Goal: Task Accomplishment & Management: Use online tool/utility

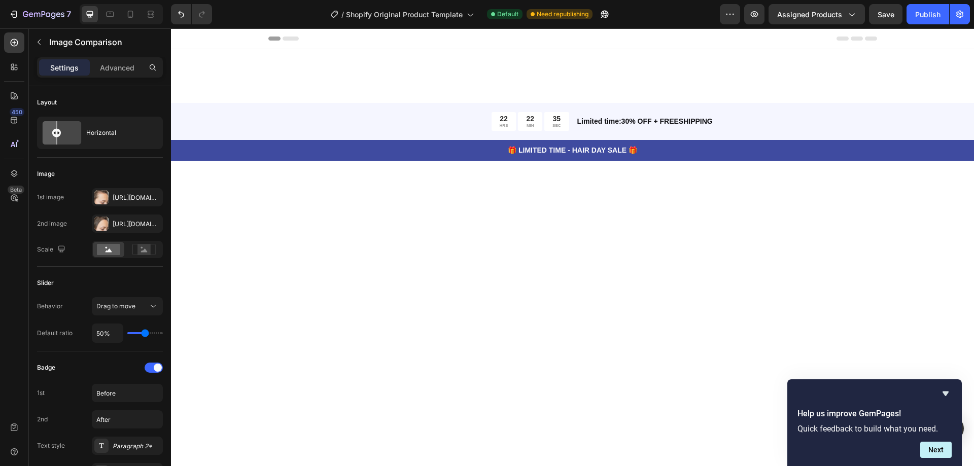
scroll to position [1268, 0]
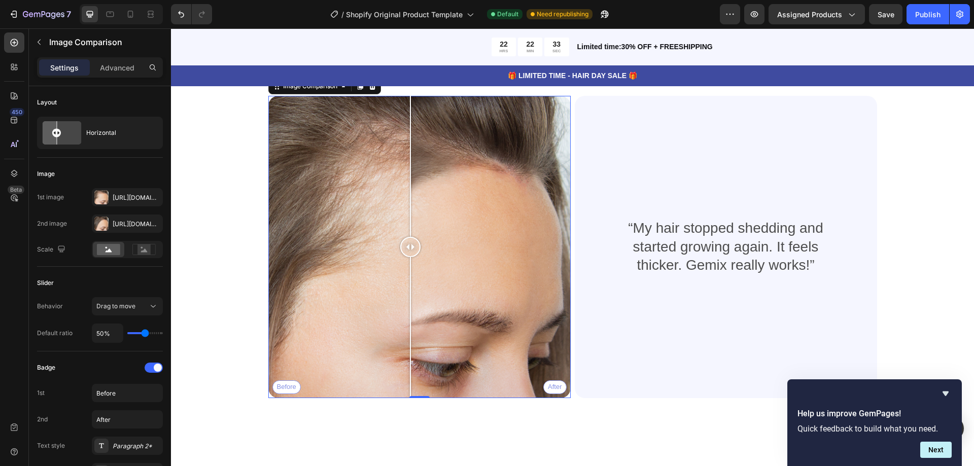
drag, startPoint x: 395, startPoint y: 258, endPoint x: 406, endPoint y: 254, distance: 11.9
click at [406, 254] on div at bounding box center [410, 247] width 20 height 20
click at [482, 211] on div "Before After" at bounding box center [419, 247] width 302 height 302
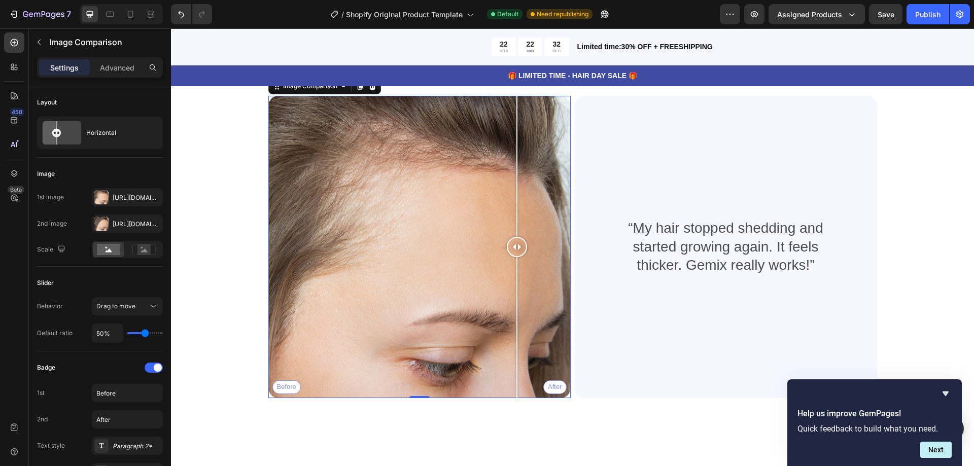
click at [513, 189] on div "Before After" at bounding box center [419, 247] width 302 height 302
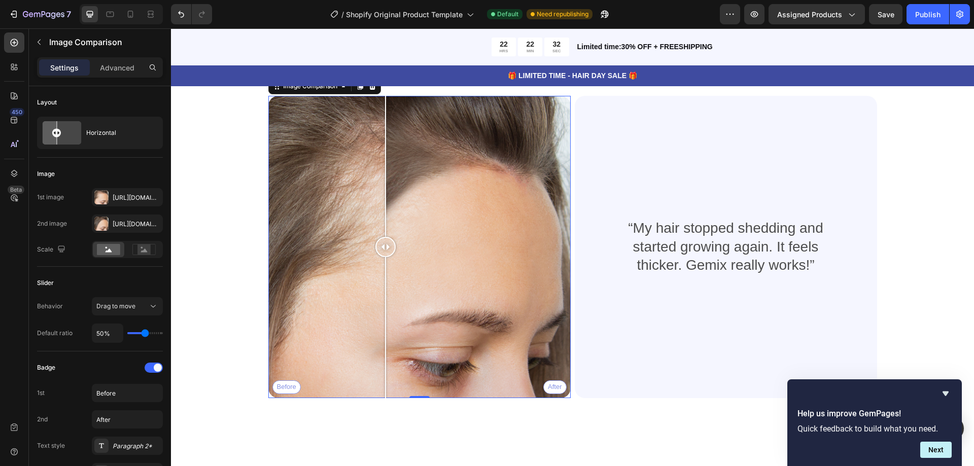
click at [381, 175] on div "Before After" at bounding box center [419, 247] width 302 height 302
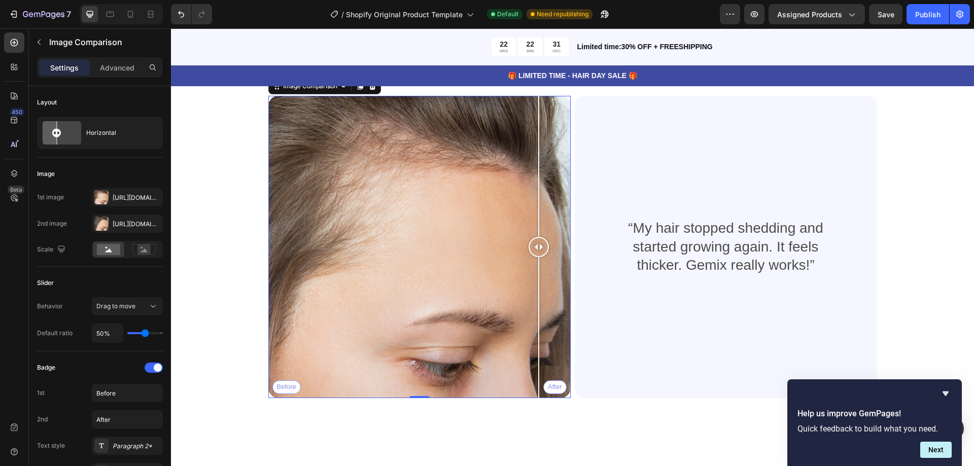
drag, startPoint x: 535, startPoint y: 171, endPoint x: 451, endPoint y: 171, distance: 83.2
click at [533, 171] on div "Before After" at bounding box center [419, 247] width 302 height 302
click at [402, 171] on div "Before After" at bounding box center [419, 247] width 302 height 302
drag, startPoint x: 554, startPoint y: 181, endPoint x: 432, endPoint y: 214, distance: 126.1
click at [432, 214] on div "Before After" at bounding box center [419, 247] width 302 height 302
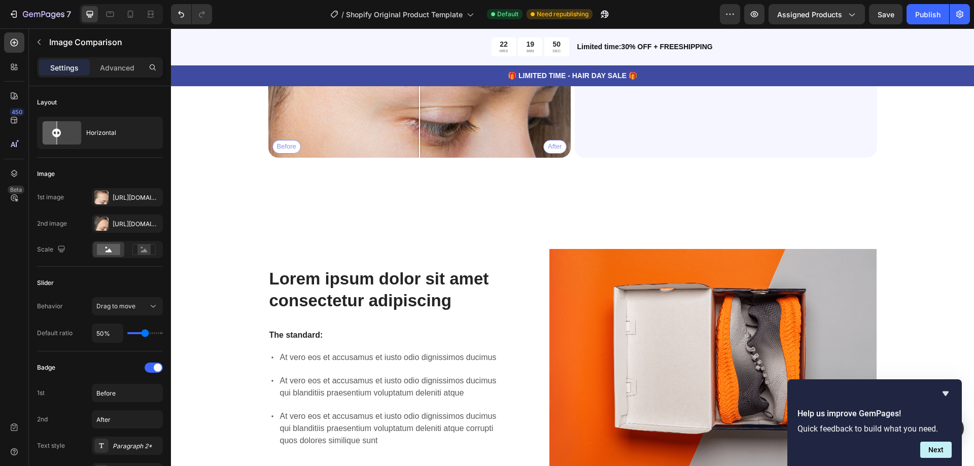
scroll to position [1014, 0]
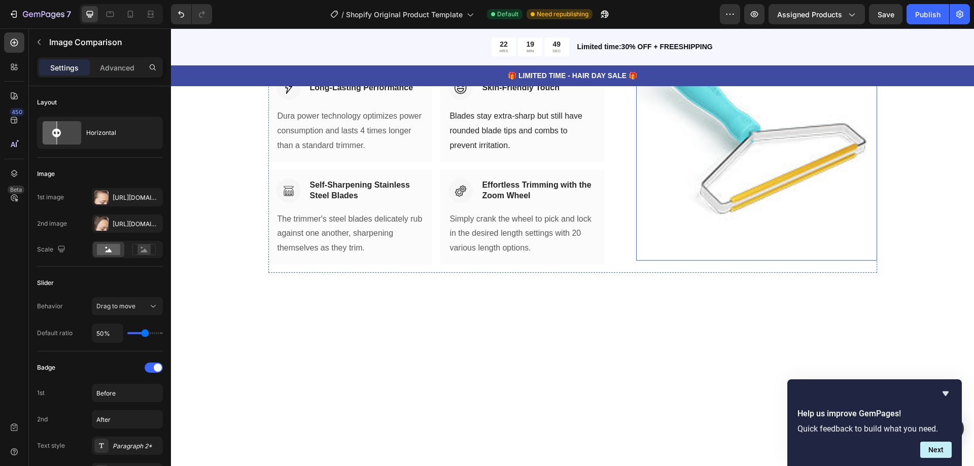
click at [806, 254] on img at bounding box center [756, 125] width 240 height 270
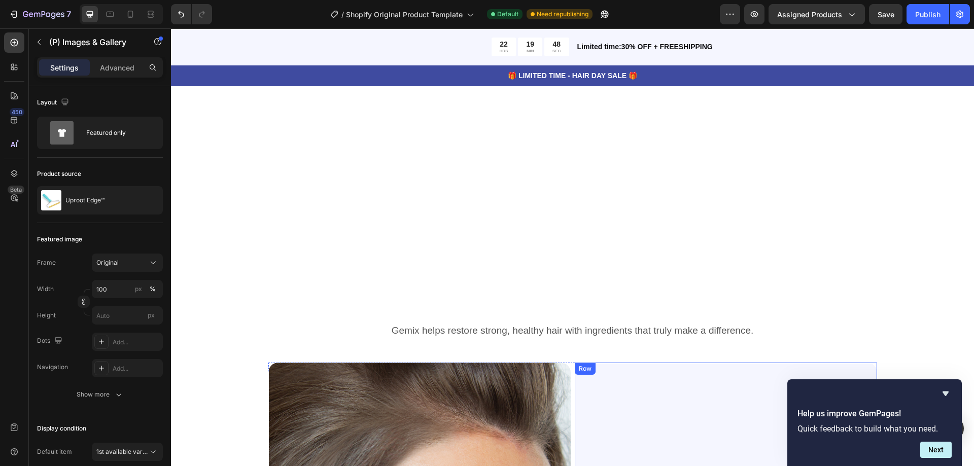
scroll to position [1166, 0]
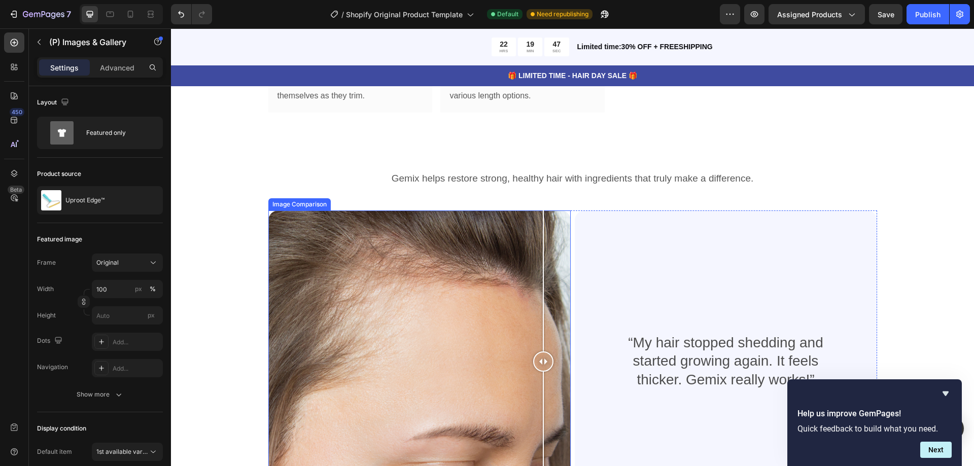
click at [539, 268] on div "Before After" at bounding box center [419, 361] width 302 height 302
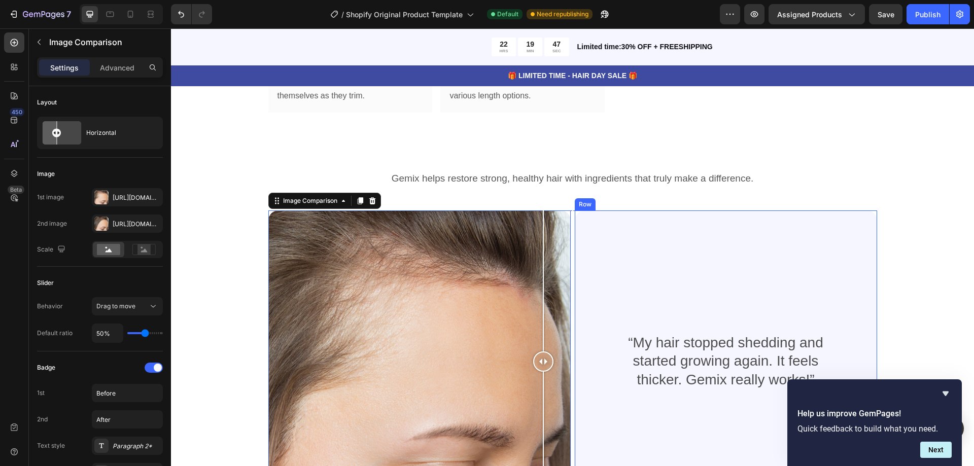
click at [629, 276] on div "“My hair stopped shedding and started growing again. It feels thicker. Gemix re…" at bounding box center [726, 362] width 254 height 270
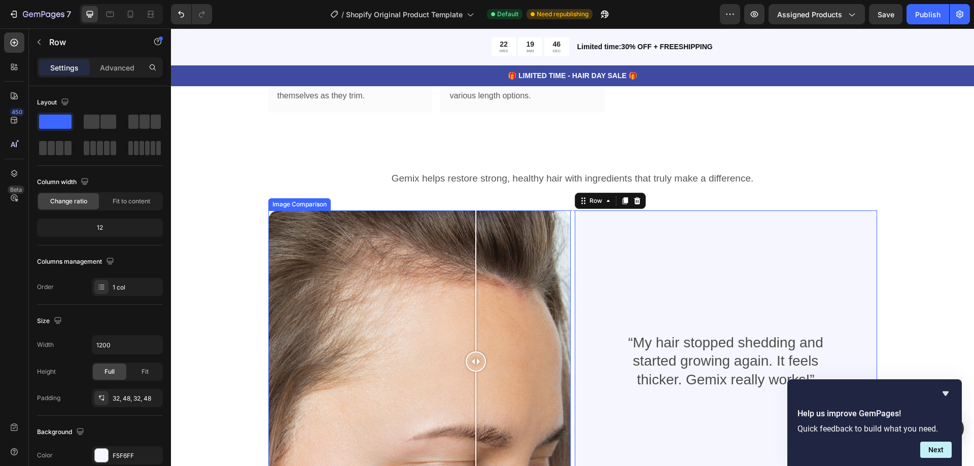
click at [472, 254] on div "Before After" at bounding box center [419, 361] width 302 height 302
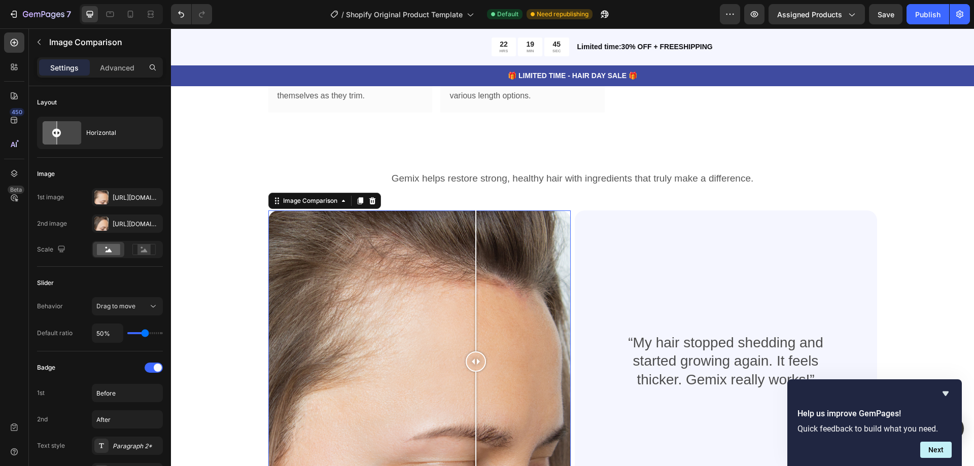
click at [724, 308] on div "“My hair stopped shedding and started growing again. It feels thicker. Gemix re…" at bounding box center [726, 362] width 254 height 270
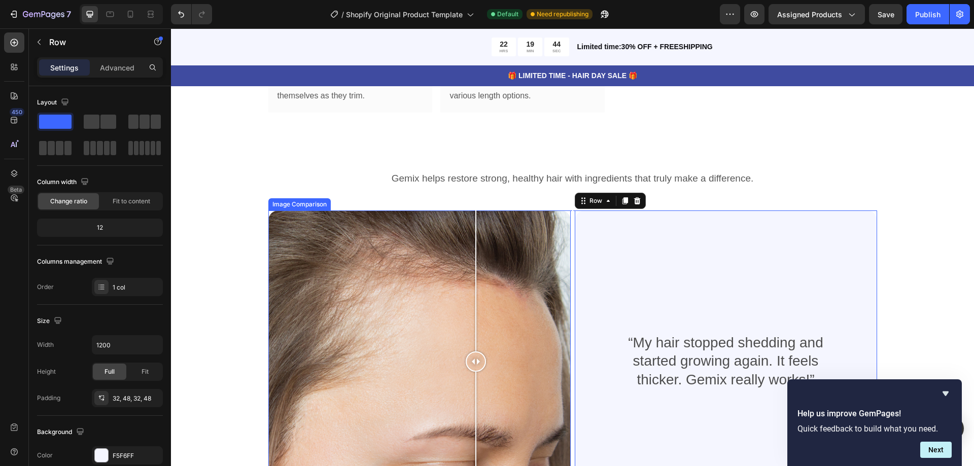
click at [474, 305] on div at bounding box center [476, 361] width 20 height 302
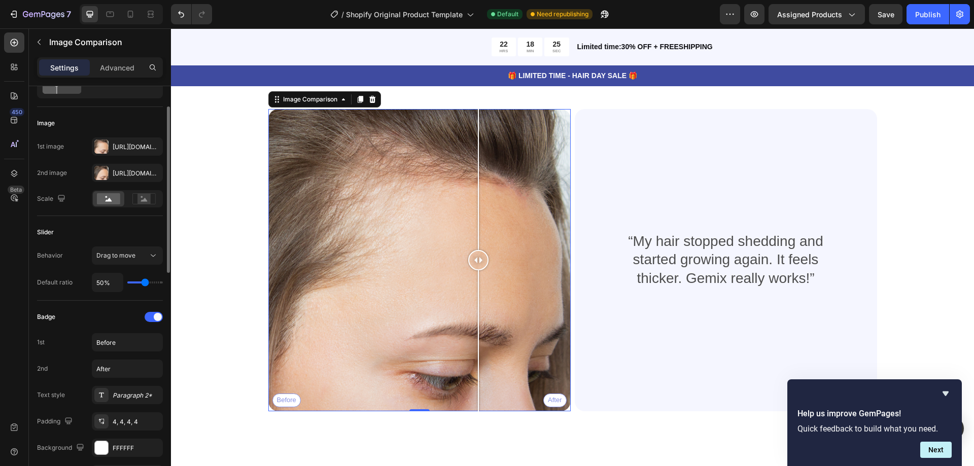
scroll to position [1319, 0]
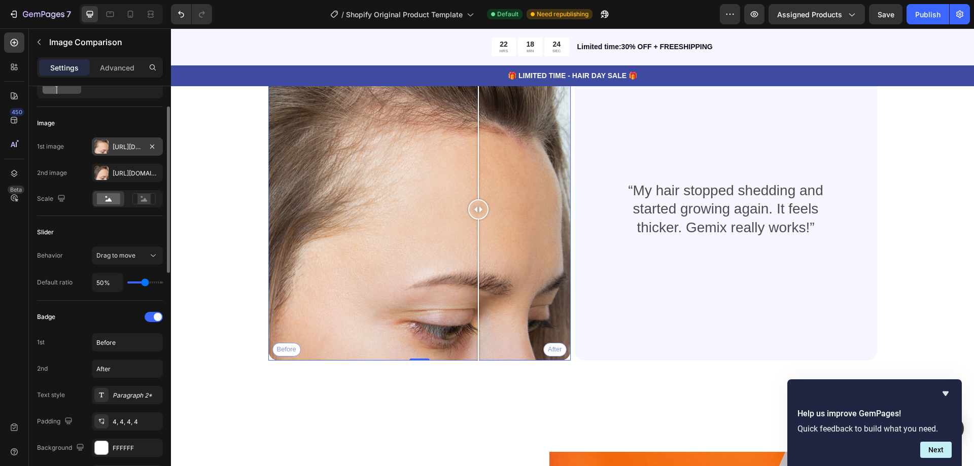
click at [132, 155] on div "[URL][DOMAIN_NAME]" at bounding box center [127, 146] width 71 height 18
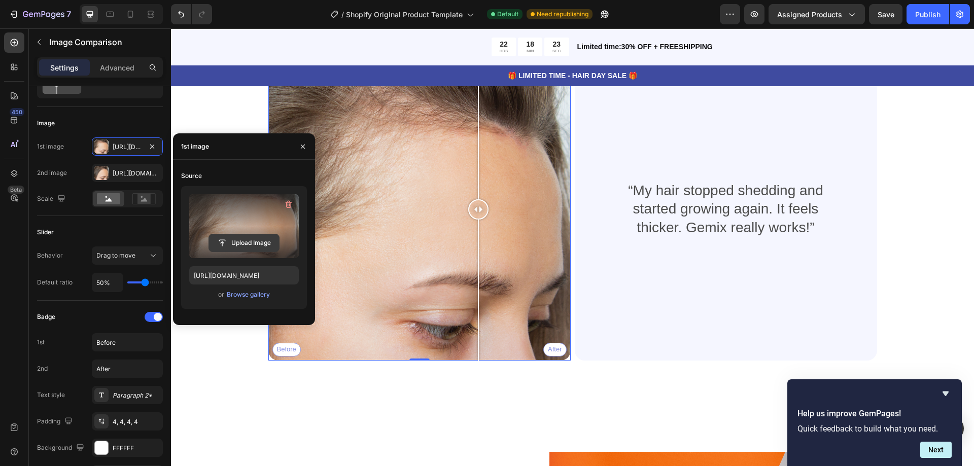
click at [243, 238] on input "file" at bounding box center [244, 242] width 70 height 17
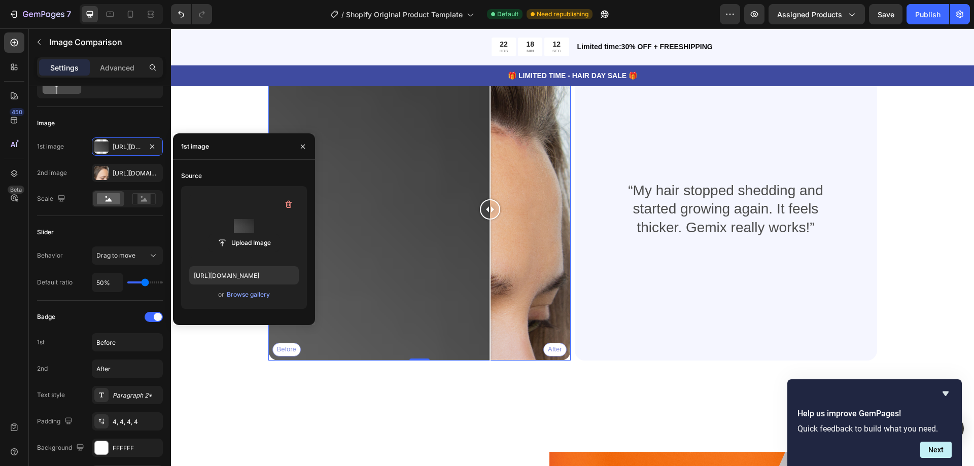
drag, startPoint x: 416, startPoint y: 210, endPoint x: 440, endPoint y: 200, distance: 25.4
click at [480, 209] on div at bounding box center [490, 209] width 20 height 20
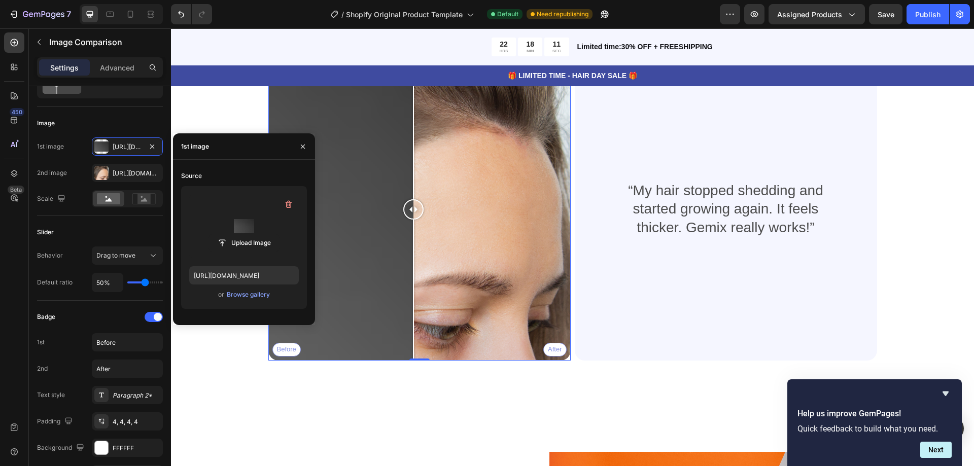
click at [409, 207] on div "Before After" at bounding box center [419, 209] width 302 height 302
click at [257, 222] on label at bounding box center [244, 226] width 110 height 64
click at [257, 234] on input "file" at bounding box center [244, 242] width 70 height 17
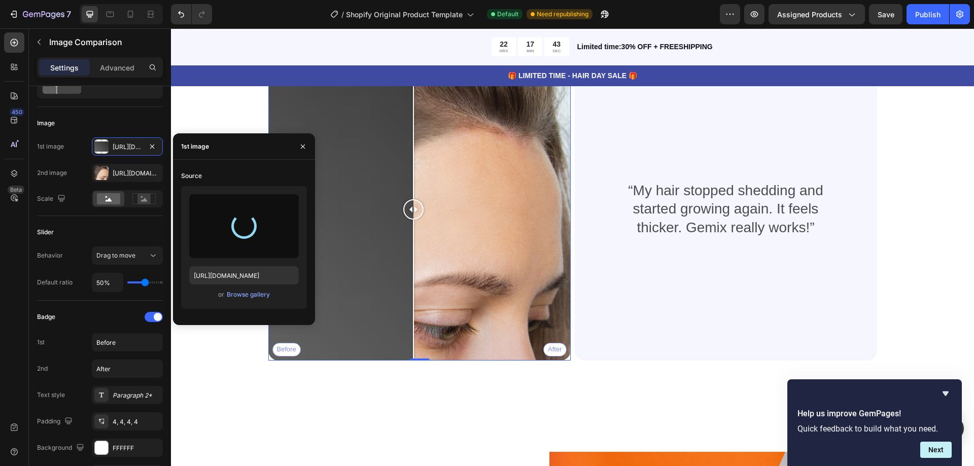
type input "[URL][DOMAIN_NAME]"
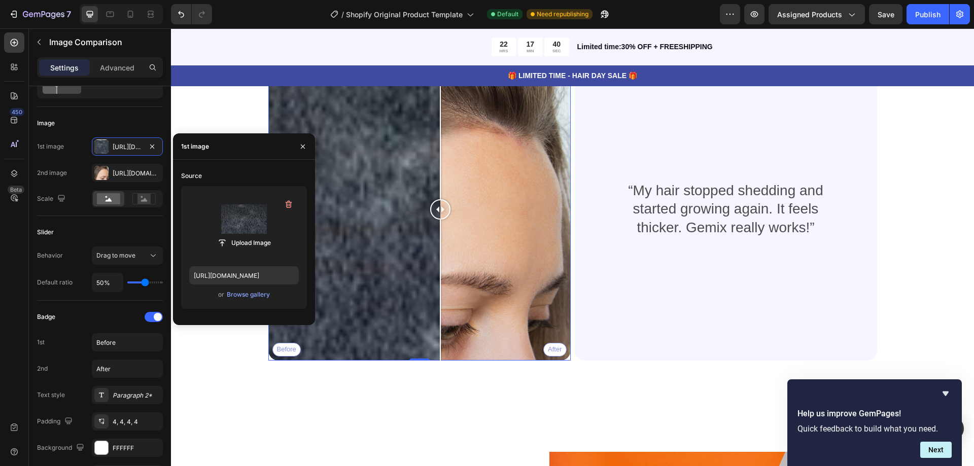
drag, startPoint x: 427, startPoint y: 214, endPoint x: 436, endPoint y: 213, distance: 9.2
click at [436, 213] on div at bounding box center [440, 209] width 20 height 20
click at [289, 206] on icon "button" at bounding box center [289, 204] width 10 height 10
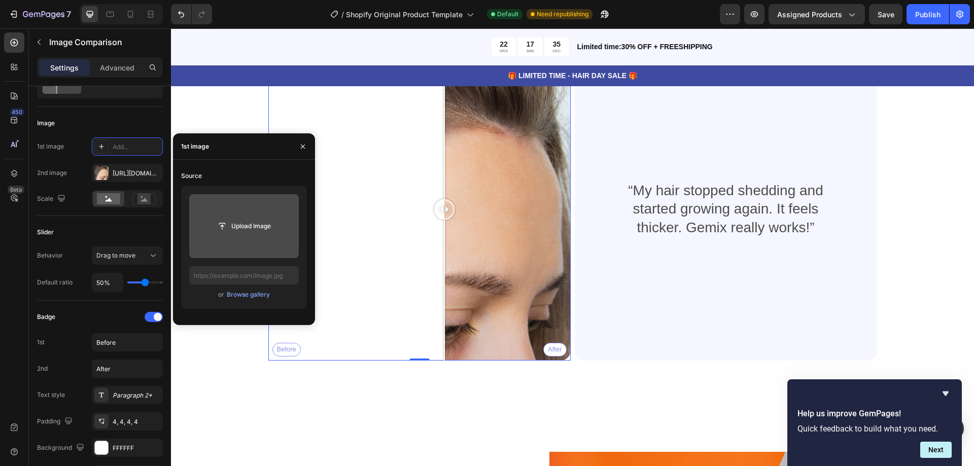
drag, startPoint x: 437, startPoint y: 216, endPoint x: 440, endPoint y: 226, distance: 10.0
click at [440, 226] on div at bounding box center [444, 209] width 20 height 302
click at [256, 244] on input "file" at bounding box center [244, 226] width 110 height 64
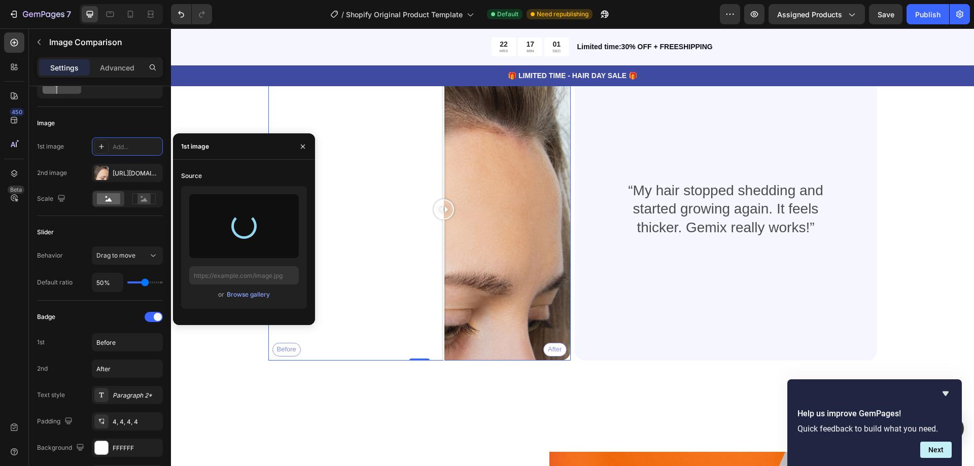
type input "[URL][DOMAIN_NAME]"
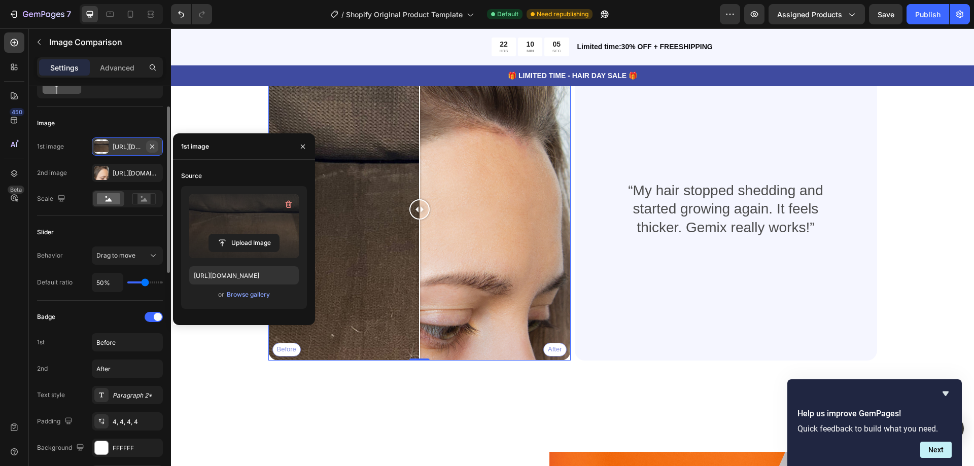
click at [154, 141] on button "button" at bounding box center [152, 146] width 12 height 12
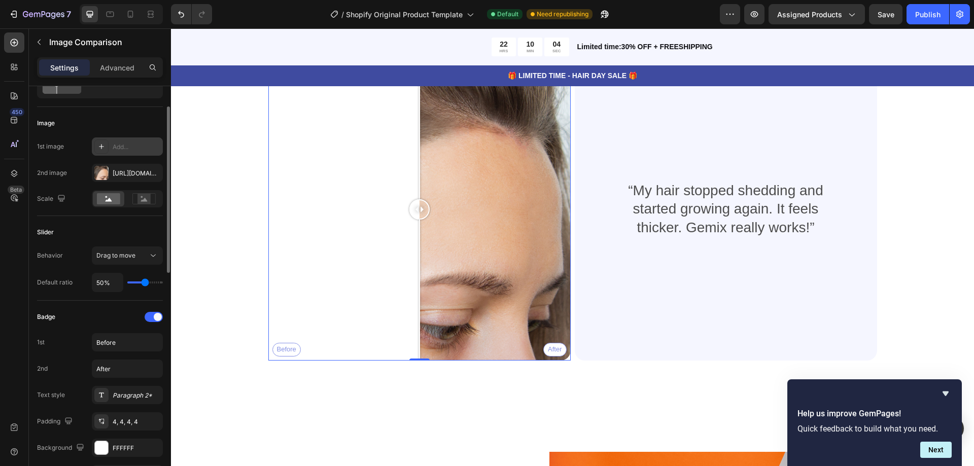
click at [129, 146] on div "Add..." at bounding box center [137, 147] width 48 height 9
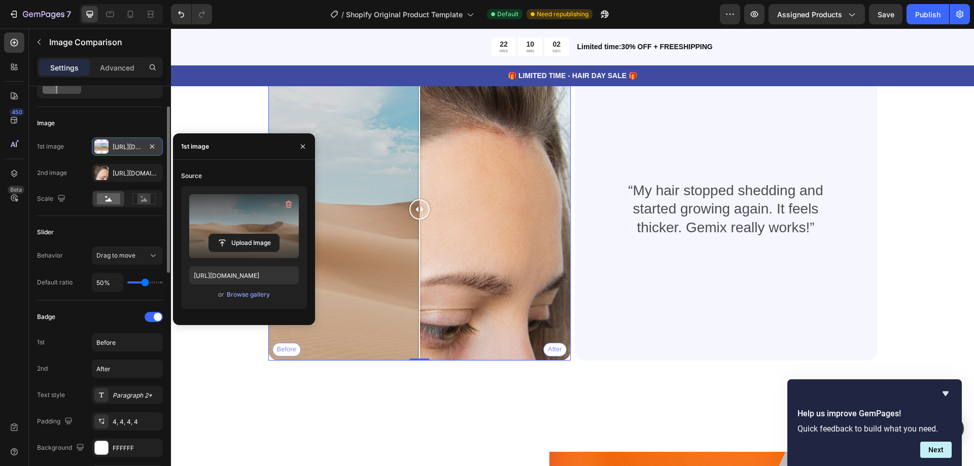
click at [242, 228] on label at bounding box center [244, 226] width 110 height 64
click at [242, 234] on input "file" at bounding box center [244, 242] width 70 height 17
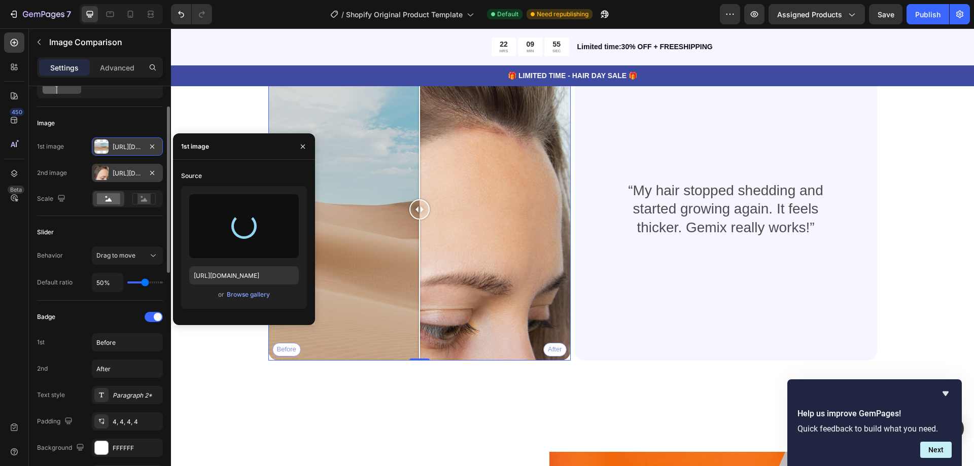
type input "[URL][DOMAIN_NAME]"
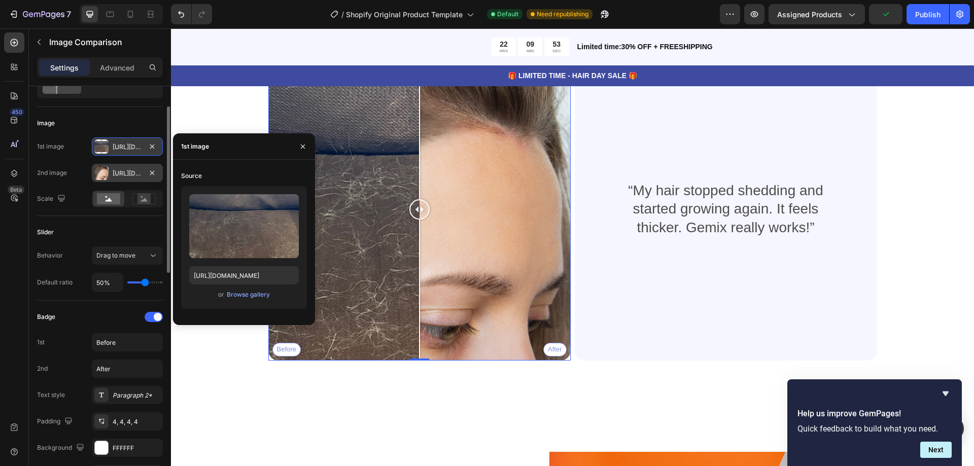
click at [129, 179] on div "[URL][DOMAIN_NAME]" at bounding box center [127, 173] width 71 height 18
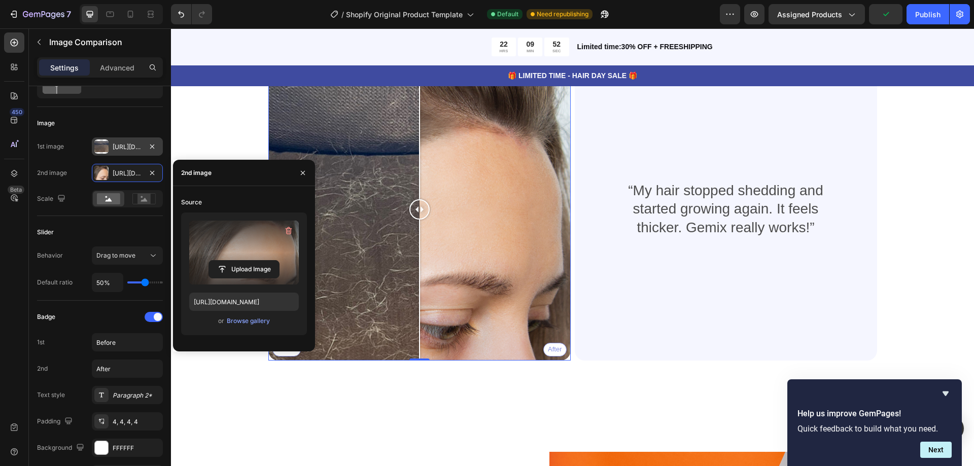
click at [223, 242] on label at bounding box center [244, 253] width 110 height 64
click at [0, 0] on input "file" at bounding box center [0, 0] width 0 height 0
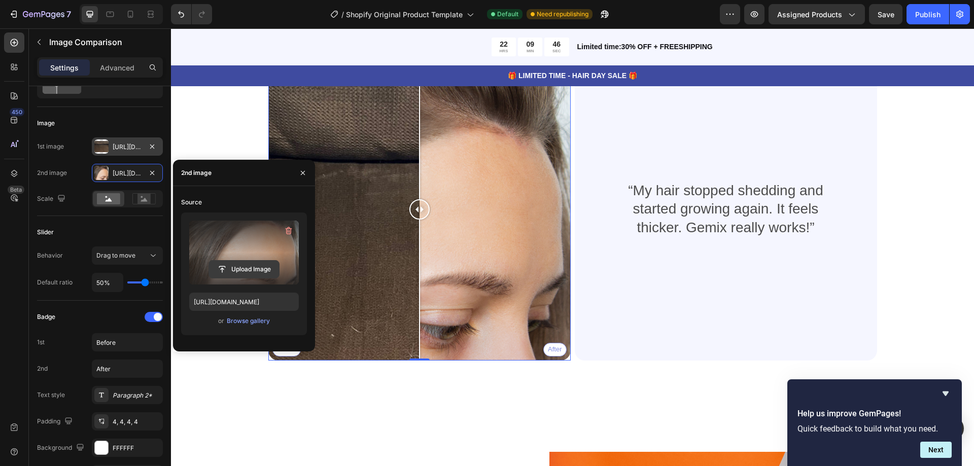
click at [250, 265] on input "file" at bounding box center [244, 269] width 70 height 17
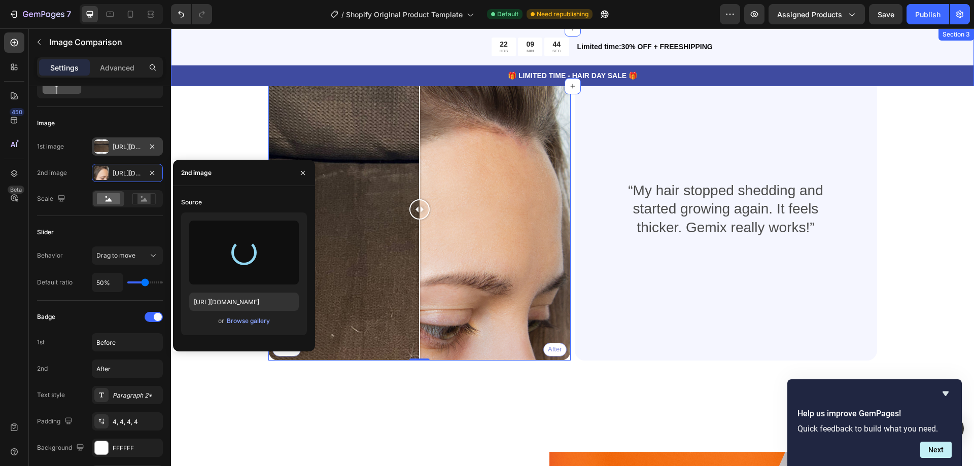
type input "[URL][DOMAIN_NAME]"
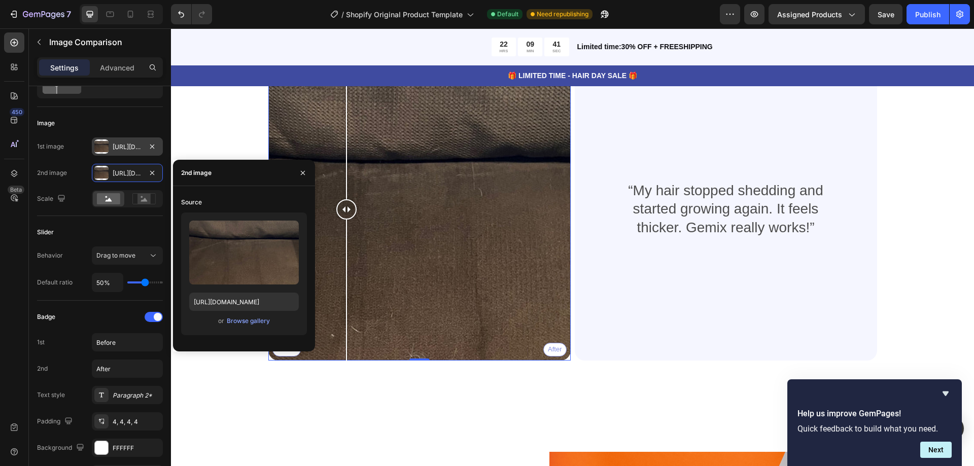
click at [342, 111] on div "Before After" at bounding box center [419, 209] width 302 height 302
click at [478, 152] on div "Before After" at bounding box center [419, 209] width 302 height 302
click at [127, 146] on div "[URL][DOMAIN_NAME]" at bounding box center [127, 147] width 29 height 9
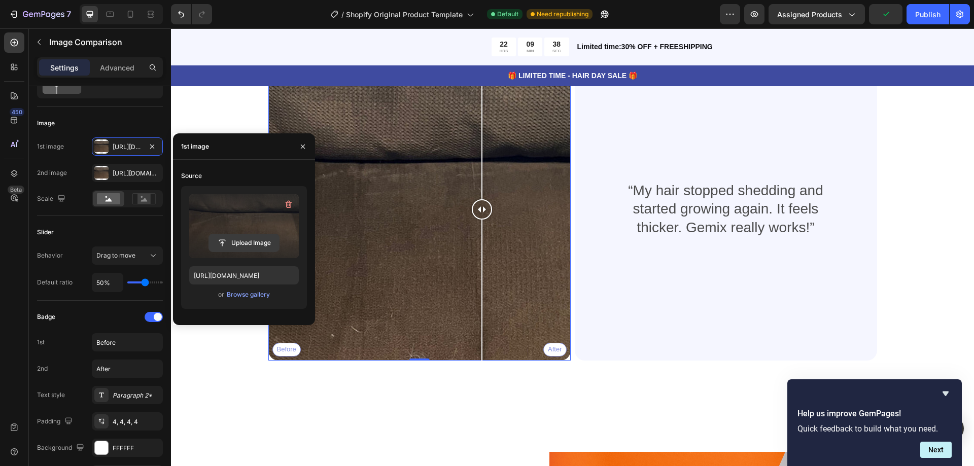
click at [251, 240] on input "file" at bounding box center [244, 242] width 70 height 17
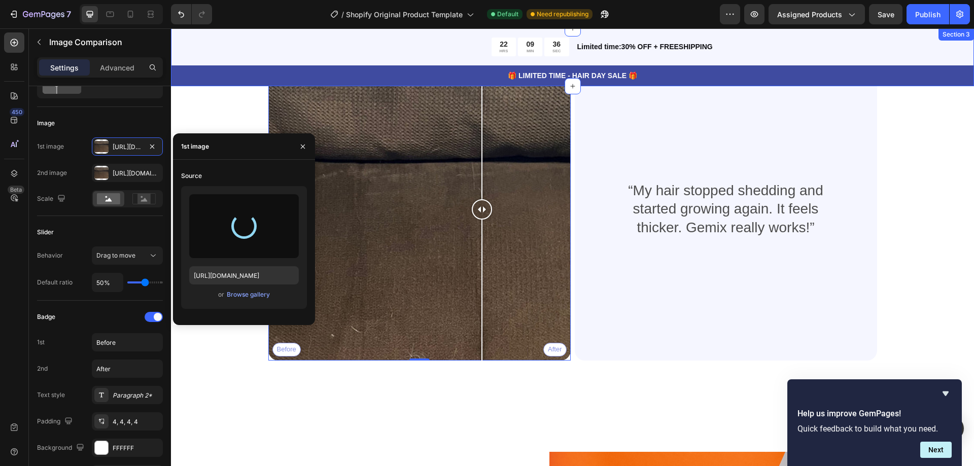
type input "[URL][DOMAIN_NAME]"
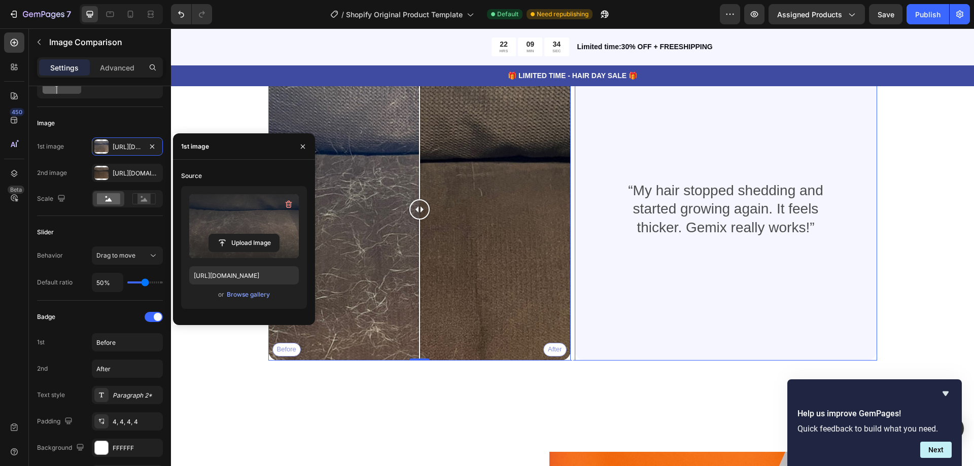
click at [662, 280] on div "“My hair stopped shedding and started growing again. It feels thicker. Gemix re…" at bounding box center [726, 210] width 254 height 270
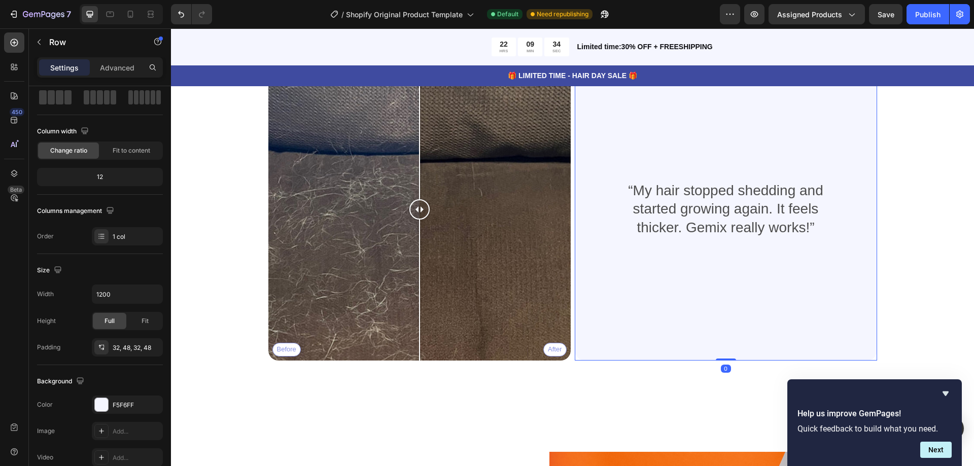
scroll to position [0, 0]
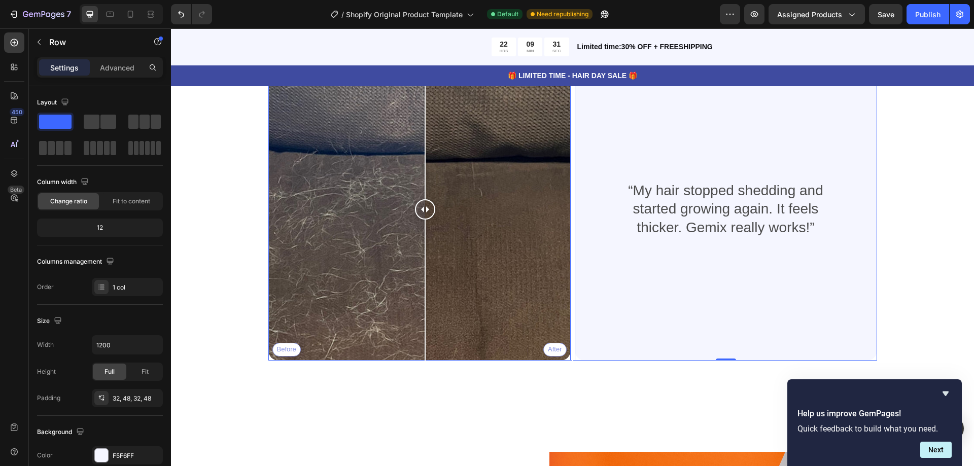
drag, startPoint x: 410, startPoint y: 215, endPoint x: 410, endPoint y: 238, distance: 23.3
click at [415, 238] on div at bounding box center [425, 209] width 20 height 302
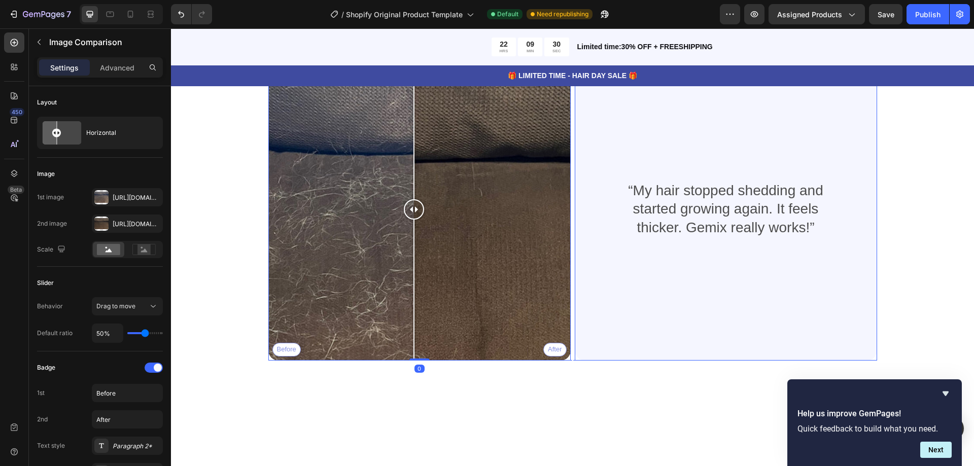
scroll to position [1230, 0]
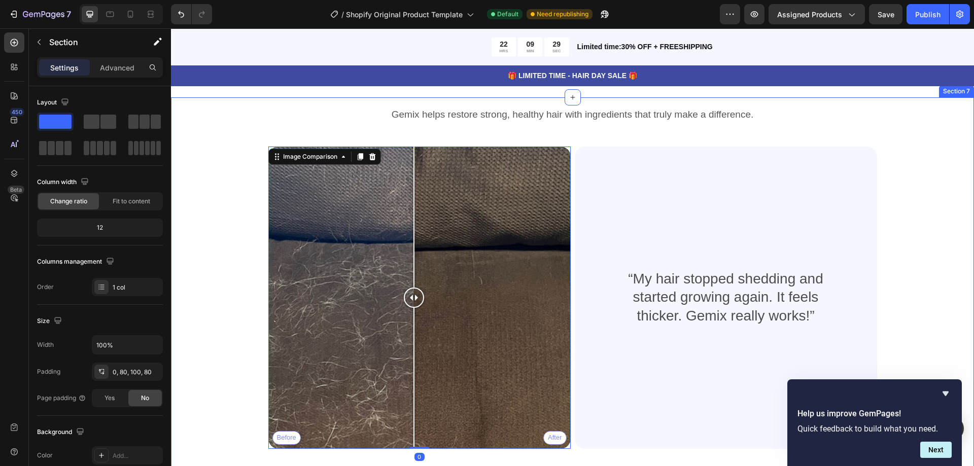
click at [236, 220] on div "Heading Gemix helps restore strong, healthy hair with ingredients that truly ma…" at bounding box center [572, 272] width 722 height 351
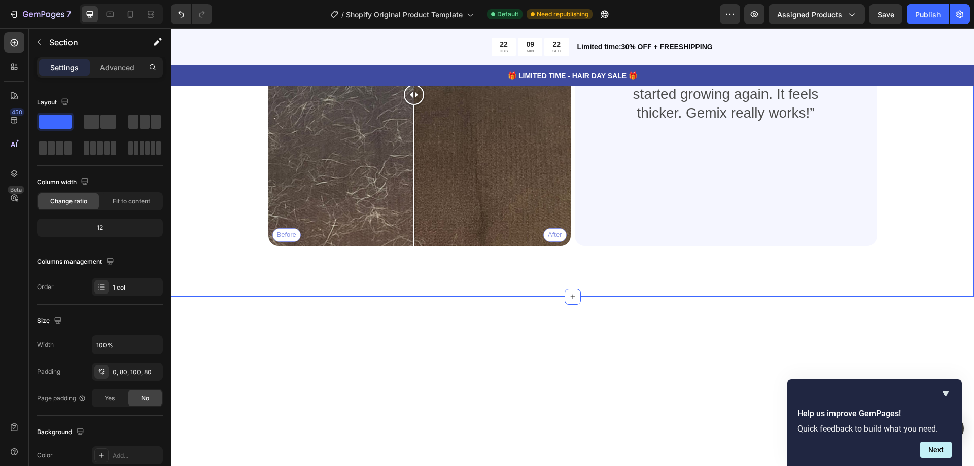
scroll to position [875, 0]
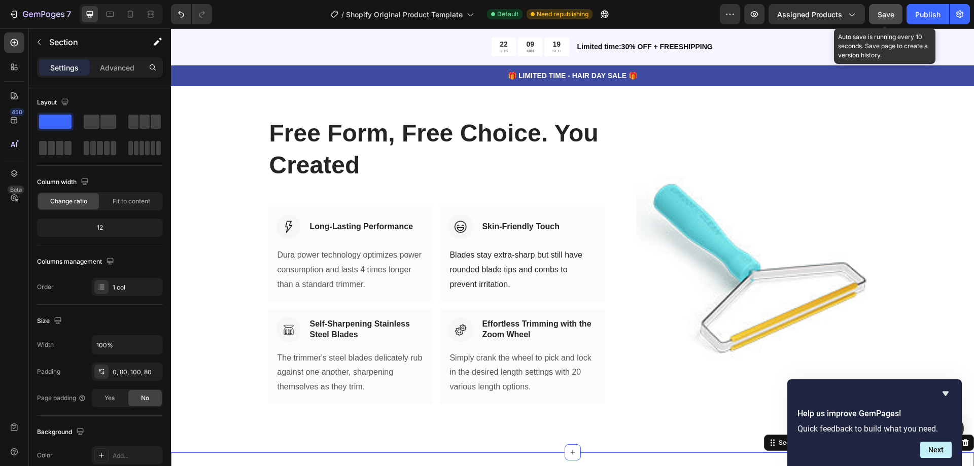
click at [879, 17] on span "Save" at bounding box center [885, 14] width 17 height 9
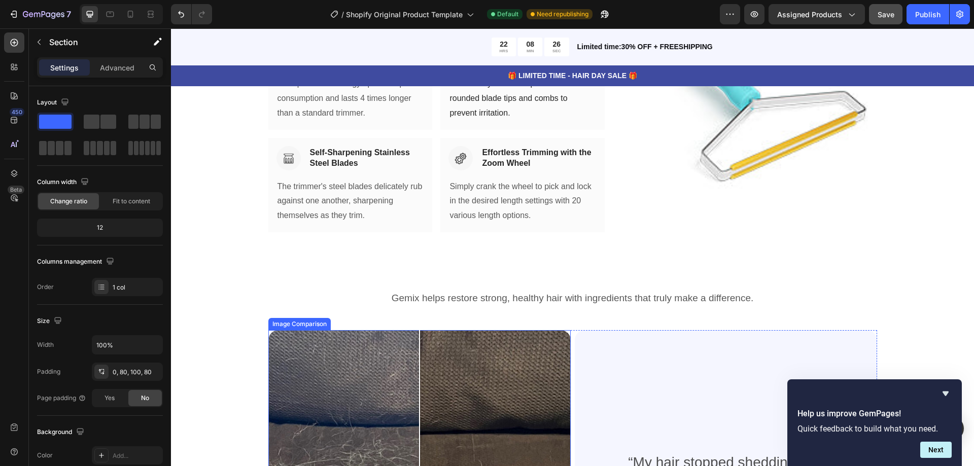
scroll to position [1250, 0]
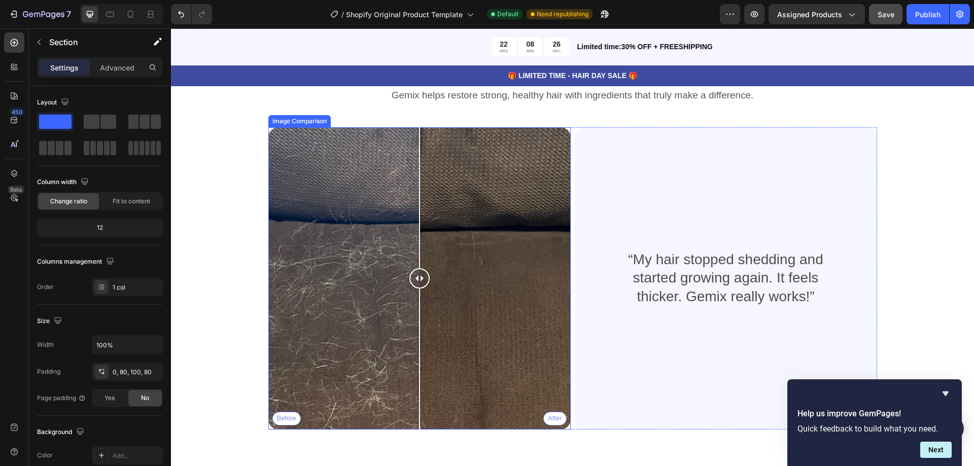
click at [414, 281] on div at bounding box center [419, 278] width 20 height 20
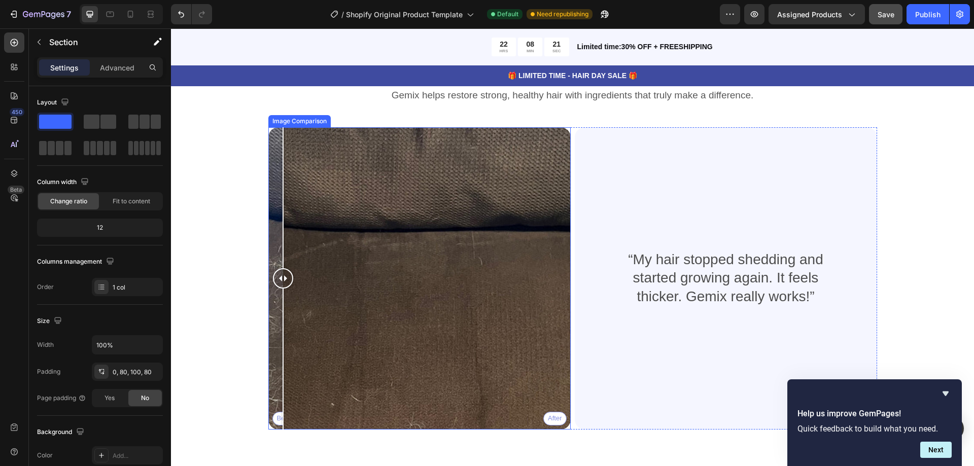
drag, startPoint x: 415, startPoint y: 280, endPoint x: 295, endPoint y: 255, distance: 123.2
click at [276, 249] on div at bounding box center [283, 278] width 20 height 302
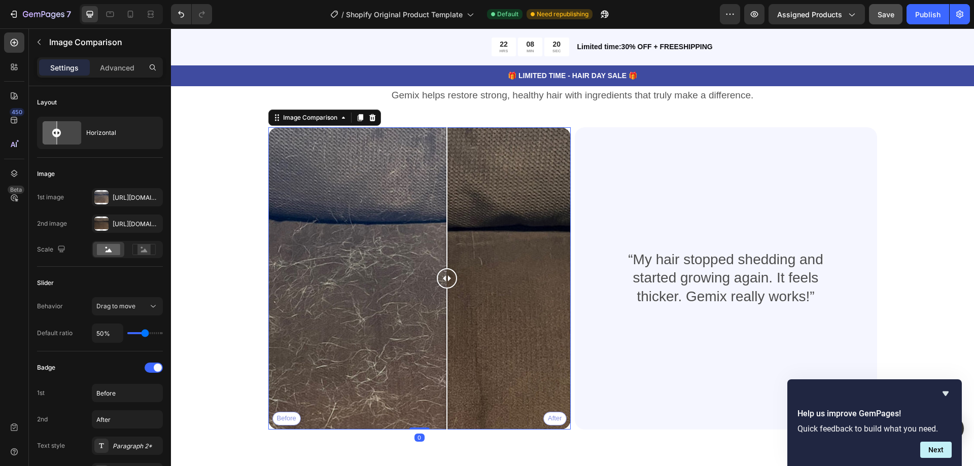
drag, startPoint x: 329, startPoint y: 264, endPoint x: 443, endPoint y: 289, distance: 116.8
click at [443, 289] on div "Before After" at bounding box center [419, 278] width 302 height 302
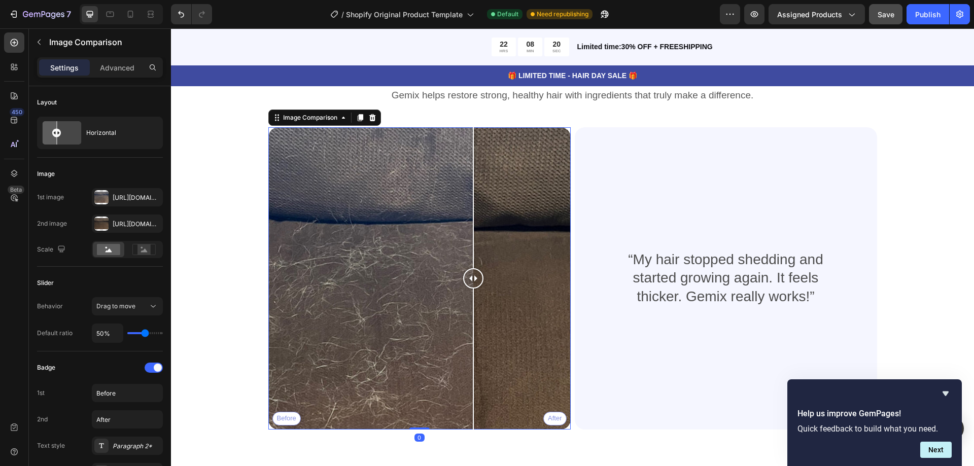
click at [469, 292] on div "Before After" at bounding box center [419, 278] width 302 height 302
click at [404, 276] on div "Before After" at bounding box center [419, 278] width 302 height 302
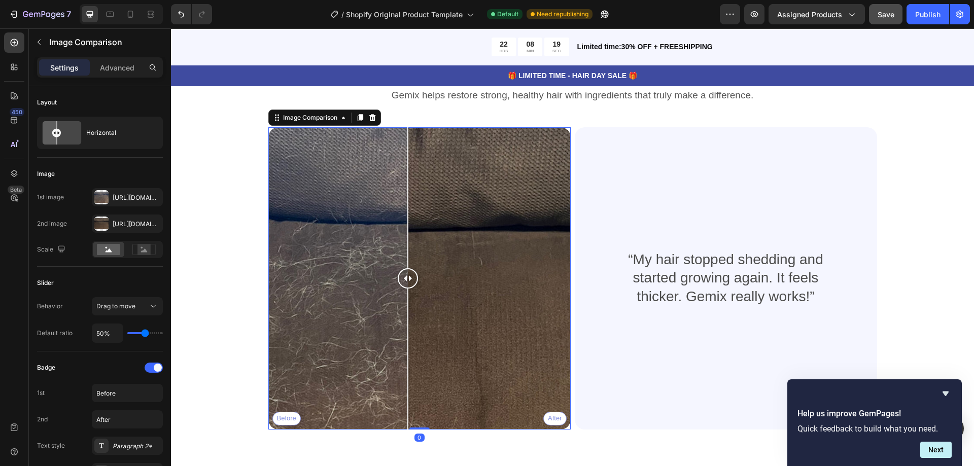
drag, startPoint x: 464, startPoint y: 277, endPoint x: 436, endPoint y: 273, distance: 28.7
click at [463, 277] on div "Before After" at bounding box center [419, 278] width 302 height 302
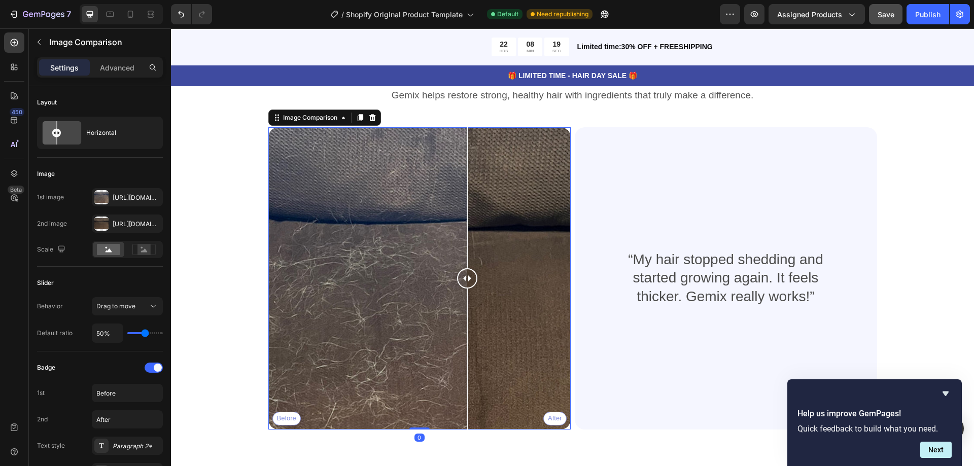
click at [396, 269] on div "Before After" at bounding box center [419, 278] width 302 height 302
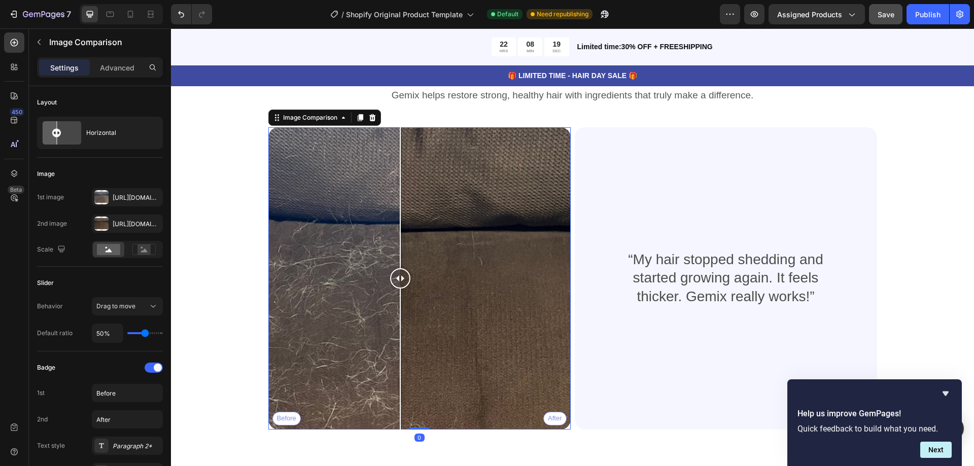
click at [471, 279] on div "Before After" at bounding box center [419, 278] width 302 height 302
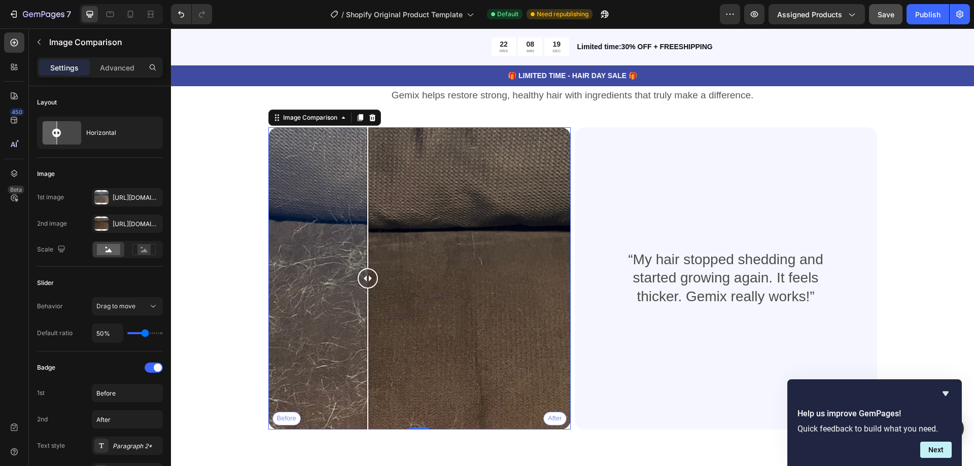
click at [364, 265] on div "Before After" at bounding box center [419, 278] width 302 height 302
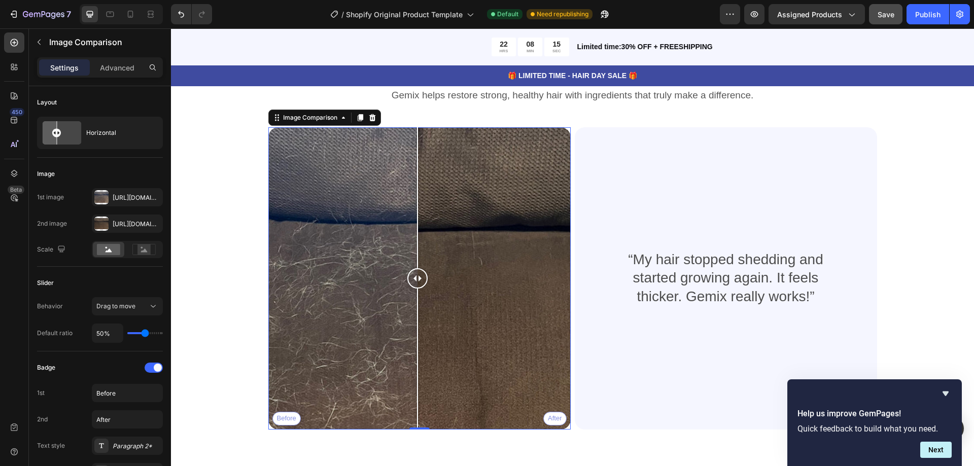
drag, startPoint x: 518, startPoint y: 283, endPoint x: 413, endPoint y: 296, distance: 106.3
click at [413, 296] on div "Before After" at bounding box center [419, 278] width 302 height 302
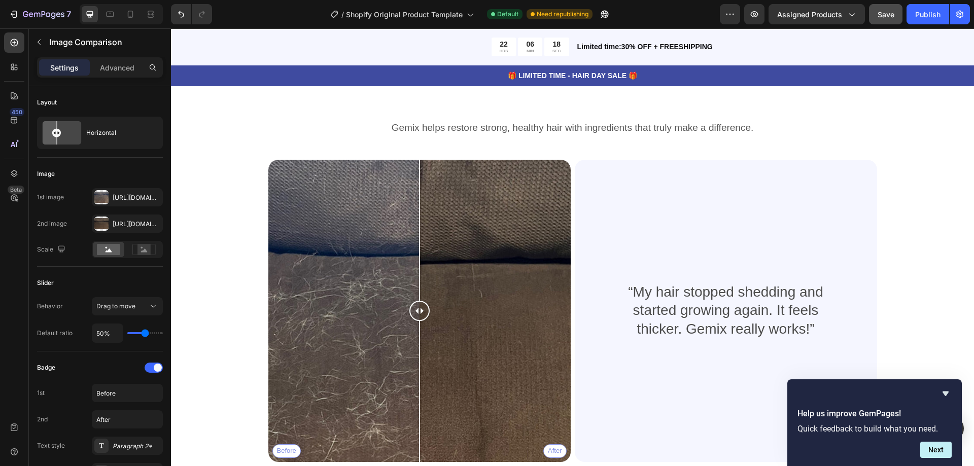
scroll to position [1268, 0]
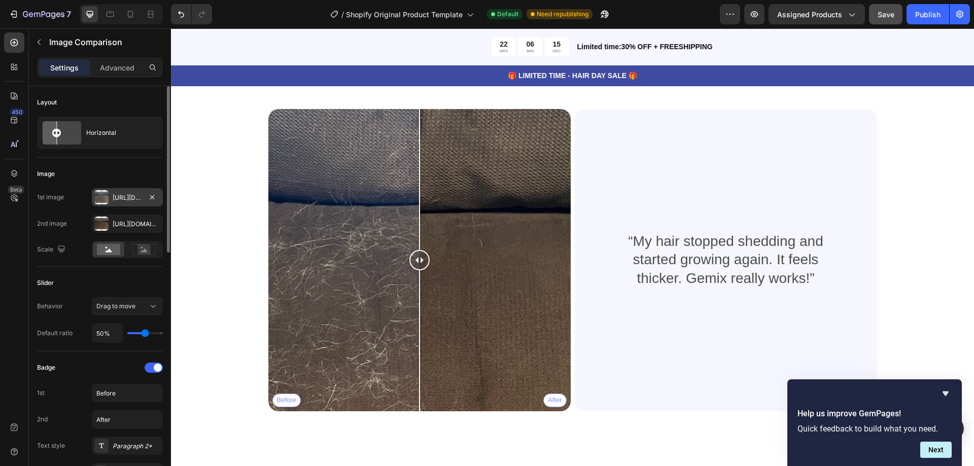
click at [123, 203] on div "[URL][DOMAIN_NAME]" at bounding box center [127, 197] width 71 height 18
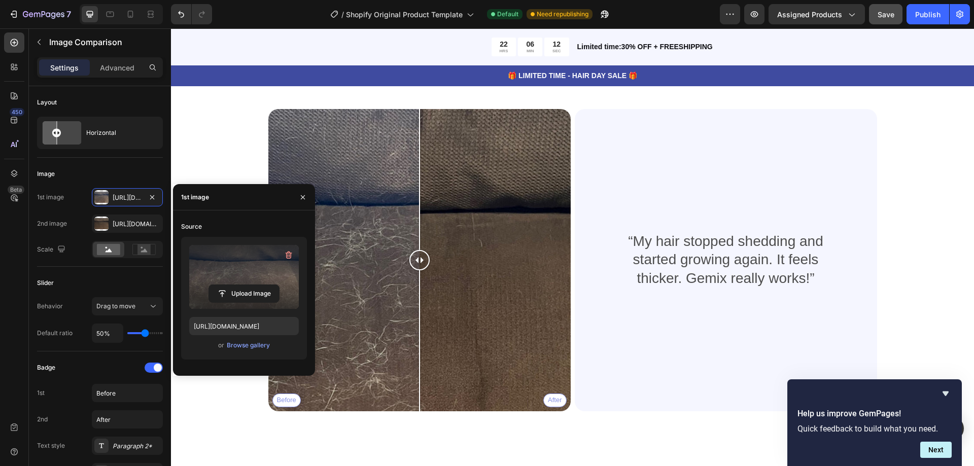
click at [261, 279] on label at bounding box center [244, 277] width 110 height 64
click at [261, 285] on input "file" at bounding box center [244, 293] width 70 height 17
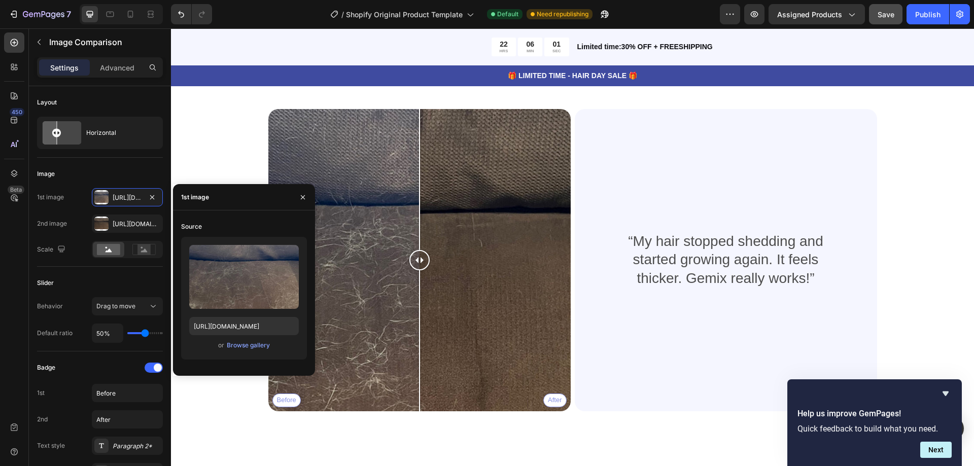
click at [249, 336] on div "Upload Image [URL][DOMAIN_NAME] or Browse gallery" at bounding box center [244, 298] width 126 height 123
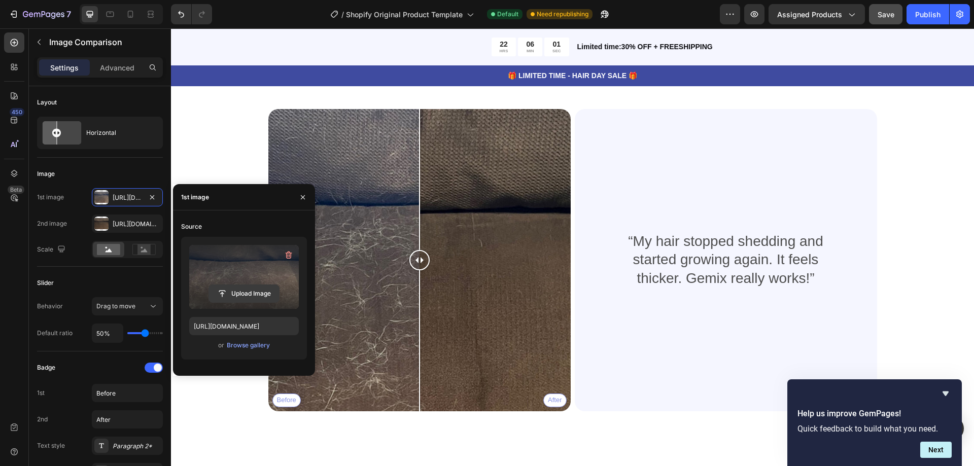
click at [256, 290] on input "file" at bounding box center [244, 293] width 70 height 17
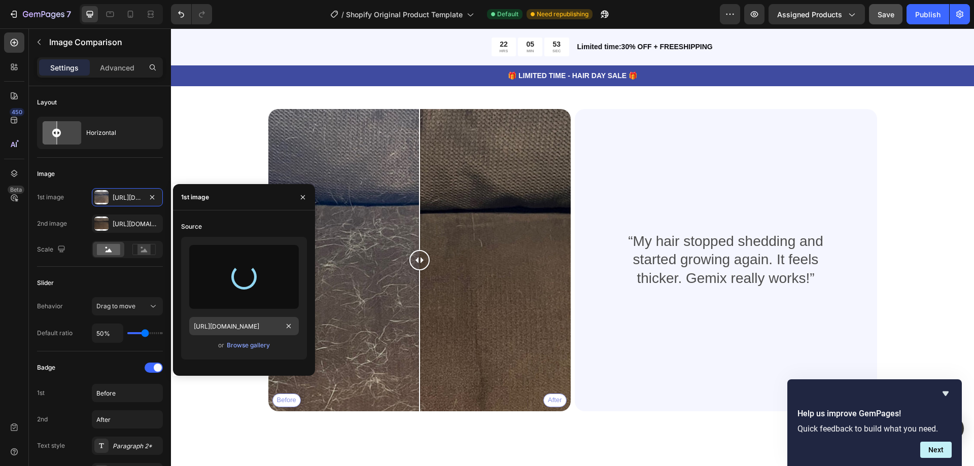
type input "[URL][DOMAIN_NAME]"
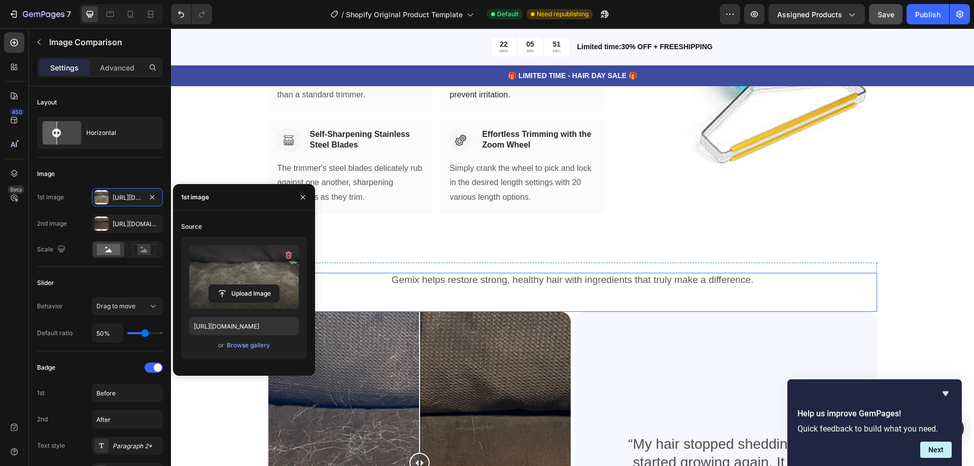
scroll to position [1166, 0]
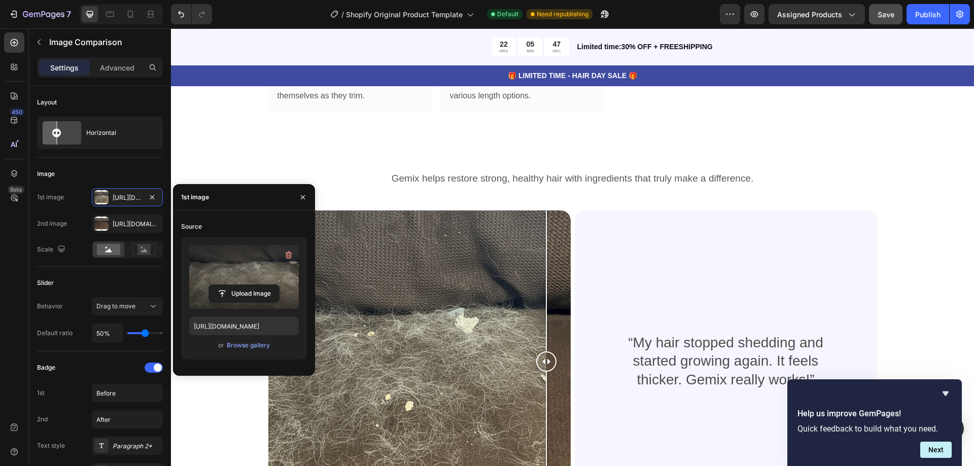
drag, startPoint x: 413, startPoint y: 362, endPoint x: 575, endPoint y: 354, distance: 162.0
click at [542, 392] on div at bounding box center [546, 361] width 20 height 302
click at [634, 299] on div "“My hair stopped shedding and started growing again. It feels thicker. Gemix re…" at bounding box center [726, 362] width 254 height 270
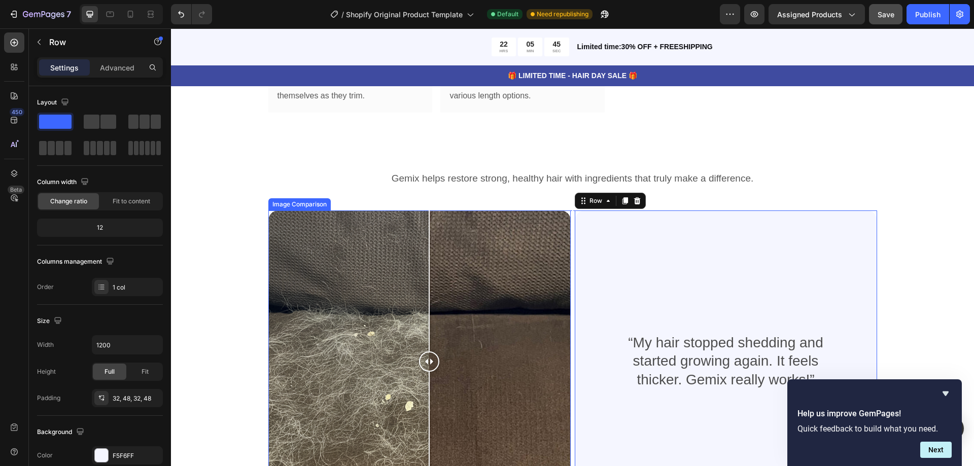
drag, startPoint x: 540, startPoint y: 365, endPoint x: 406, endPoint y: 372, distance: 134.6
click at [419, 372] on div at bounding box center [429, 361] width 20 height 302
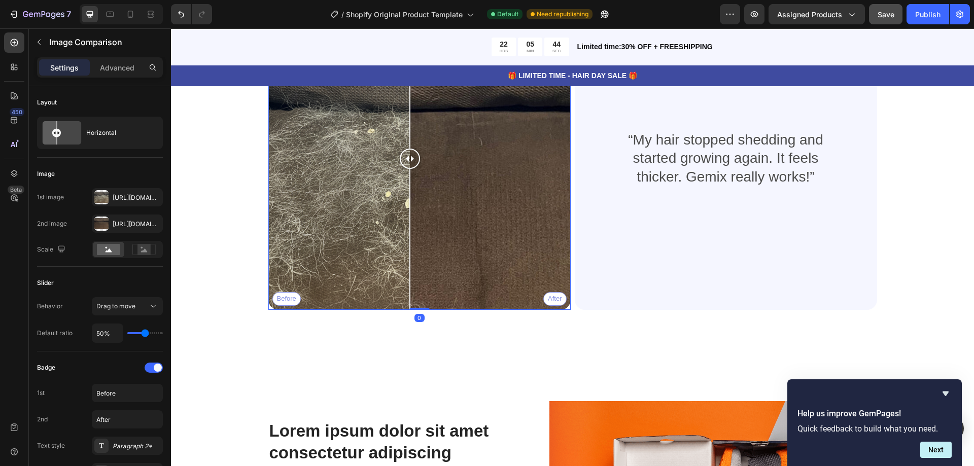
scroll to position [1268, 0]
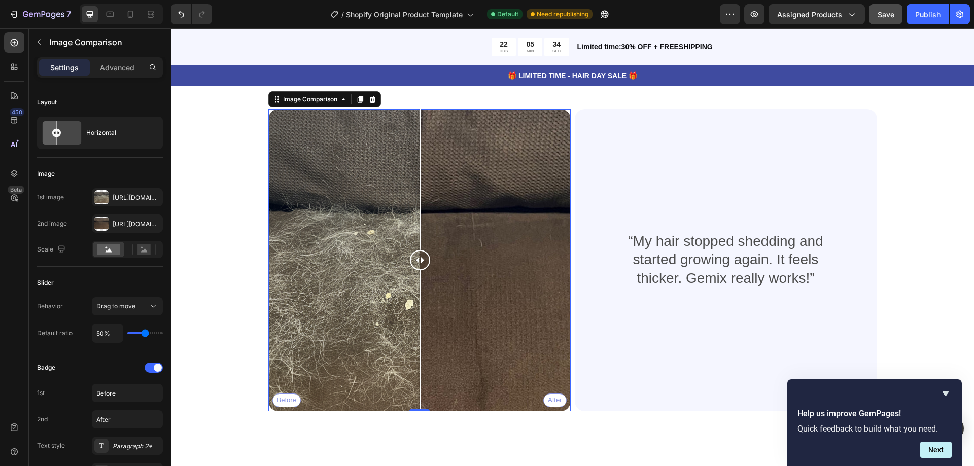
drag, startPoint x: 401, startPoint y: 264, endPoint x: 415, endPoint y: 274, distance: 17.8
click at [415, 275] on div at bounding box center [420, 260] width 20 height 302
click at [696, 247] on p "“My hair stopped shedding and started growing again. It feels thicker. Gemix re…" at bounding box center [725, 259] width 203 height 55
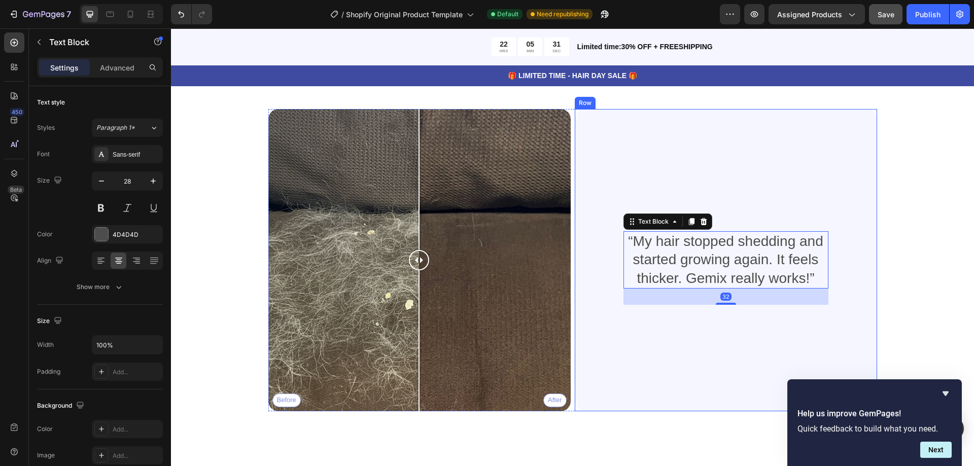
click at [860, 150] on div "“My hair stopped shedding and started growing again. It feels thicker. Gemix re…" at bounding box center [726, 260] width 302 height 302
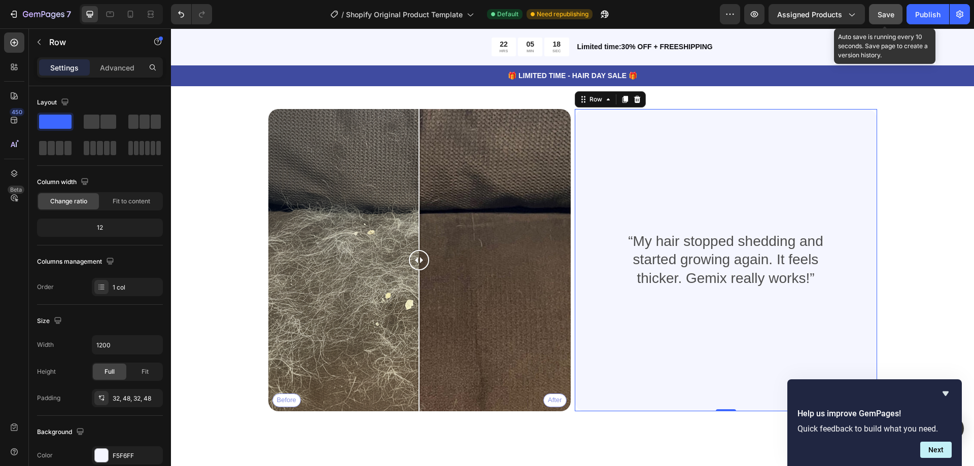
click at [886, 9] on div "Save" at bounding box center [885, 14] width 17 height 11
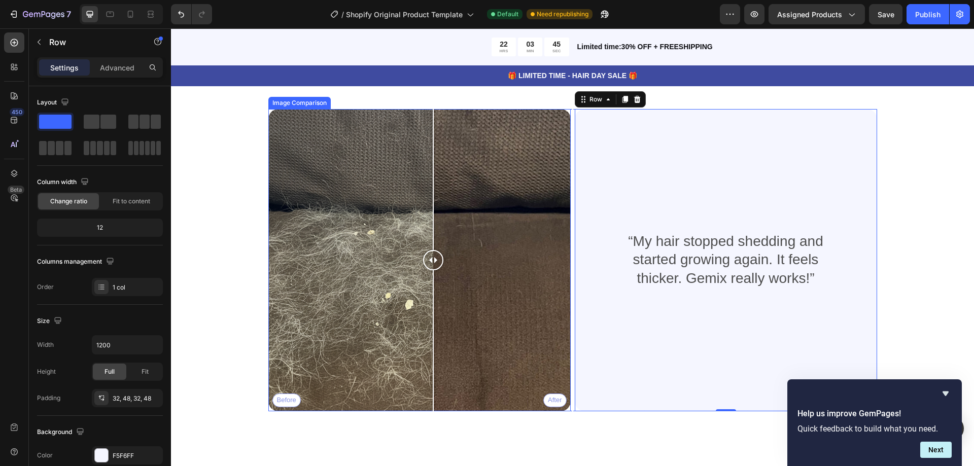
drag, startPoint x: 415, startPoint y: 264, endPoint x: 429, endPoint y: 280, distance: 21.6
click at [429, 280] on div at bounding box center [433, 260] width 20 height 302
click at [685, 246] on p "“My hair stopped shedding and started growing again. It feels thicker. Gemix re…" at bounding box center [725, 259] width 203 height 55
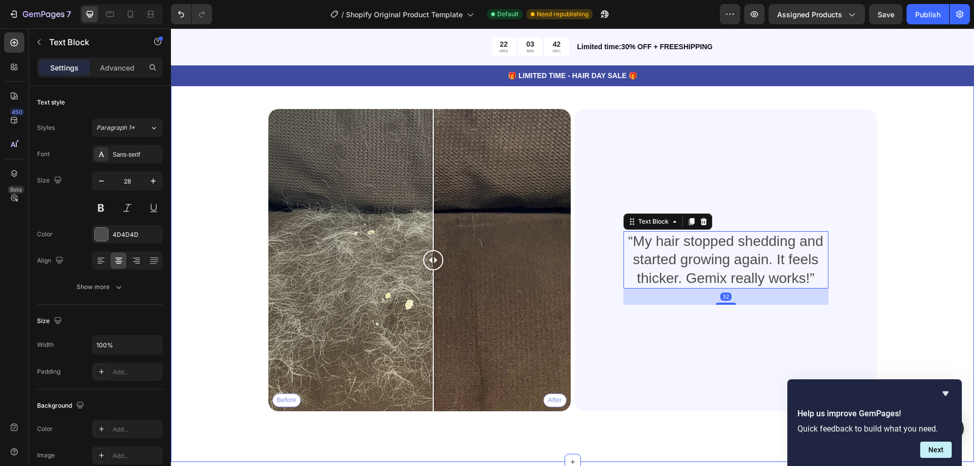
click at [957, 208] on div "Heading Gemix helps restore strong, healthy hair with ingredients that truly ma…" at bounding box center [572, 261] width 803 height 402
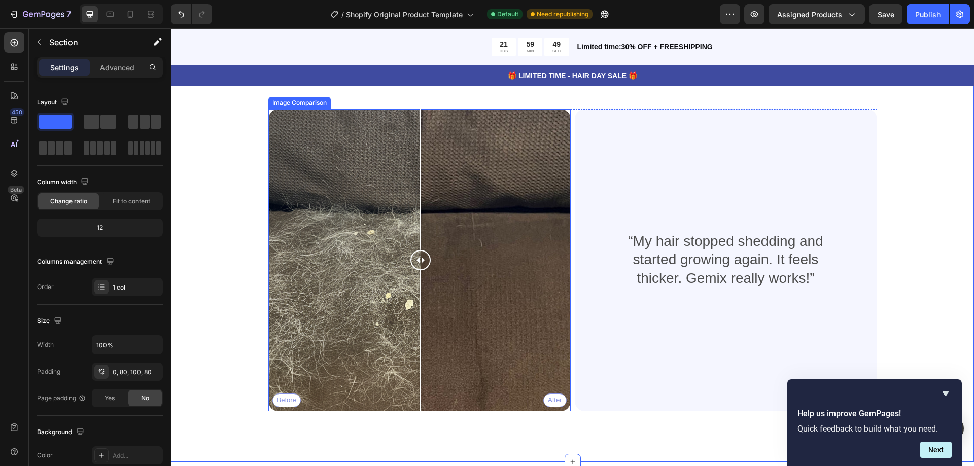
drag, startPoint x: 470, startPoint y: 309, endPoint x: 416, endPoint y: 366, distance: 78.2
click at [416, 366] on div "Before After" at bounding box center [419, 260] width 302 height 302
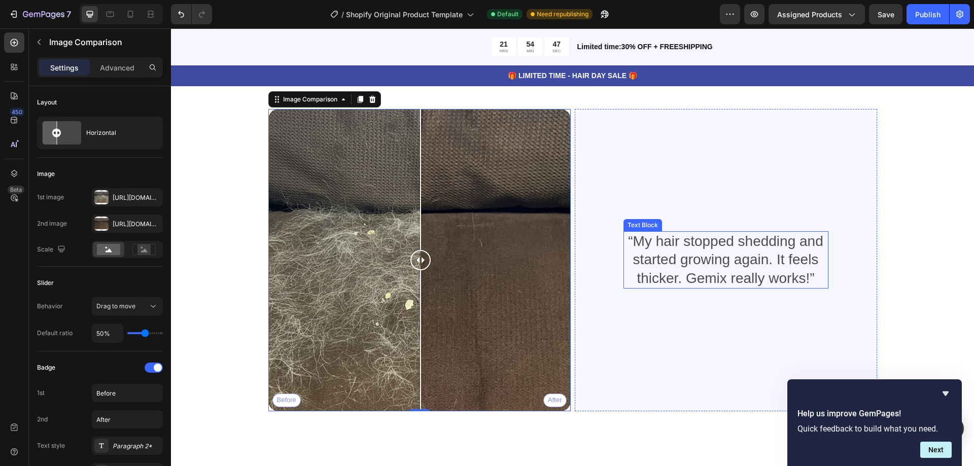
click at [698, 253] on p "“My hair stopped shedding and started growing again. It feels thicker. Gemix re…" at bounding box center [725, 259] width 203 height 55
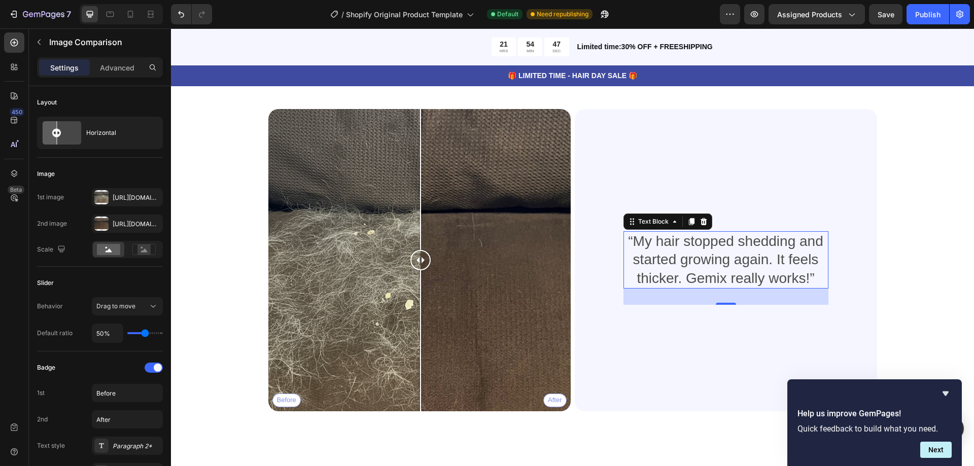
drag, startPoint x: 697, startPoint y: 251, endPoint x: 695, endPoint y: 244, distance: 6.9
click at [697, 249] on p "“My hair stopped shedding and started growing again. It feels thicker. Gemix re…" at bounding box center [725, 259] width 203 height 55
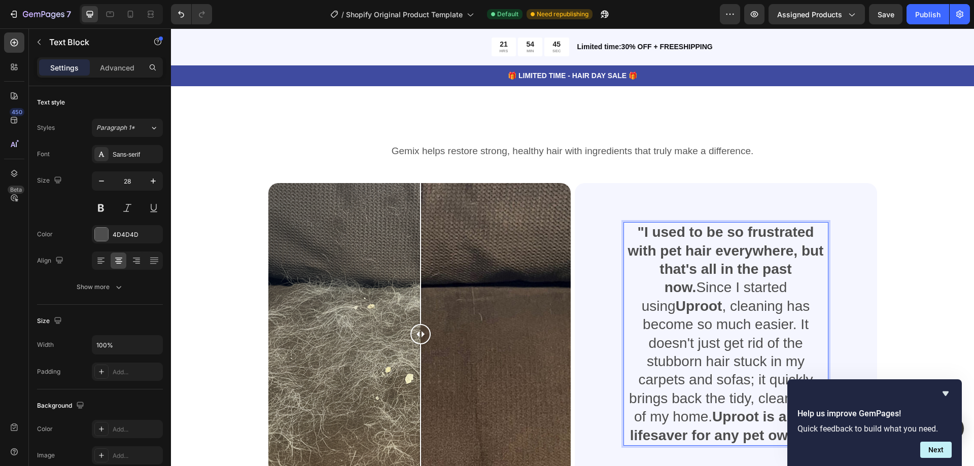
scroll to position [1295, 0]
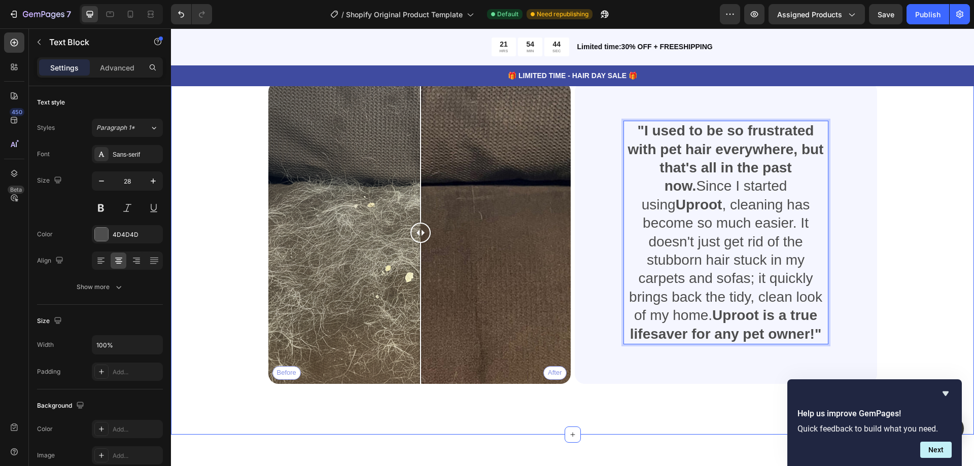
click at [889, 275] on div "Heading Gemix helps restore strong, healthy hair with ingredients that truly ma…" at bounding box center [572, 207] width 722 height 351
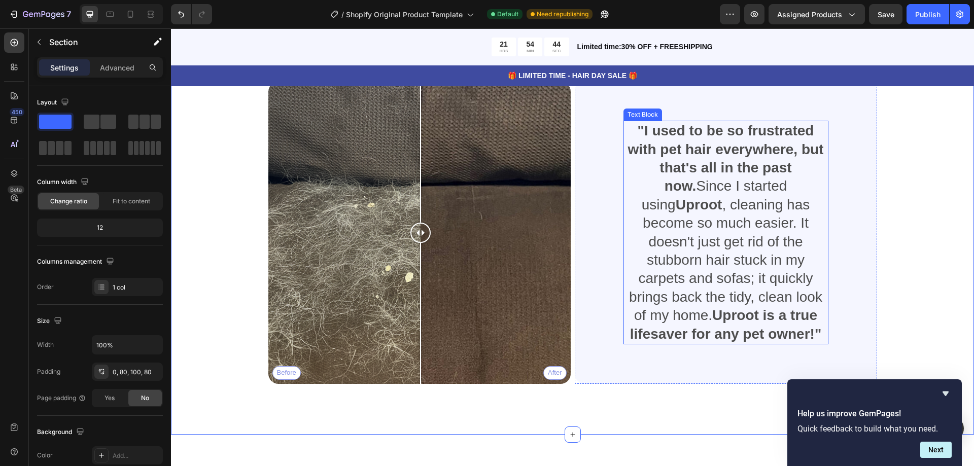
click at [722, 201] on strong "Uproot" at bounding box center [699, 205] width 47 height 16
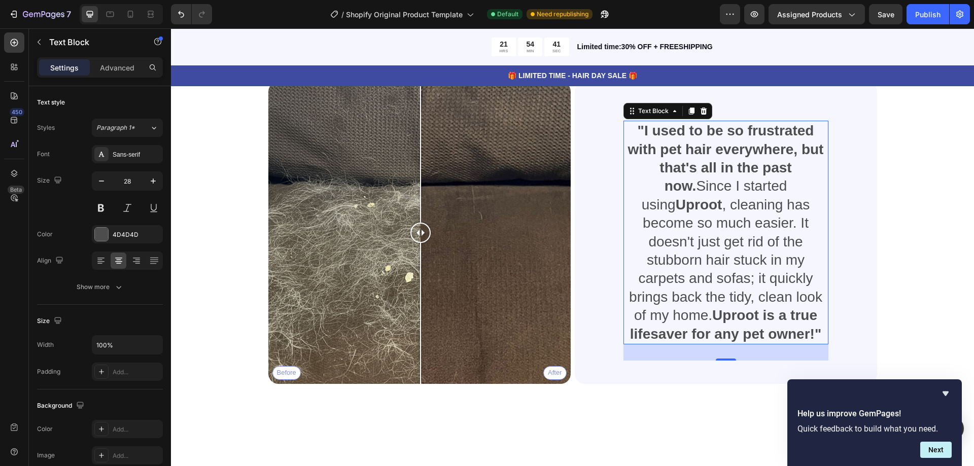
click at [731, 344] on div "32" at bounding box center [725, 344] width 205 height 0
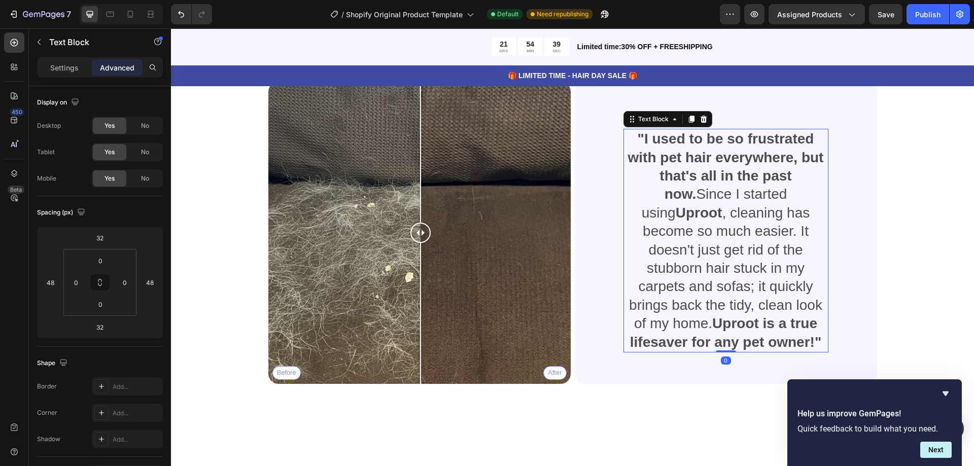
drag, startPoint x: 728, startPoint y: 351, endPoint x: 735, endPoint y: 328, distance: 24.4
click at [735, 328] on div ""I used to be so frustrated with pet hair everywhere, but that's all in the pas…" at bounding box center [725, 241] width 205 height 224
type input "0"
click at [853, 235] on div ""I used to be so frustrated with pet hair everywhere, but that's all in the pas…" at bounding box center [726, 233] width 302 height 302
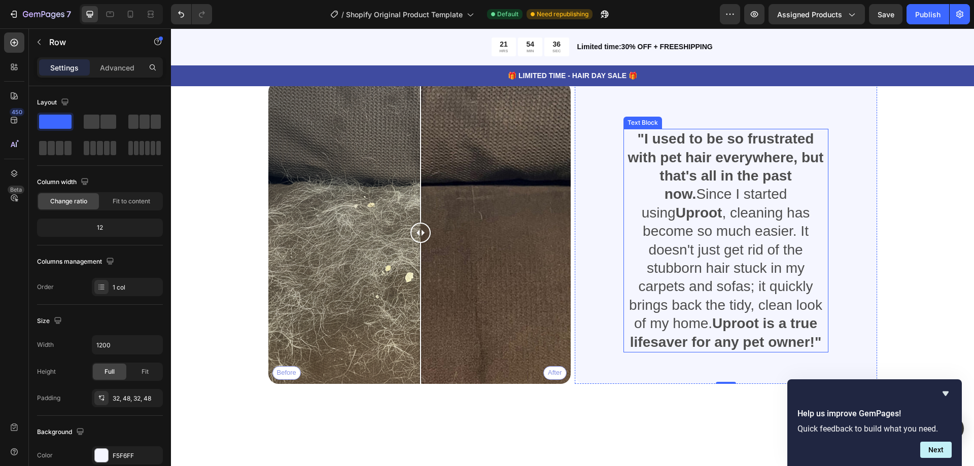
click at [942, 187] on div "Heading Gemix helps restore strong, healthy hair with ingredients that truly ma…" at bounding box center [572, 233] width 803 height 402
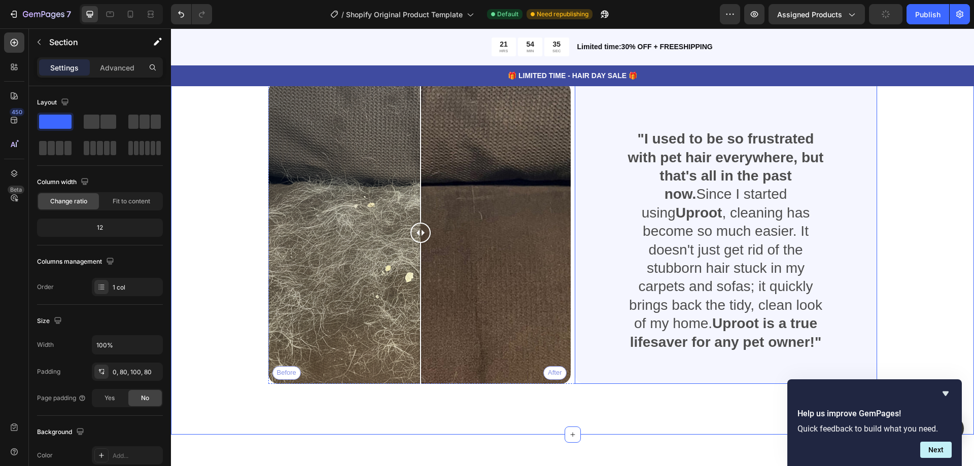
scroll to position [1194, 0]
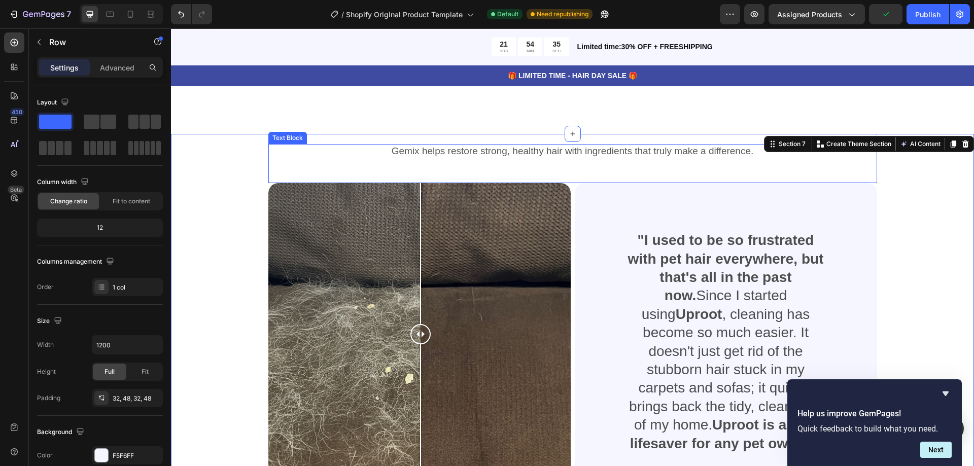
click at [766, 206] on div ""I used to be so frustrated with pet hair everywhere, but that's all in the pas…" at bounding box center [726, 334] width 254 height 270
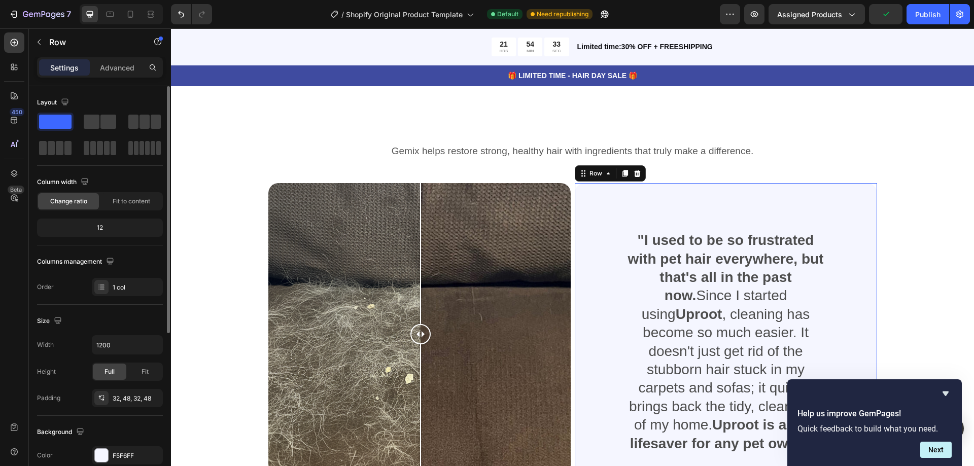
click at [49, 118] on span at bounding box center [55, 122] width 32 height 14
click at [237, 78] on p "🎁 LIMITED TIME - HAIR DAY SALE 🎁" at bounding box center [572, 75] width 801 height 11
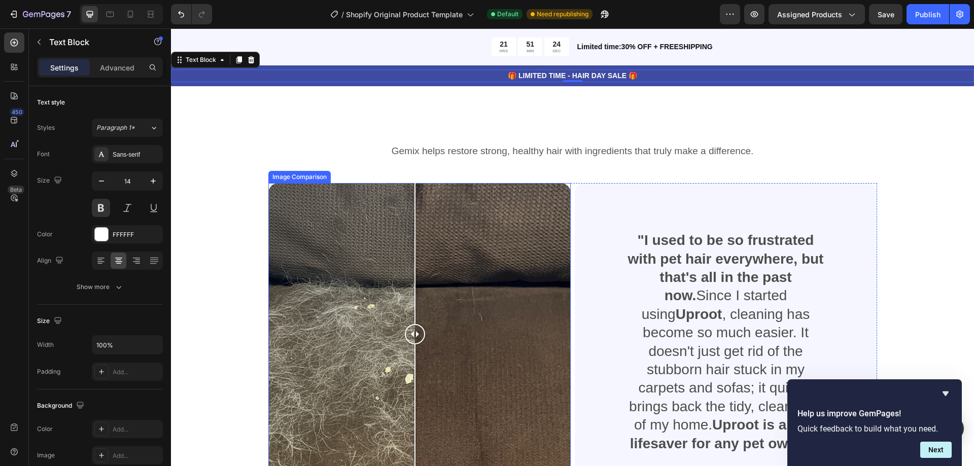
drag, startPoint x: 422, startPoint y: 336, endPoint x: 512, endPoint y: 364, distance: 94.0
click at [410, 380] on div at bounding box center [415, 334] width 20 height 302
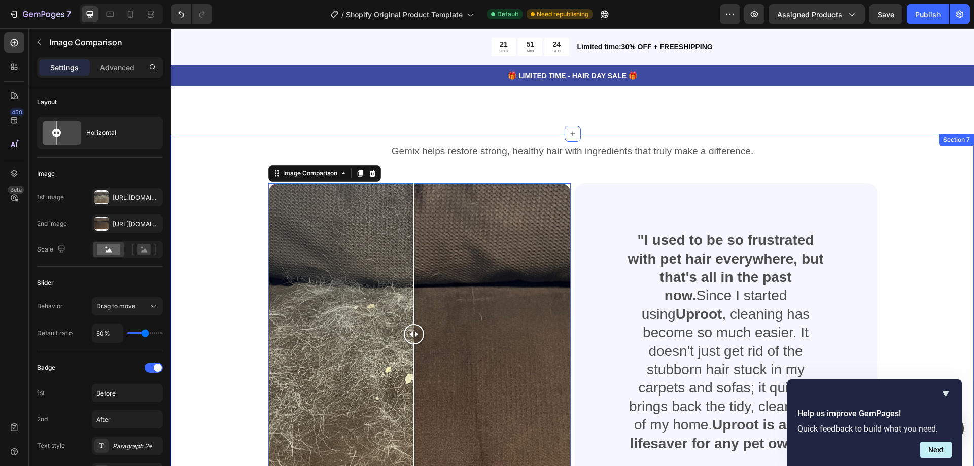
scroll to position [1346, 0]
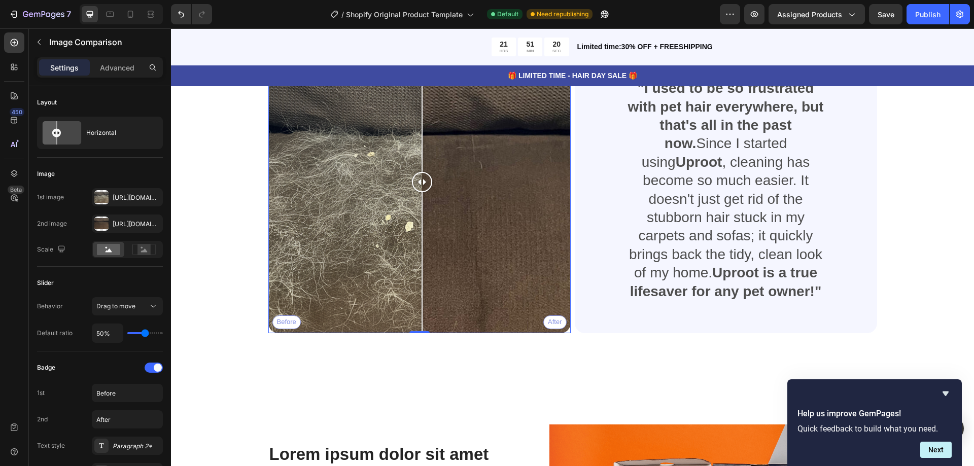
drag, startPoint x: 429, startPoint y: 223, endPoint x: 416, endPoint y: 235, distance: 17.2
click at [414, 238] on div "Before After" at bounding box center [419, 182] width 302 height 302
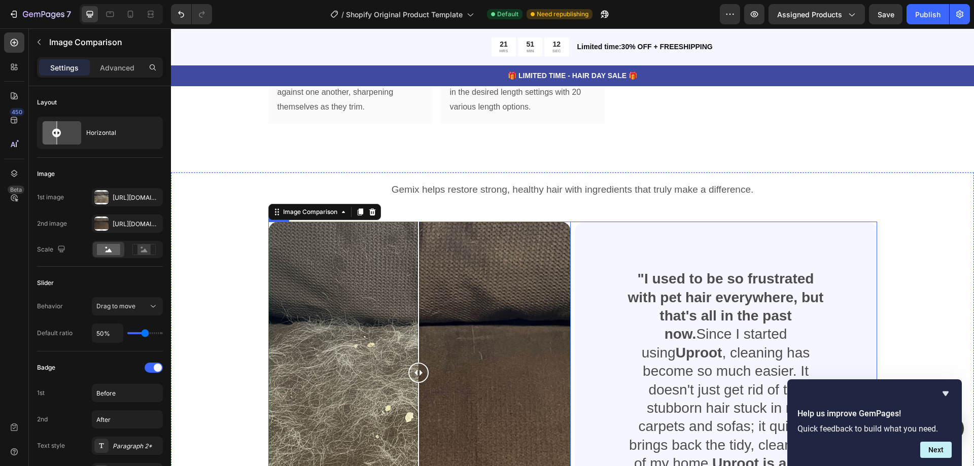
scroll to position [1206, 0]
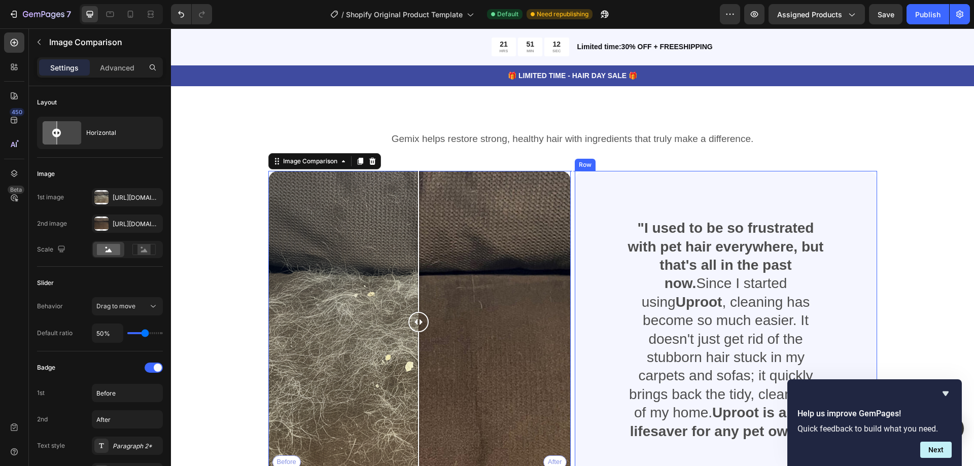
click at [607, 209] on div ""I used to be so frustrated with pet hair everywhere, but that's all in the pas…" at bounding box center [726, 322] width 254 height 270
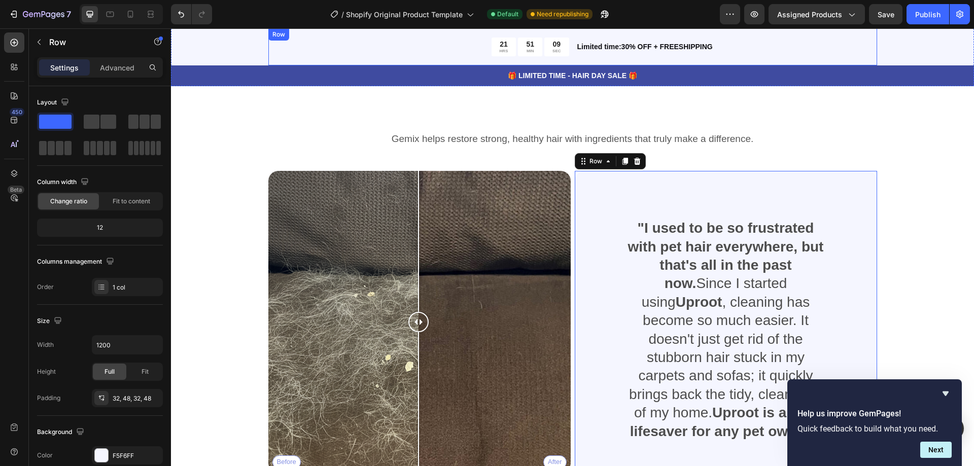
click at [365, 63] on div "21 HRS 51 MIN 09 SEC Countdown Timer Limited time:30% OFF + FREESHIPPING Text B…" at bounding box center [572, 46] width 609 height 37
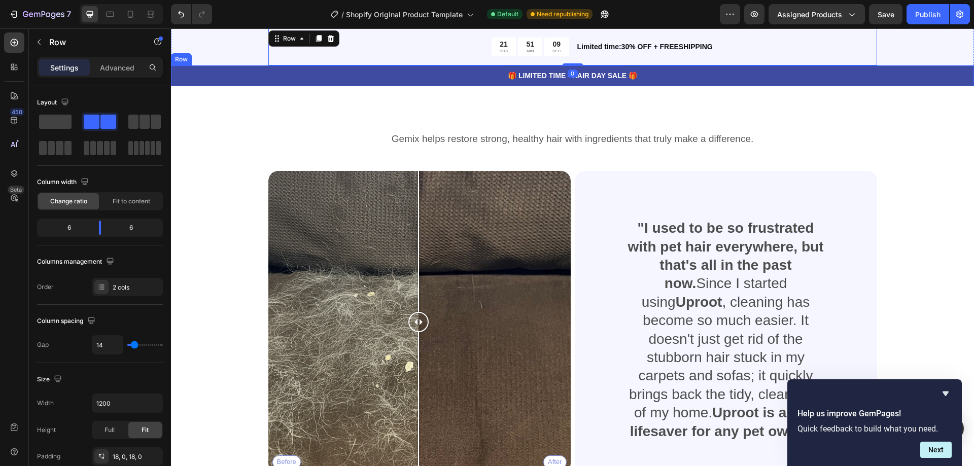
click at [371, 77] on p "🎁 LIMITED TIME - HAIR DAY SALE 🎁" at bounding box center [572, 75] width 801 height 11
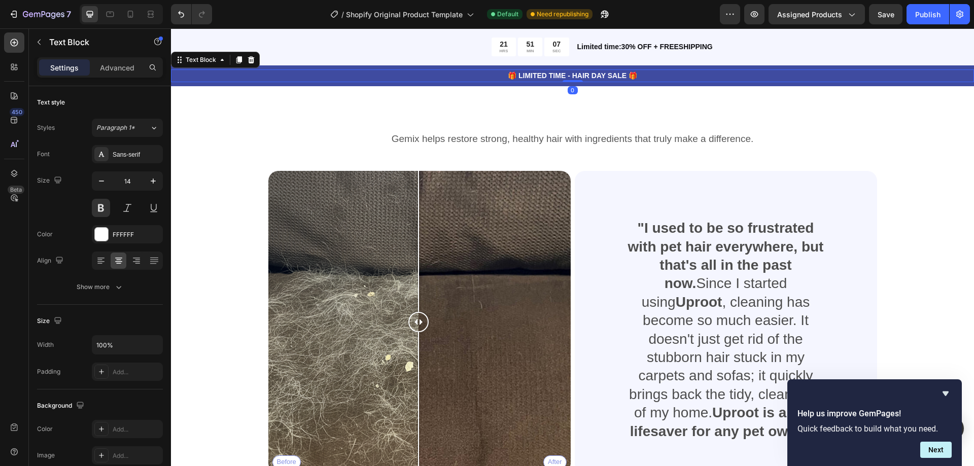
click at [462, 77] on p "🎁 LIMITED TIME - HAIR DAY SALE 🎁" at bounding box center [572, 75] width 801 height 11
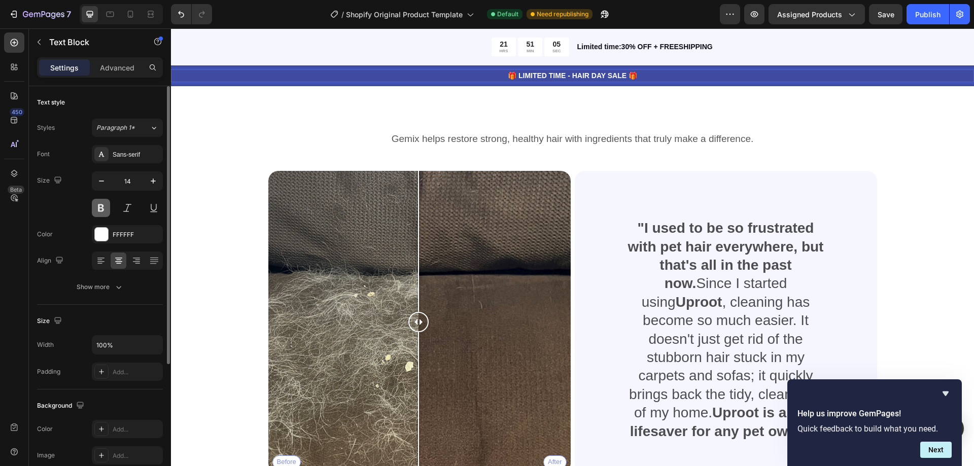
scroll to position [51, 0]
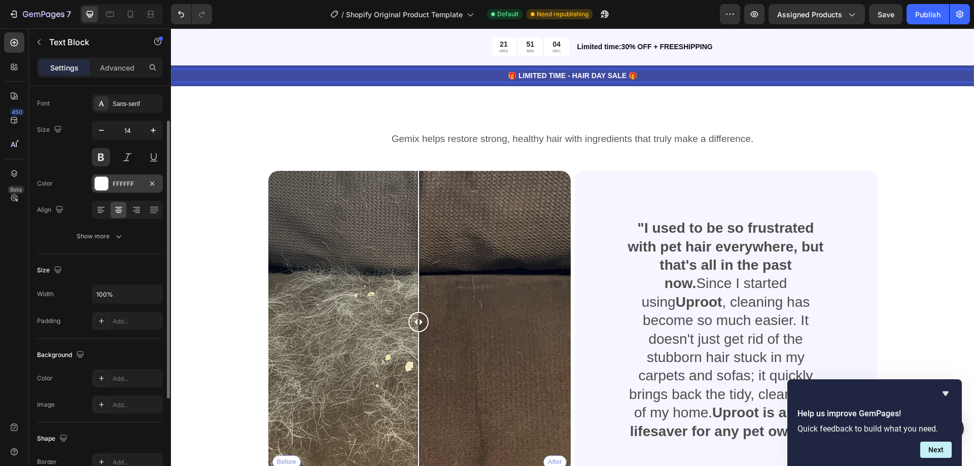
click at [129, 182] on div "FFFFFF" at bounding box center [127, 184] width 29 height 9
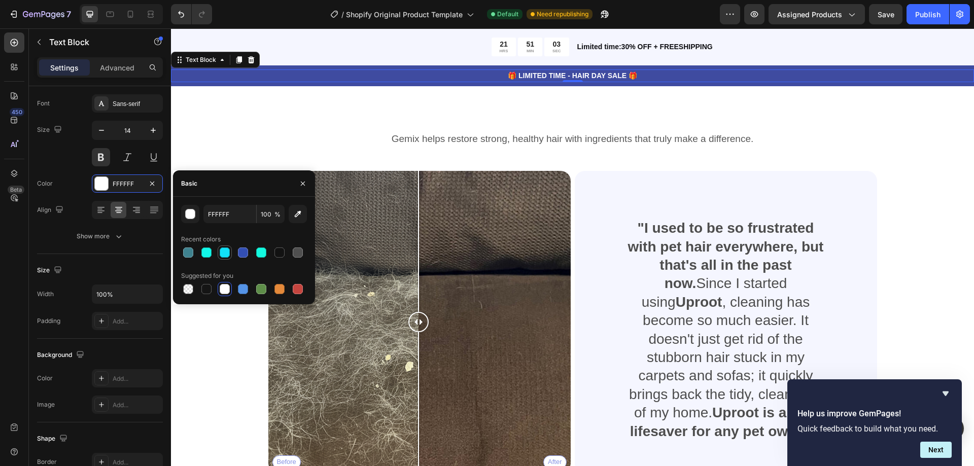
click at [226, 251] on div at bounding box center [225, 252] width 10 height 10
click at [188, 288] on div at bounding box center [188, 289] width 10 height 10
type input "000000"
type input "0"
click at [190, 218] on div "button" at bounding box center [191, 214] width 10 height 10
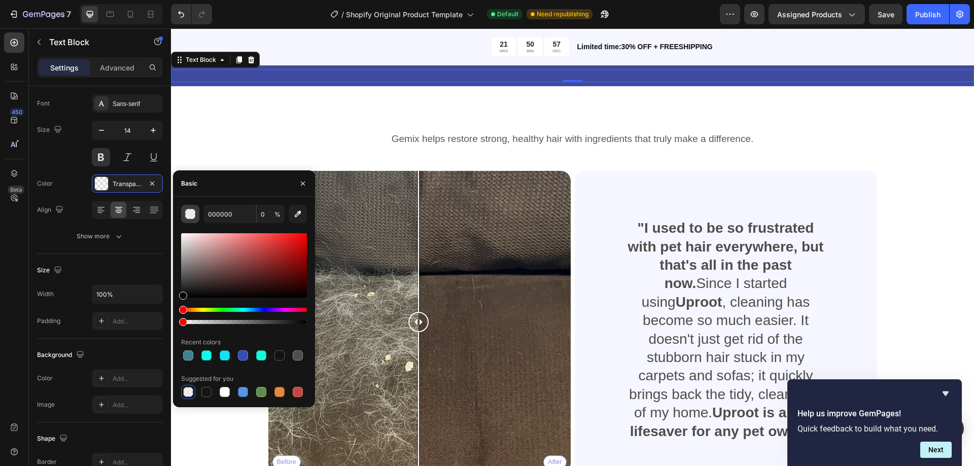
click at [191, 216] on div "button" at bounding box center [191, 214] width 10 height 10
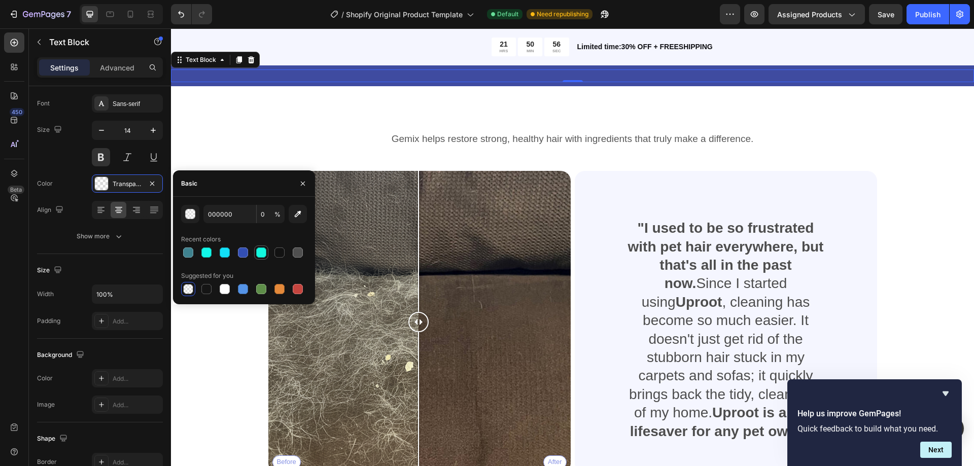
click at [256, 257] on div at bounding box center [261, 252] width 12 height 12
type input "13F9DF"
type input "100"
click at [281, 253] on div at bounding box center [279, 252] width 10 height 10
click at [297, 253] on div at bounding box center [298, 252] width 10 height 10
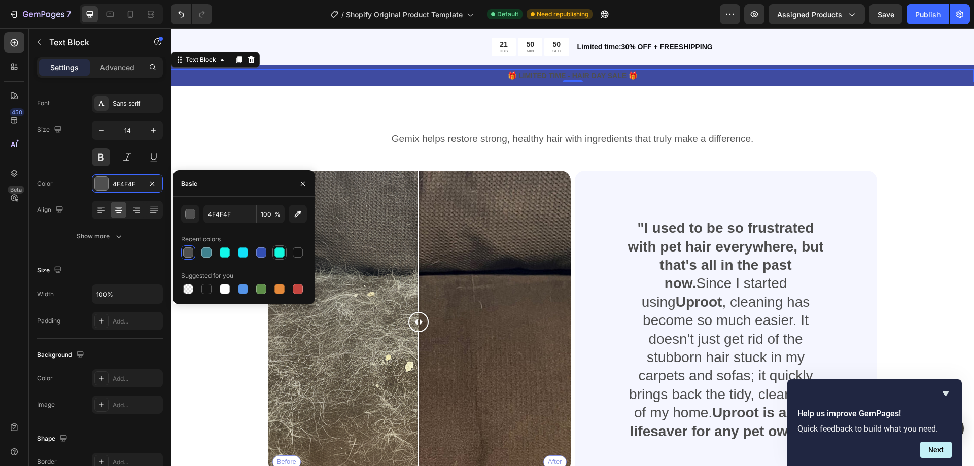
click at [281, 256] on div at bounding box center [279, 252] width 10 height 10
click at [228, 289] on div at bounding box center [225, 289] width 10 height 10
type input "FFFFFF"
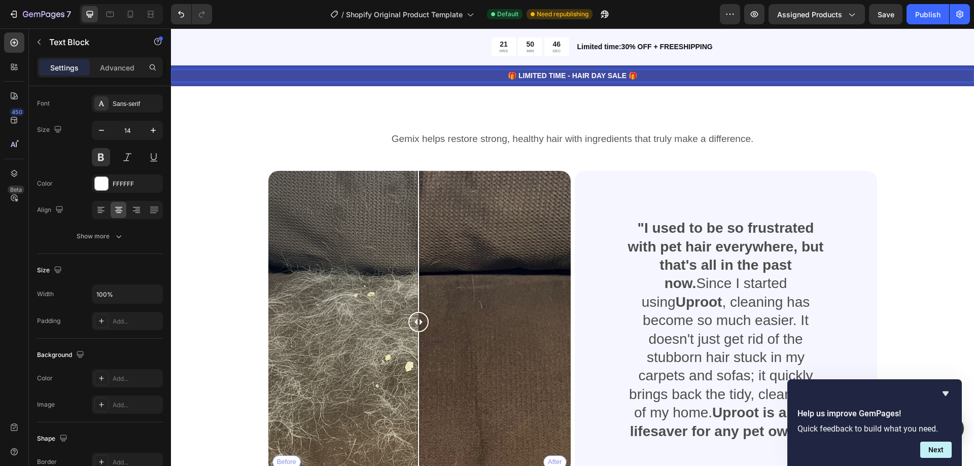
click at [374, 69] on div "🎁 LIMITED TIME - HAIR DAY SALE 🎁" at bounding box center [572, 75] width 803 height 13
click at [374, 72] on p "🎁 LIMITED TIME - HAIR DAY SALE 🎁" at bounding box center [572, 75] width 801 height 11
click at [932, 69] on div "🎁 LIMITED TIME - HAIR DAY SALE 🎁" at bounding box center [572, 75] width 803 height 13
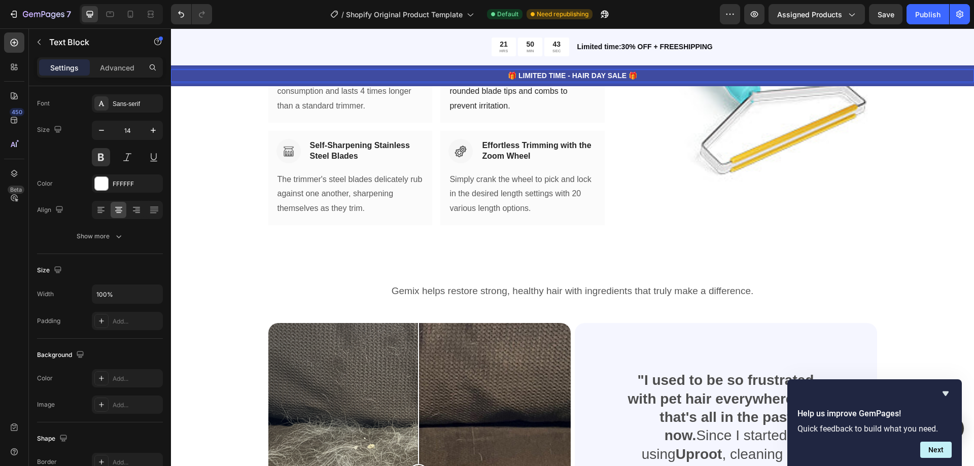
click at [934, 78] on p "🎁 LIMITED TIME - HAIR DAY SALE 🎁" at bounding box center [572, 75] width 801 height 11
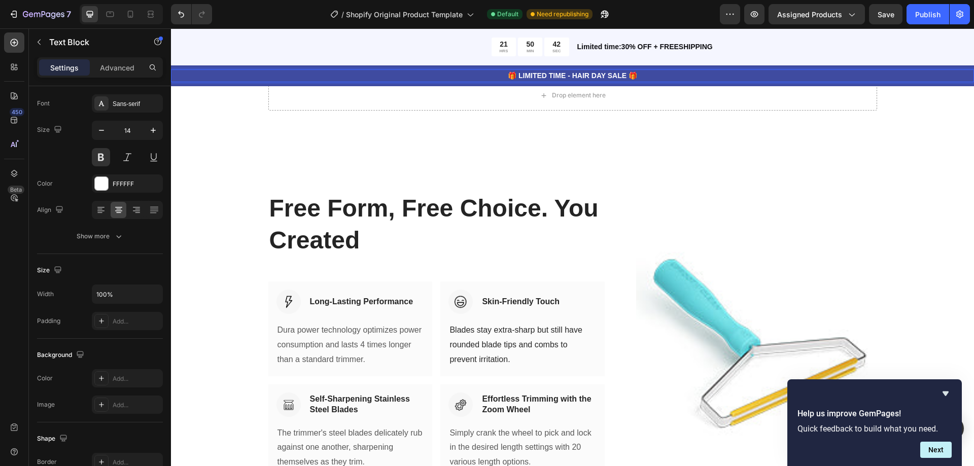
scroll to position [0, 0]
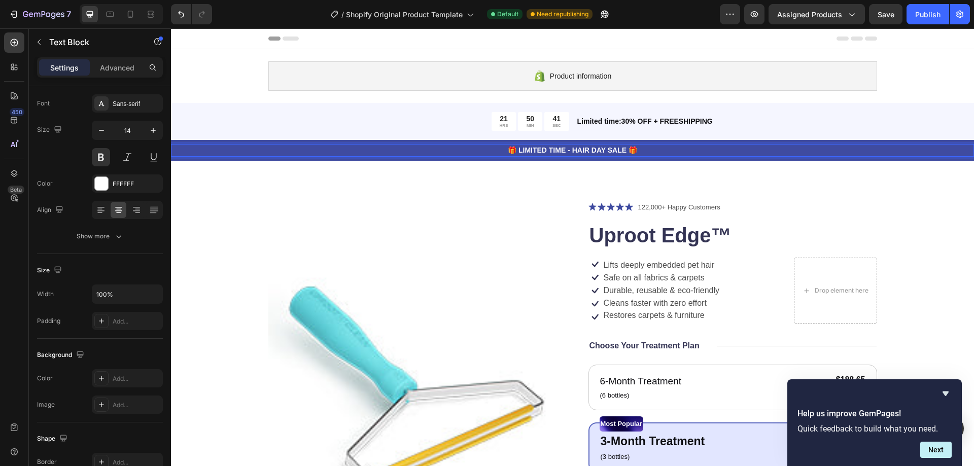
click at [663, 154] on p "🎁 LIMITED TIME - HAIR DAY SALE 🎁" at bounding box center [572, 150] width 801 height 11
click at [713, 160] on div "🎁 LIMITED TIME - HAIR DAY SALE 🎁 Text Block 0 Row" at bounding box center [572, 150] width 803 height 21
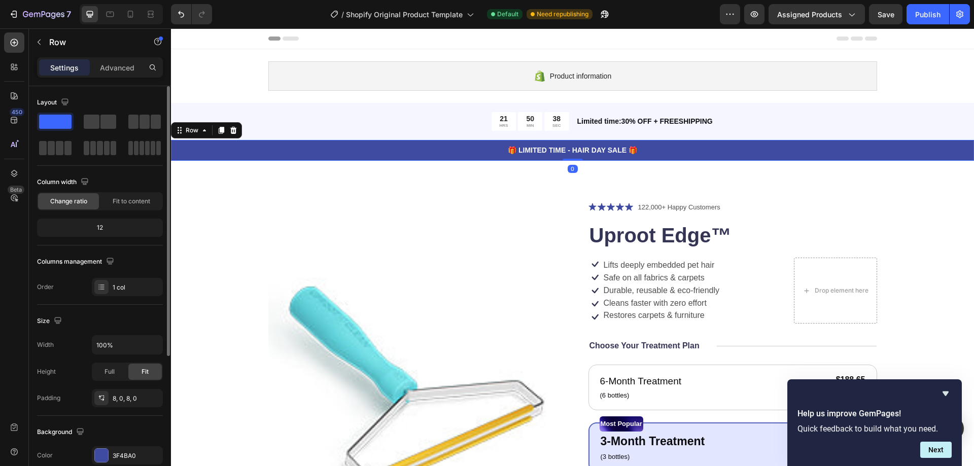
click at [57, 125] on span at bounding box center [55, 122] width 32 height 14
click at [131, 455] on div "3F4BA0" at bounding box center [127, 455] width 29 height 9
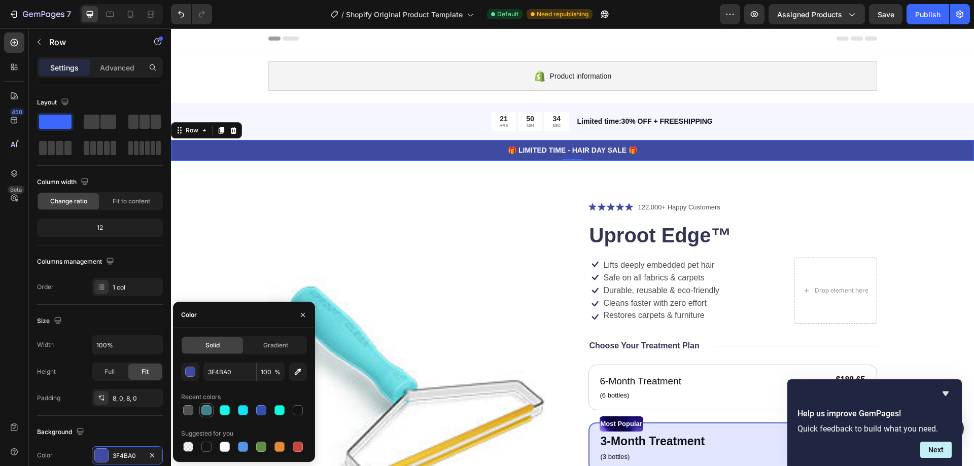
click at [209, 410] on div at bounding box center [206, 410] width 10 height 10
type input "3F828F"
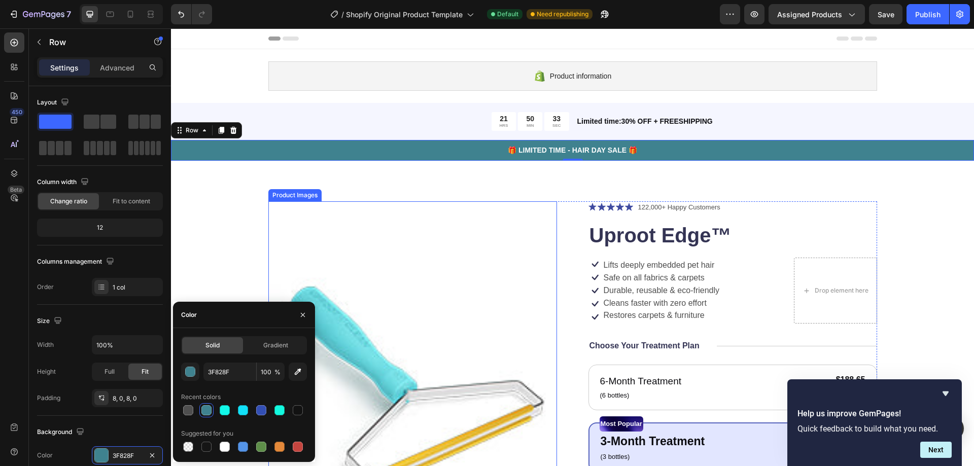
click at [357, 231] on img at bounding box center [412, 382] width 289 height 363
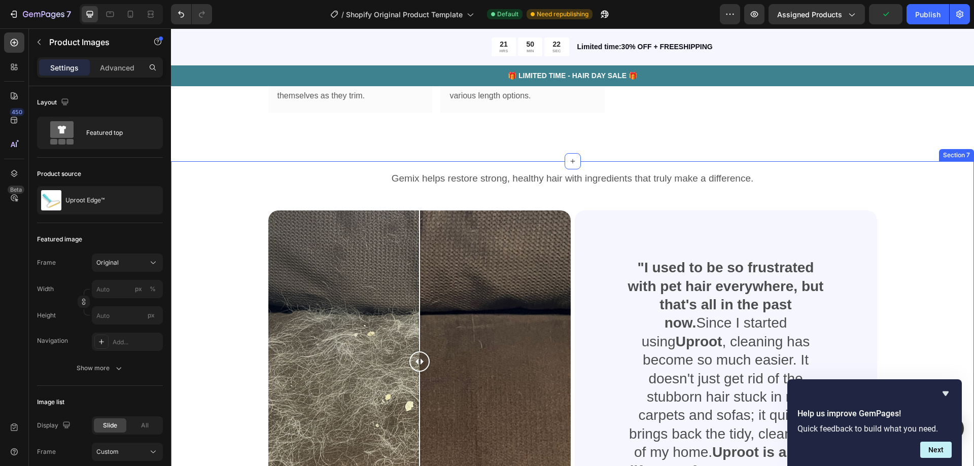
scroll to position [1217, 0]
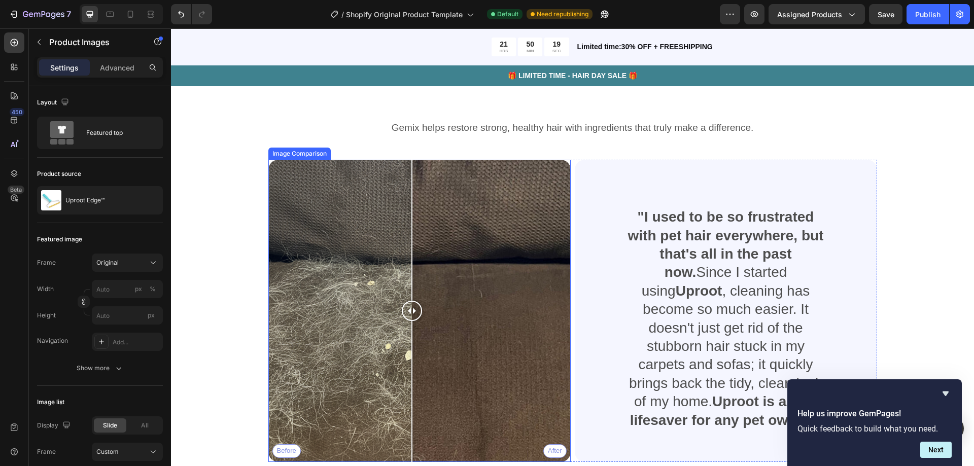
drag, startPoint x: 419, startPoint y: 315, endPoint x: 432, endPoint y: 315, distance: 13.2
click at [412, 315] on div at bounding box center [412, 311] width 20 height 20
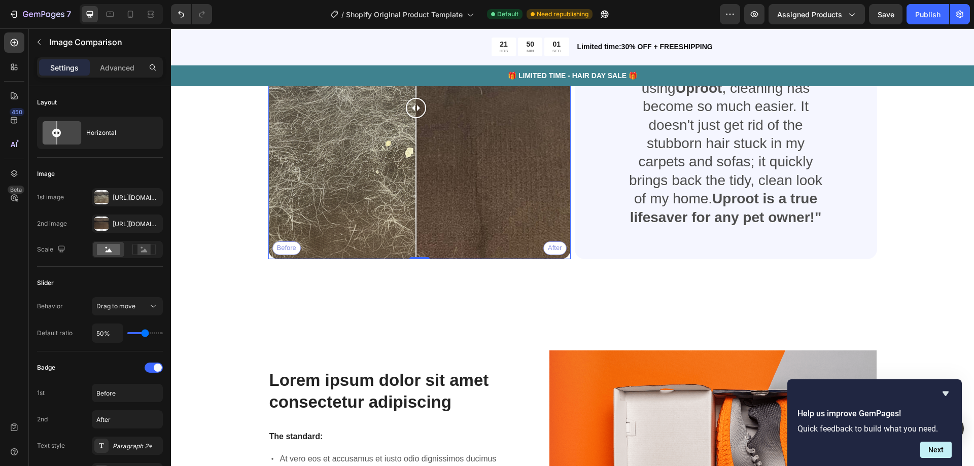
scroll to position [1268, 0]
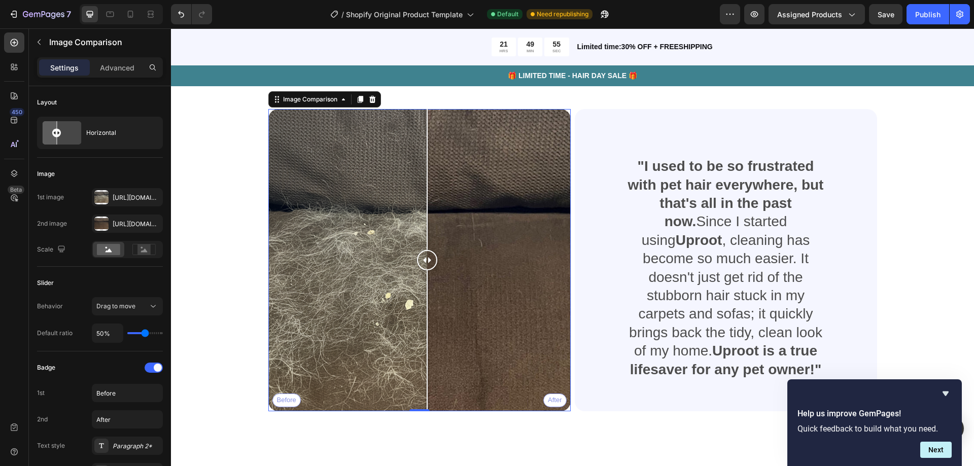
drag, startPoint x: 430, startPoint y: 262, endPoint x: 423, endPoint y: 255, distance: 9.7
click at [423, 255] on div at bounding box center [427, 260] width 20 height 20
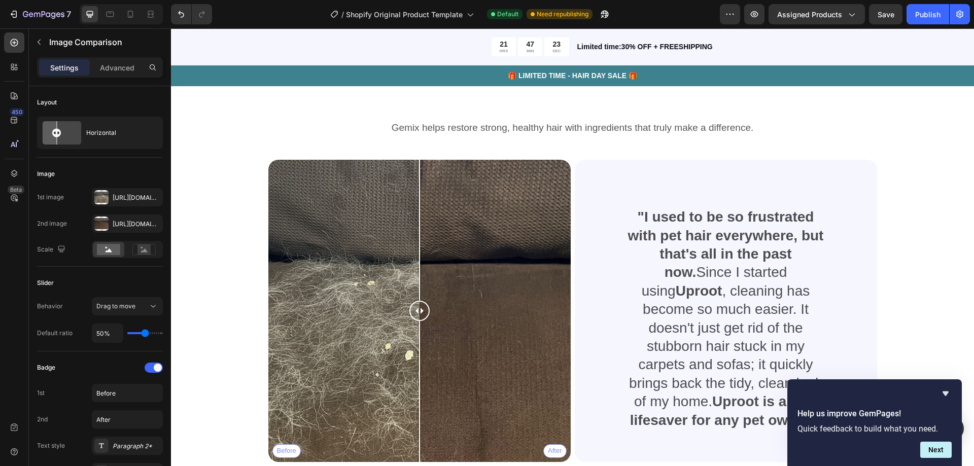
scroll to position [1319, 0]
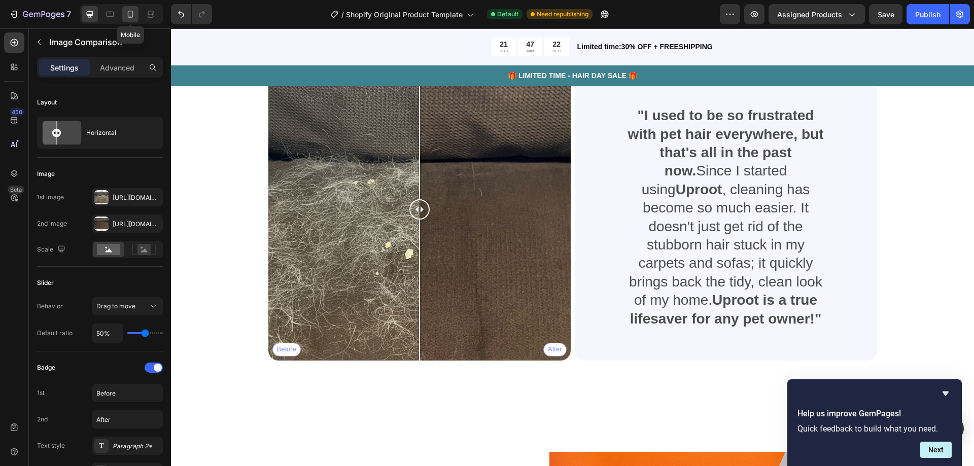
click at [129, 15] on icon at bounding box center [130, 14] width 10 height 10
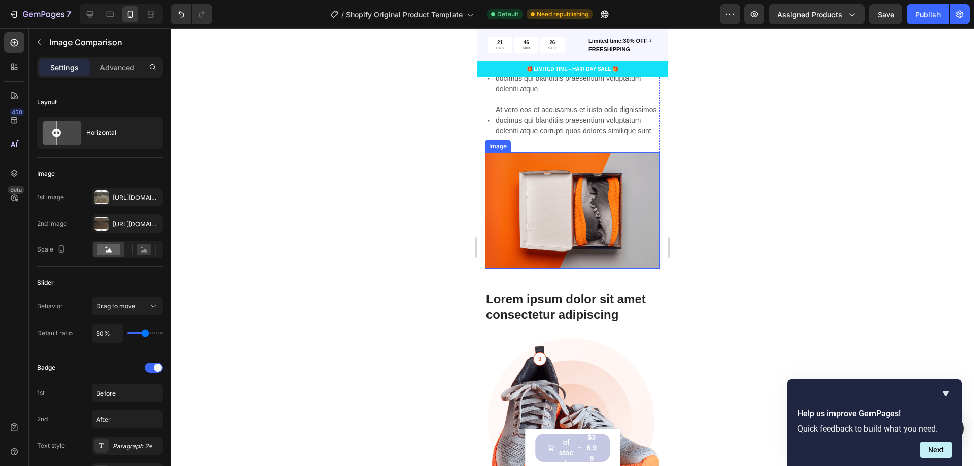
scroll to position [3047, 0]
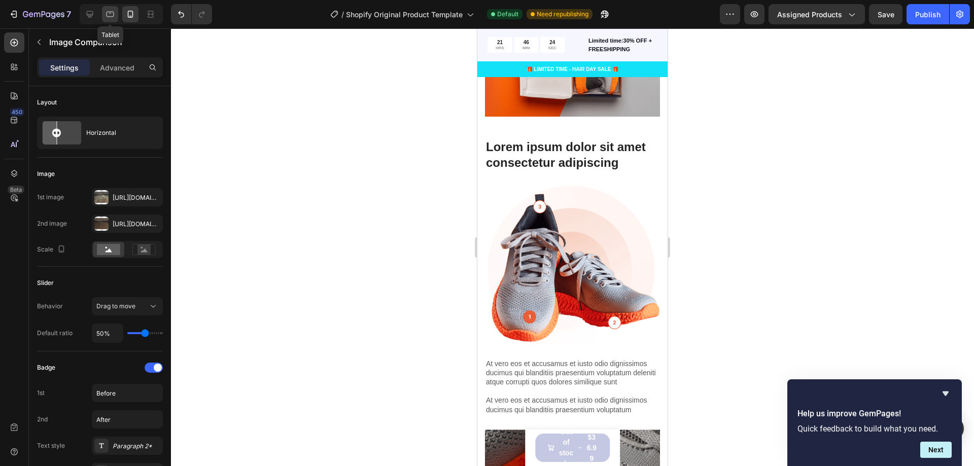
click at [104, 16] on div at bounding box center [110, 14] width 16 height 16
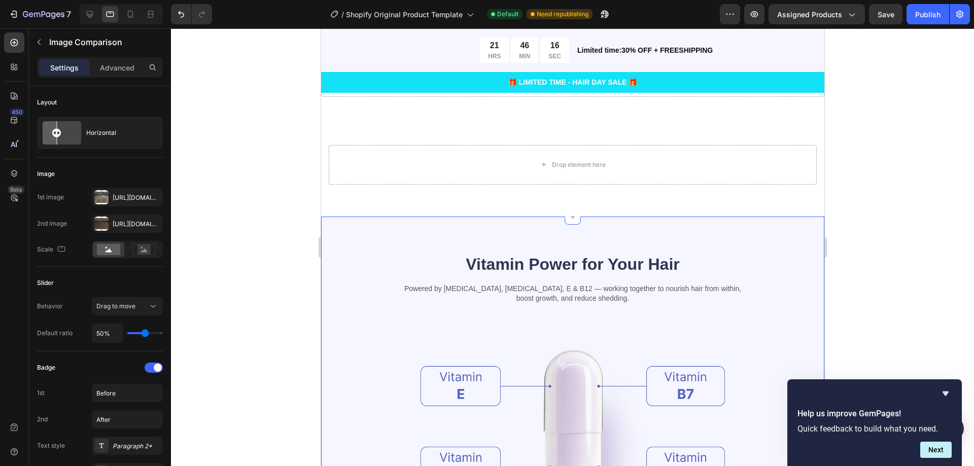
scroll to position [2758, 0]
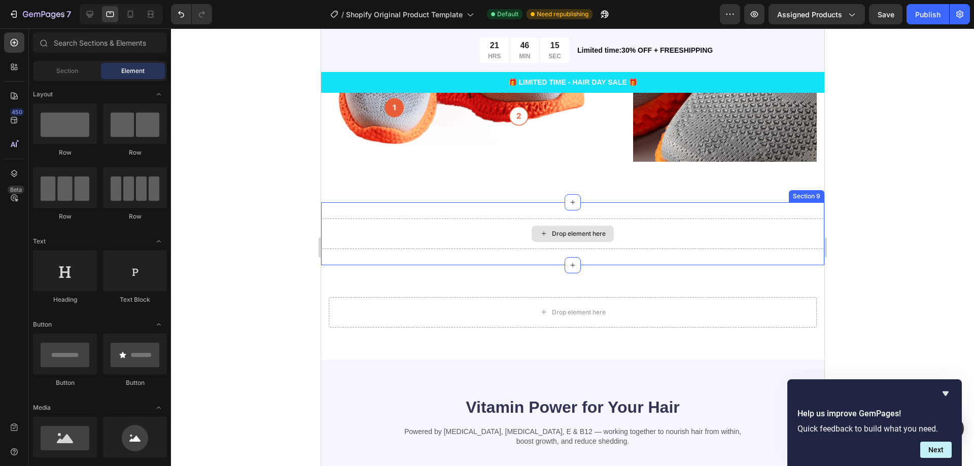
click at [585, 233] on div "Drop element here" at bounding box center [578, 234] width 54 height 8
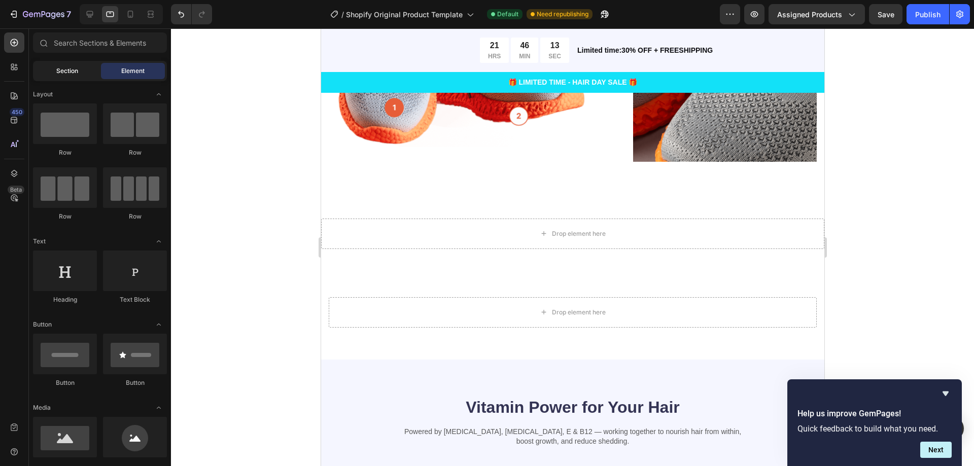
click at [74, 77] on div "Section" at bounding box center [67, 71] width 64 height 16
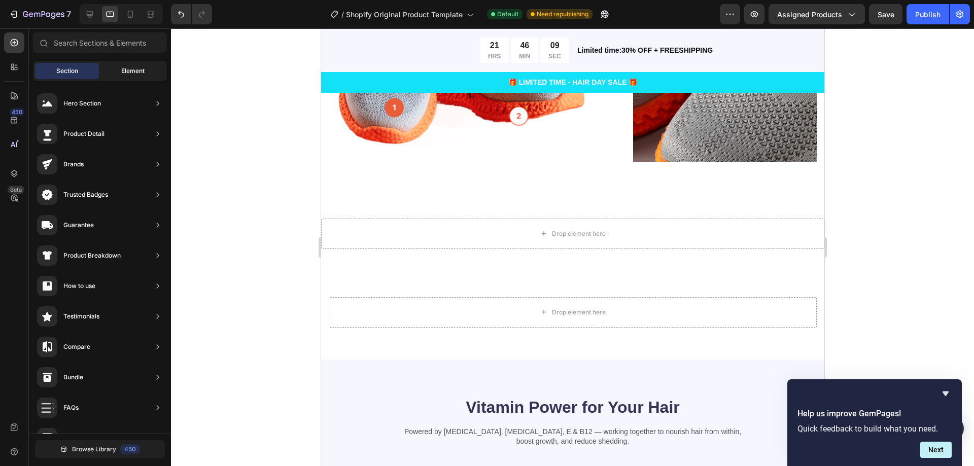
click at [122, 70] on span "Element" at bounding box center [132, 70] width 23 height 9
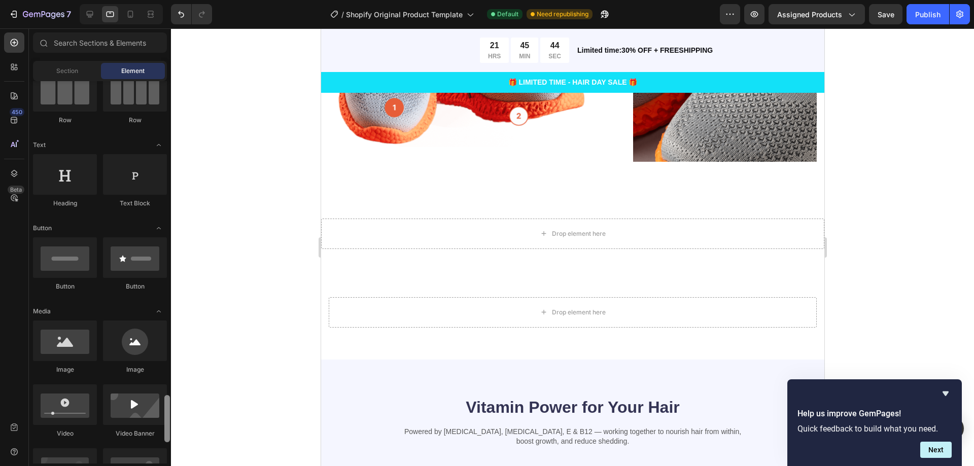
scroll to position [0, 0]
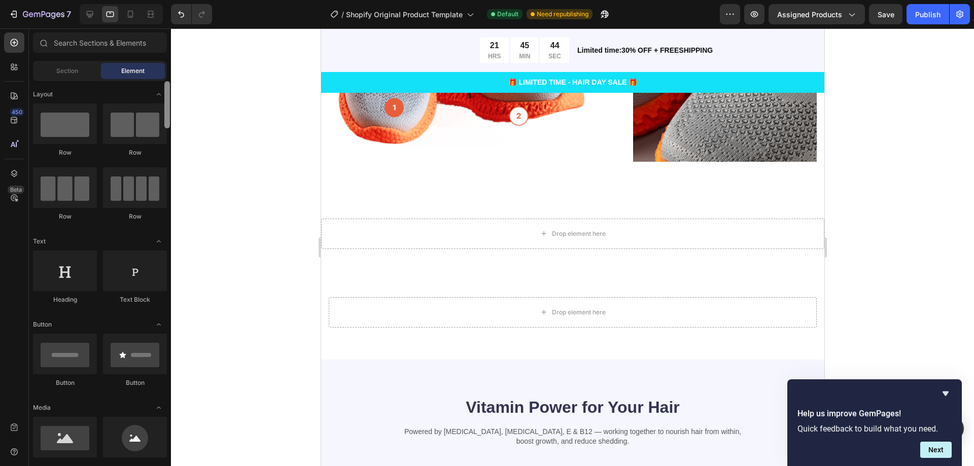
drag, startPoint x: 169, startPoint y: 402, endPoint x: 184, endPoint y: 88, distance: 314.3
click at [184, 0] on div "7 / Shopify Original Product Template Default Need republishing Preview Assigne…" at bounding box center [487, 0] width 974 height 0
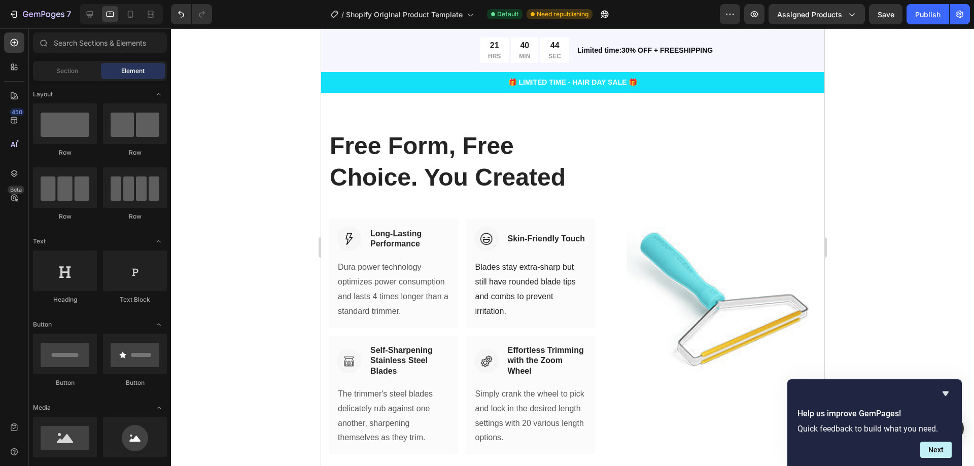
scroll to position [1643, 0]
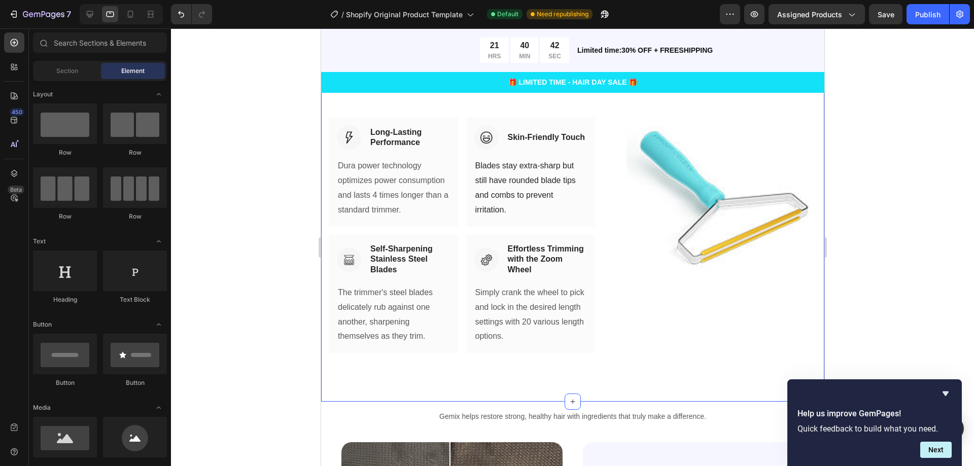
click at [417, 363] on div "Free Form, Free Choice. You Created Heading Row Image Long-Lasting Performance …" at bounding box center [572, 194] width 503 height 415
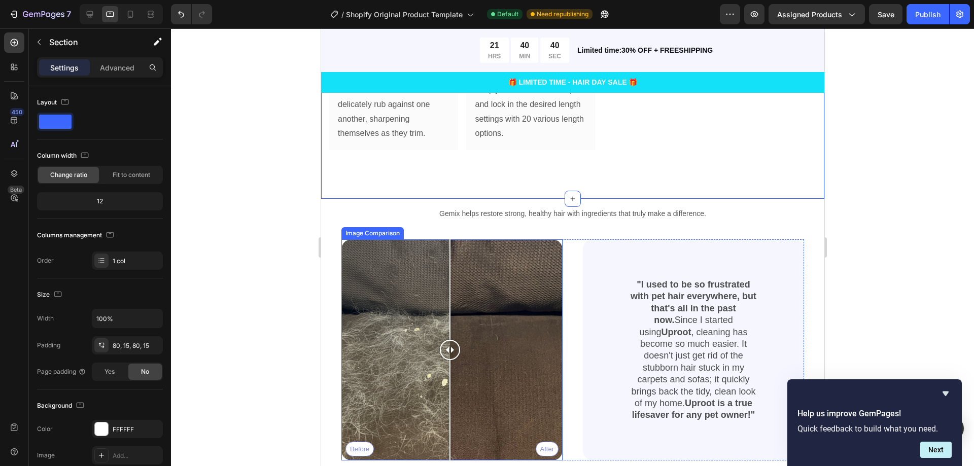
scroll to position [1947, 0]
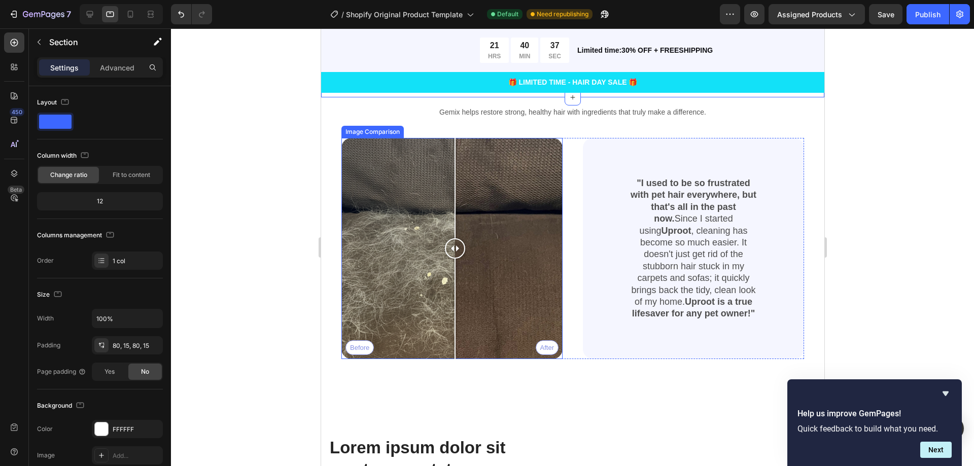
drag, startPoint x: 479, startPoint y: 239, endPoint x: 454, endPoint y: 222, distance: 29.8
click at [454, 222] on div at bounding box center [454, 248] width 20 height 221
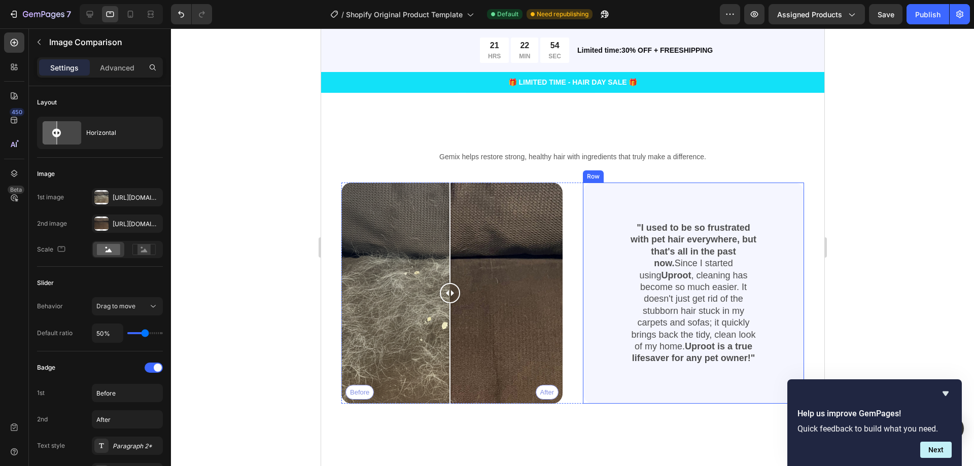
scroll to position [1288, 0]
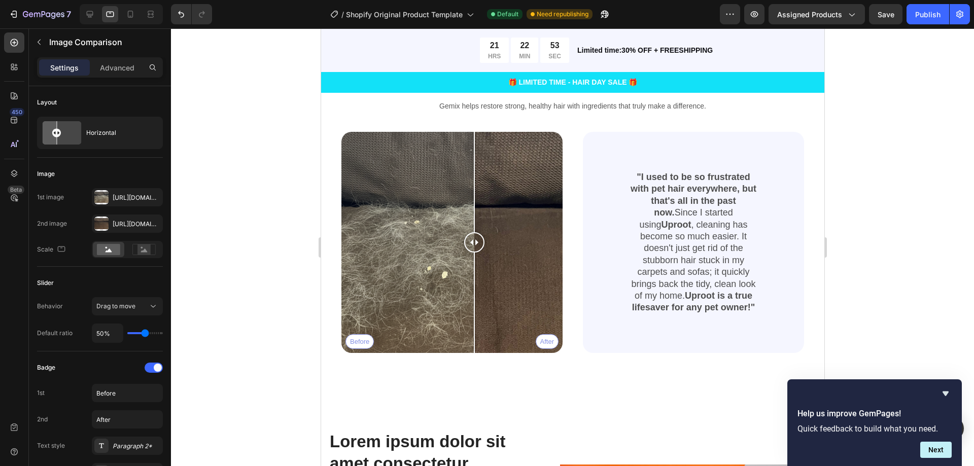
drag, startPoint x: 458, startPoint y: 230, endPoint x: 474, endPoint y: 228, distance: 15.9
click at [474, 228] on div at bounding box center [474, 242] width 20 height 221
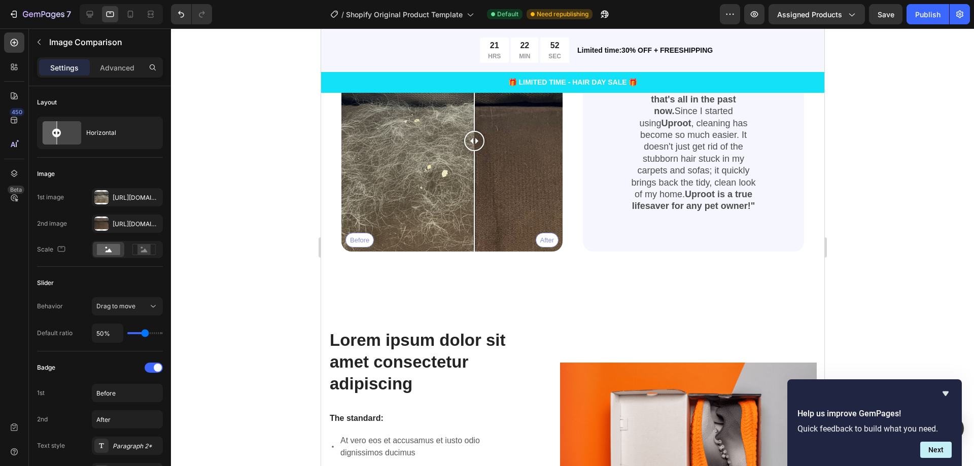
scroll to position [1491, 0]
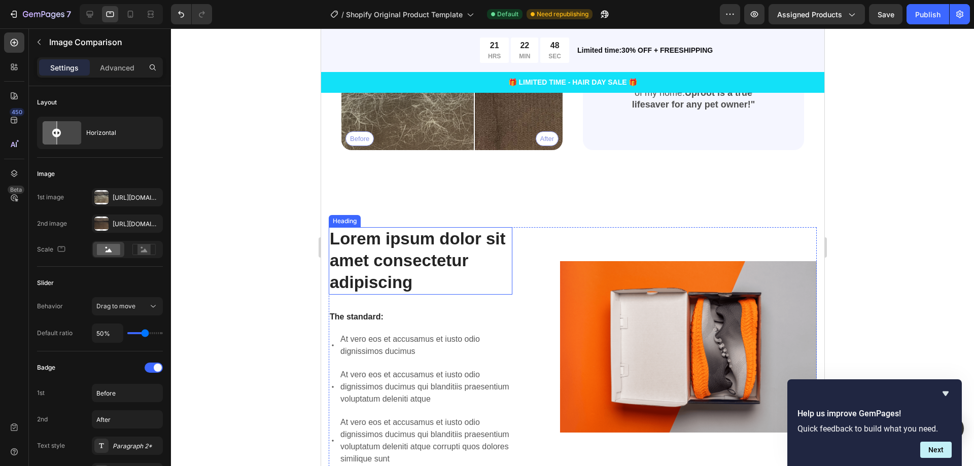
click at [434, 232] on h2 "Lorem ipsum dolor sit amet consectetur adipiscing" at bounding box center [420, 260] width 184 height 67
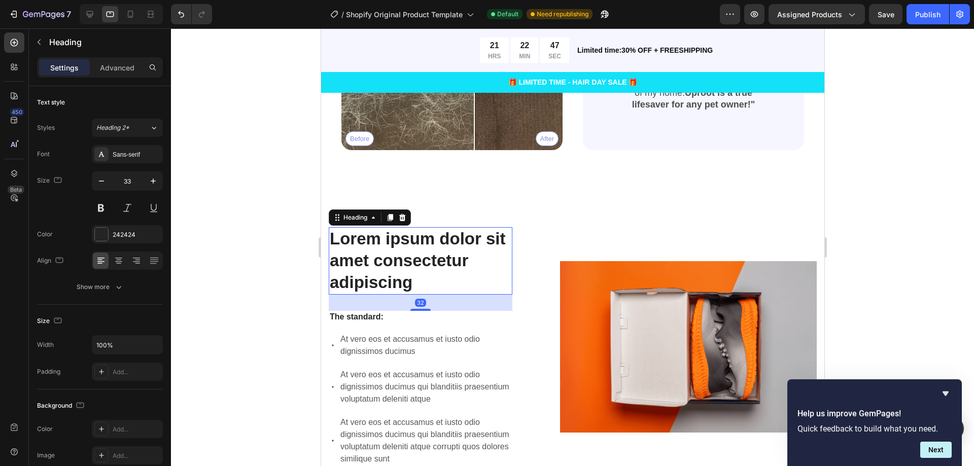
click at [430, 234] on h2 "Lorem ipsum dolor sit amet consectetur adipiscing" at bounding box center [420, 260] width 184 height 67
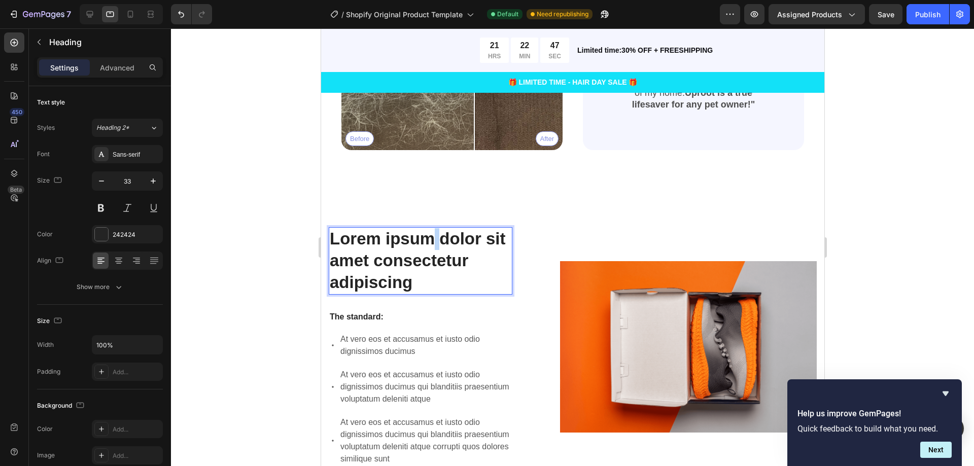
click at [430, 234] on p "Lorem ipsum dolor sit amet consectetur adipiscing" at bounding box center [420, 260] width 182 height 65
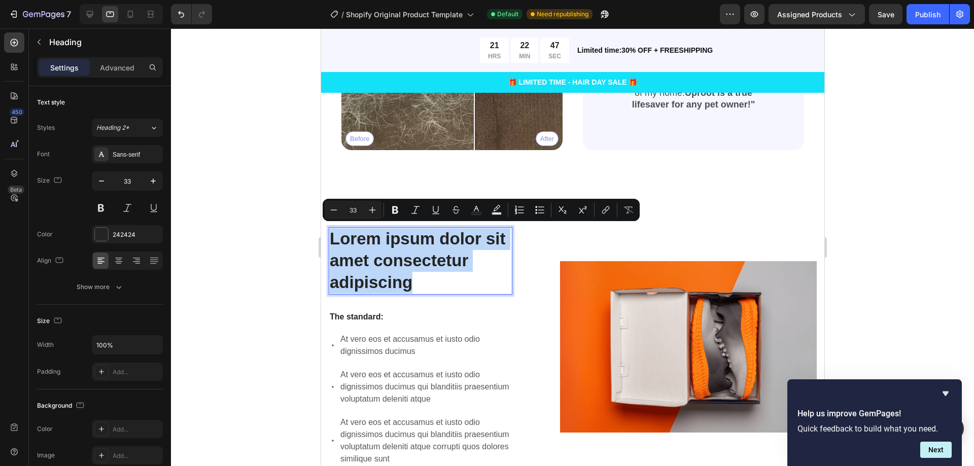
click at [430, 234] on p "Lorem ipsum dolor sit amet consectetur adipiscing" at bounding box center [420, 260] width 182 height 65
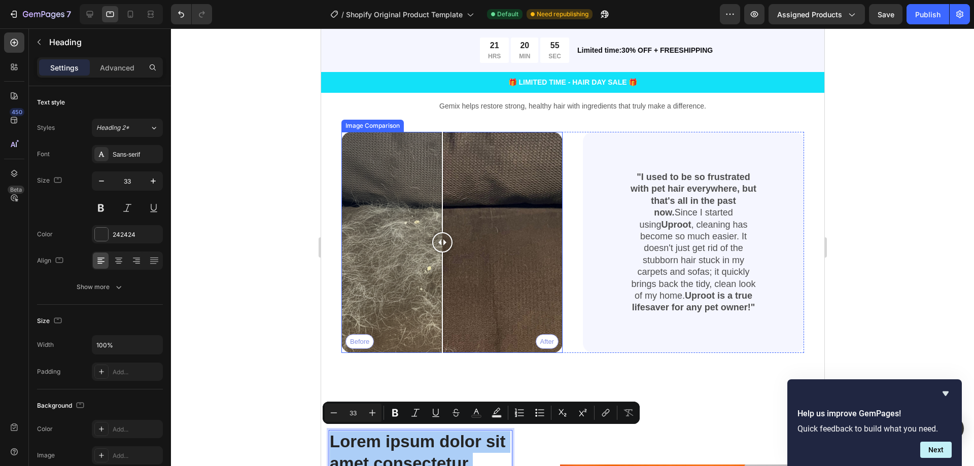
drag, startPoint x: 471, startPoint y: 239, endPoint x: 442, endPoint y: 243, distance: 29.6
click at [442, 243] on div at bounding box center [442, 242] width 20 height 20
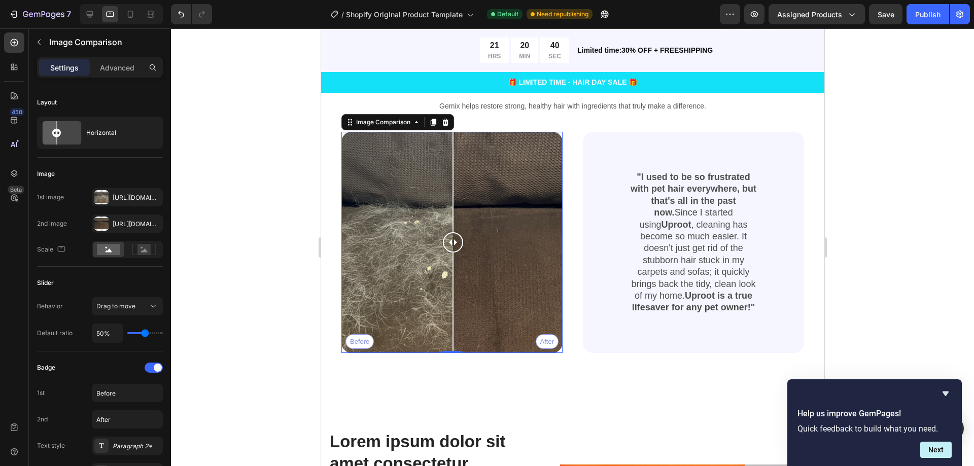
drag, startPoint x: 522, startPoint y: 242, endPoint x: 452, endPoint y: 189, distance: 87.6
click at [452, 189] on div at bounding box center [452, 242] width 20 height 221
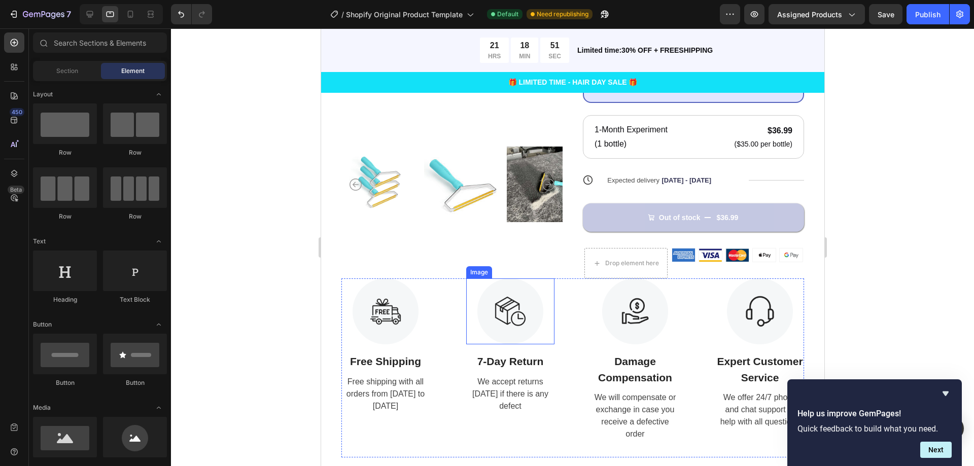
scroll to position [406, 0]
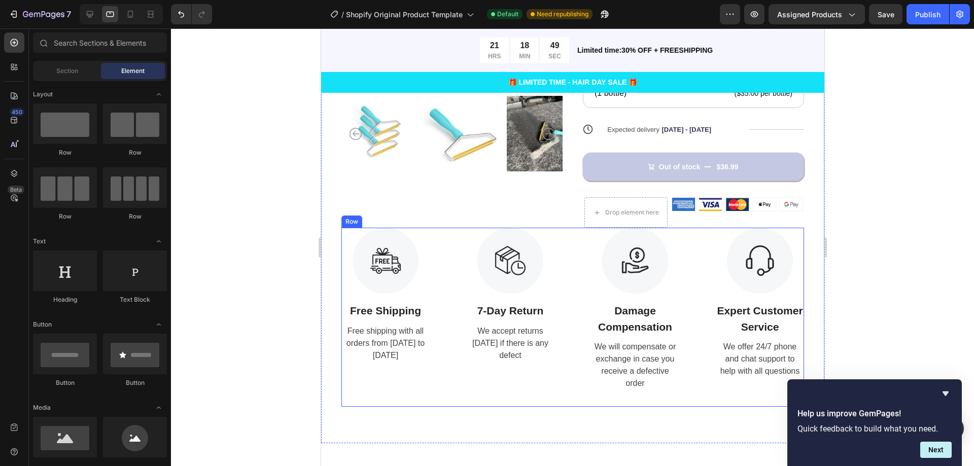
click at [437, 301] on div "Image Free Shipping Text Block Free shipping with all orders from [DATE] to [DA…" at bounding box center [572, 317] width 463 height 179
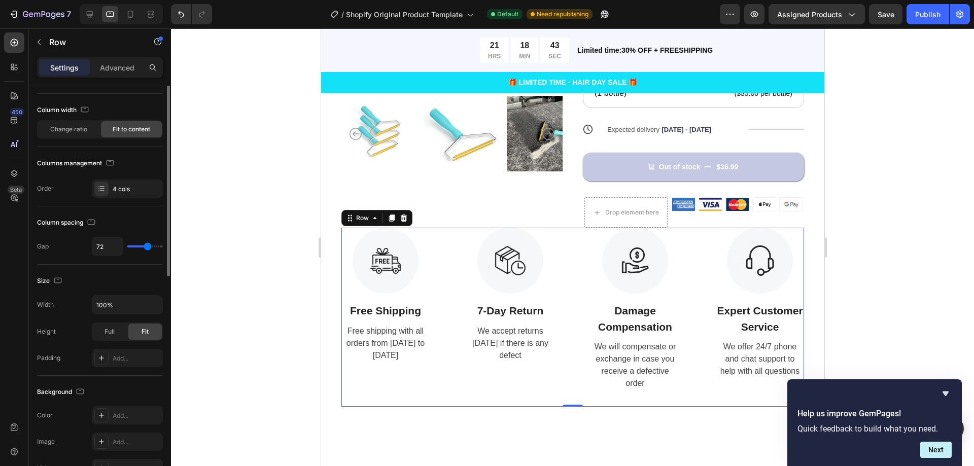
scroll to position [0, 0]
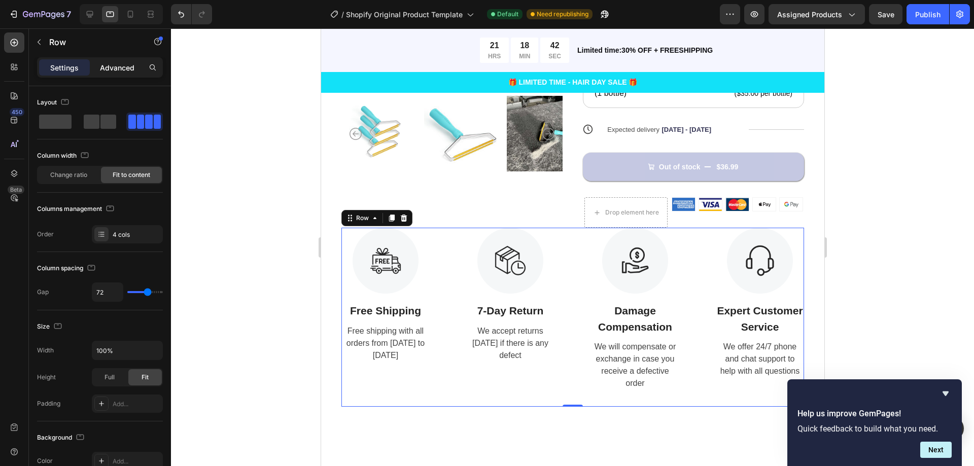
drag, startPoint x: 113, startPoint y: 63, endPoint x: 102, endPoint y: 70, distance: 13.1
click at [115, 63] on p "Advanced" at bounding box center [117, 67] width 34 height 11
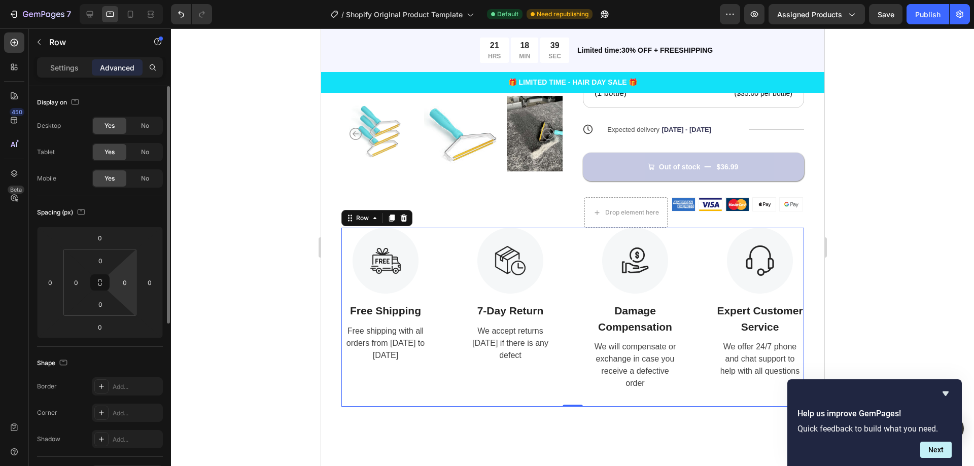
drag, startPoint x: 133, startPoint y: 253, endPoint x: 121, endPoint y: 266, distance: 17.6
click at [124, 0] on html "7 / Shopify Original Product Template Default Need republishing Preview Assigne…" at bounding box center [487, 0] width 974 height 0
drag, startPoint x: 120, startPoint y: 274, endPoint x: 101, endPoint y: 280, distance: 20.4
click at [101, 0] on html "7 / Shopify Original Product Template Default Need republishing Preview Assigne…" at bounding box center [487, 0] width 974 height 0
click at [99, 284] on icon at bounding box center [100, 282] width 8 height 8
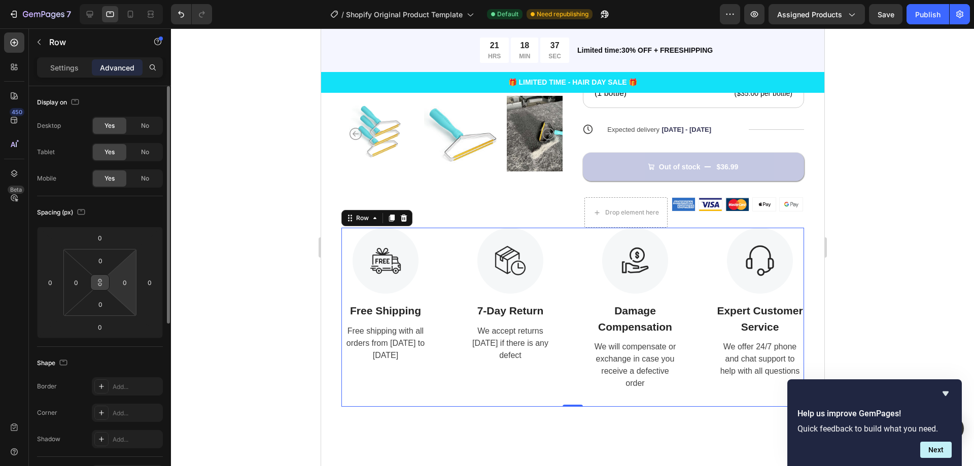
drag, startPoint x: 99, startPoint y: 284, endPoint x: 113, endPoint y: 281, distance: 13.9
click at [113, 281] on div "0 0 0 0" at bounding box center [99, 282] width 73 height 67
click at [77, 71] on p "Settings" at bounding box center [64, 67] width 28 height 11
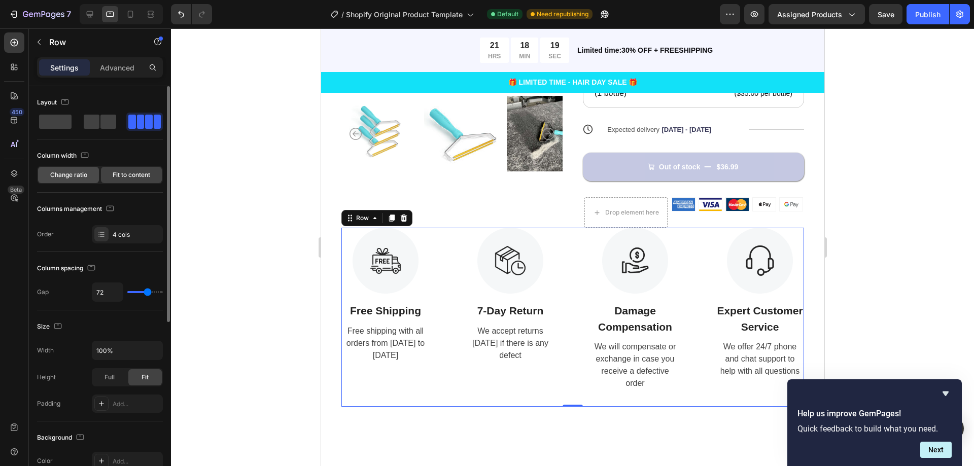
click at [81, 180] on div "Change ratio" at bounding box center [68, 175] width 61 height 16
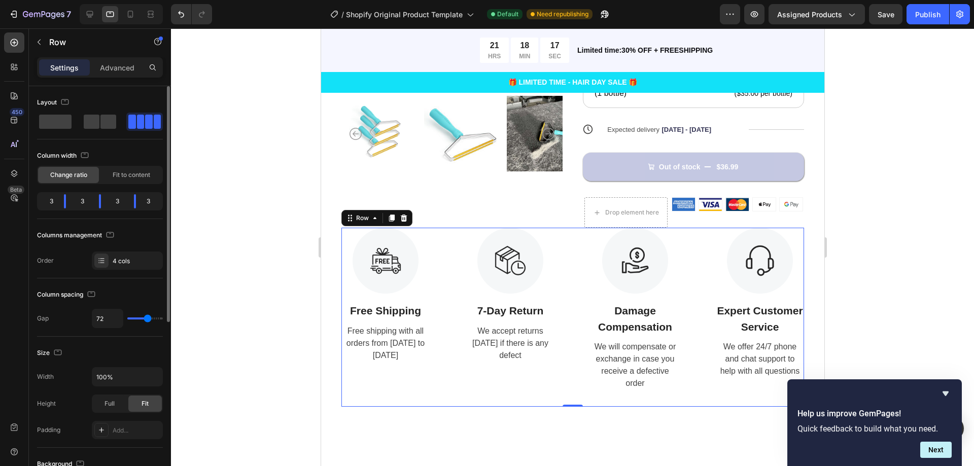
click at [85, 204] on div "3" at bounding box center [82, 201] width 17 height 14
click at [79, 199] on div "3" at bounding box center [82, 201] width 17 height 14
click at [104, 204] on div at bounding box center [100, 201] width 18 height 14
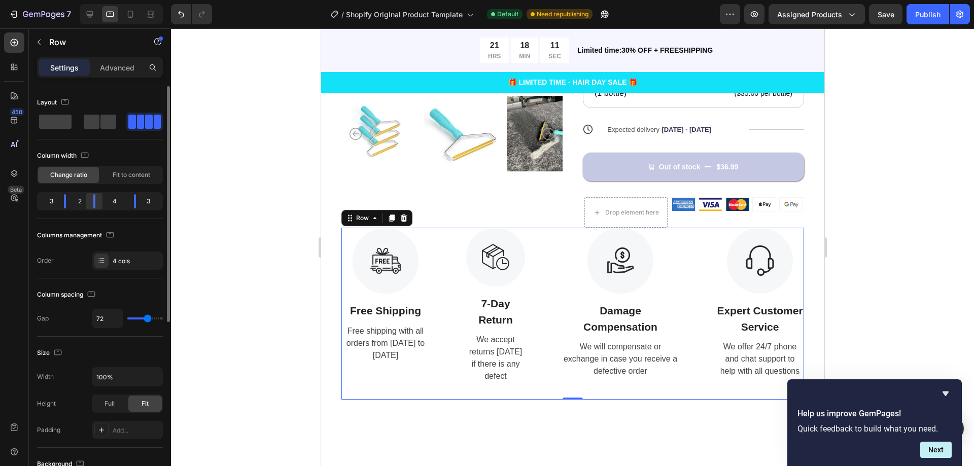
drag, startPoint x: 104, startPoint y: 204, endPoint x: 91, endPoint y: 197, distance: 14.5
click at [91, 197] on div at bounding box center [94, 201] width 18 height 14
click at [110, 257] on div "4 cols" at bounding box center [127, 261] width 71 height 18
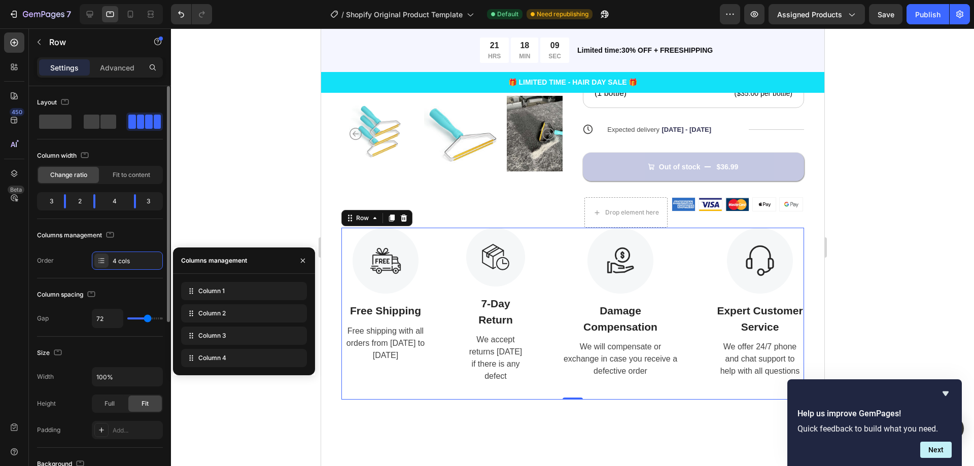
click at [69, 267] on div "Order 4 cols" at bounding box center [100, 261] width 126 height 18
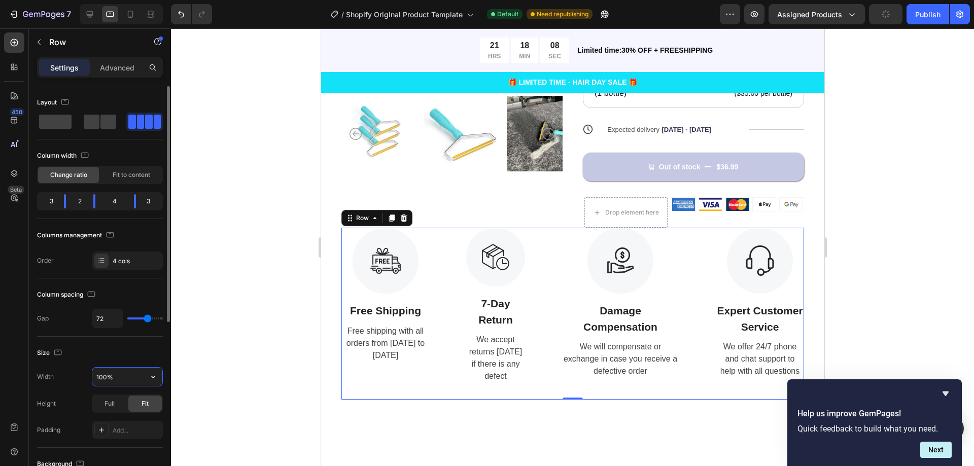
click at [130, 374] on input "100%" at bounding box center [127, 377] width 70 height 18
click at [152, 379] on icon "button" at bounding box center [153, 377] width 10 height 10
click at [133, 417] on div "Full 100%" at bounding box center [116, 421] width 83 height 19
click at [155, 379] on icon "button" at bounding box center [153, 377] width 10 height 10
click at [140, 403] on span "100%" at bounding box center [145, 402] width 17 height 9
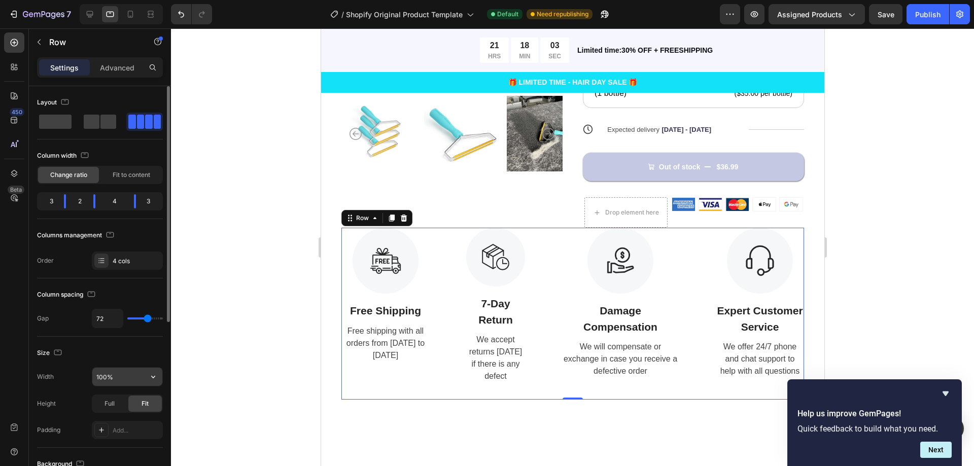
click at [143, 382] on input "100%" at bounding box center [127, 377] width 70 height 18
click at [146, 382] on button "button" at bounding box center [153, 377] width 18 height 18
click at [125, 378] on input "100%" at bounding box center [127, 377] width 70 height 18
drag, startPoint x: 104, startPoint y: 376, endPoint x: 88, endPoint y: 374, distance: 16.4
click at [88, 374] on div "Width 100%" at bounding box center [100, 376] width 126 height 19
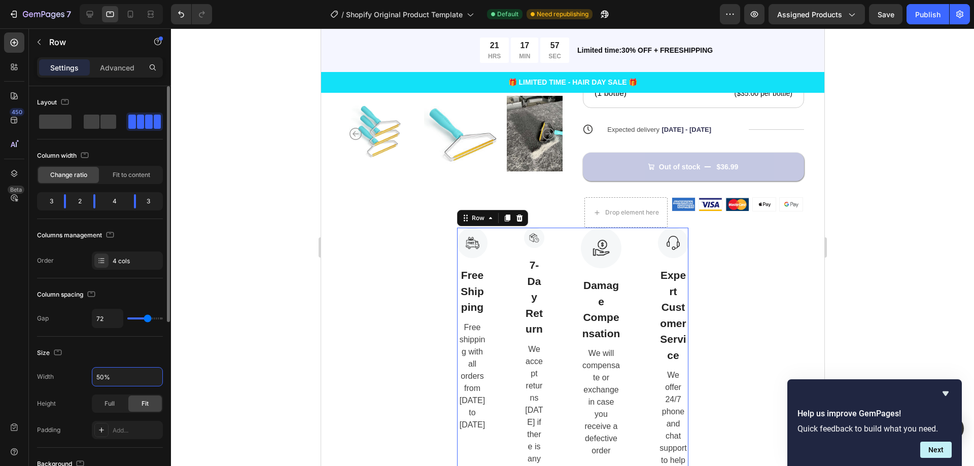
type input "100%"
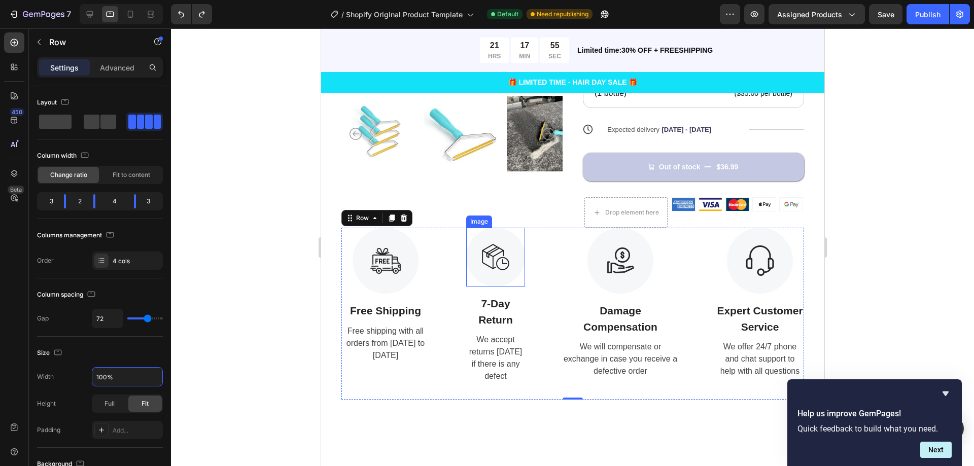
click at [476, 246] on img at bounding box center [495, 257] width 59 height 59
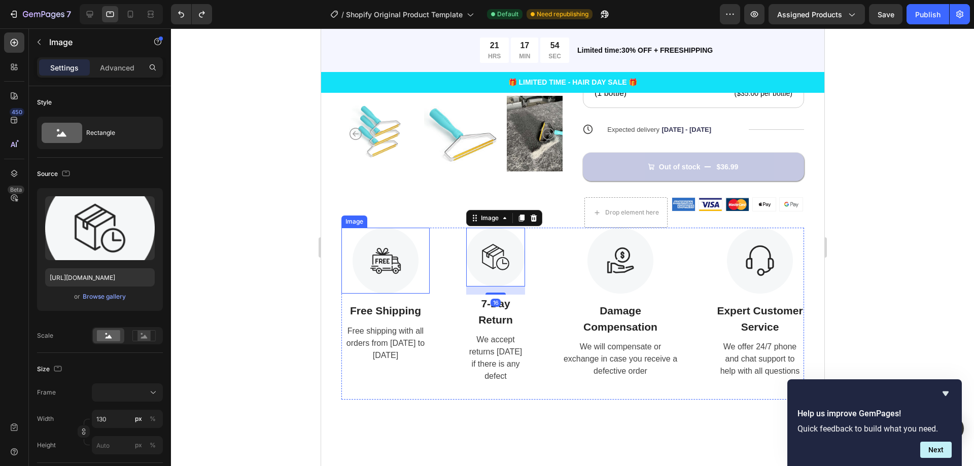
click at [416, 243] on img at bounding box center [385, 261] width 66 height 66
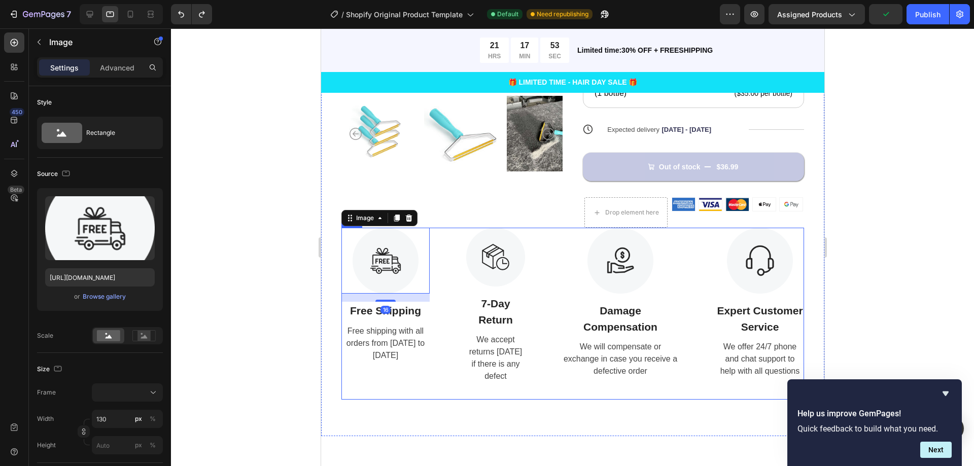
click at [434, 248] on div "Image 16 Free Shipping Text Block Free shipping with all orders from [DATE] to …" at bounding box center [572, 314] width 463 height 172
click at [444, 263] on div "Image 16 Free Shipping Text Block Free shipping with all orders from [DATE] to …" at bounding box center [572, 314] width 463 height 172
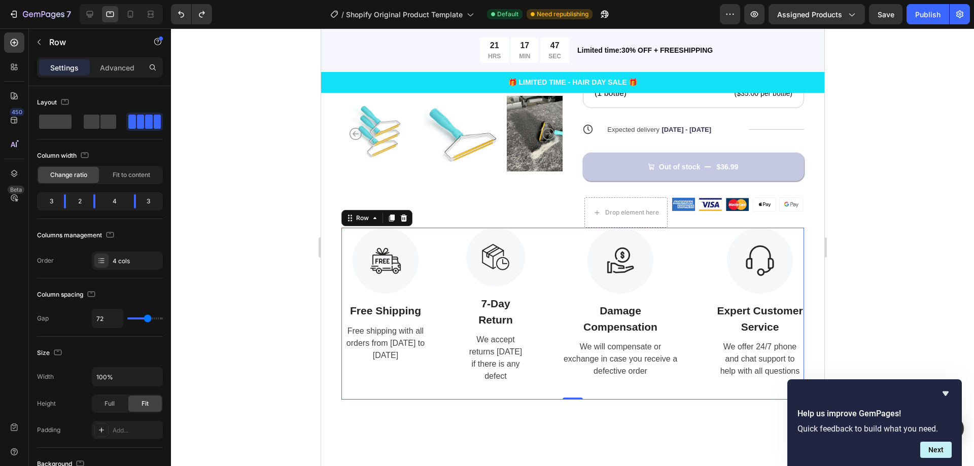
scroll to position [609, 0]
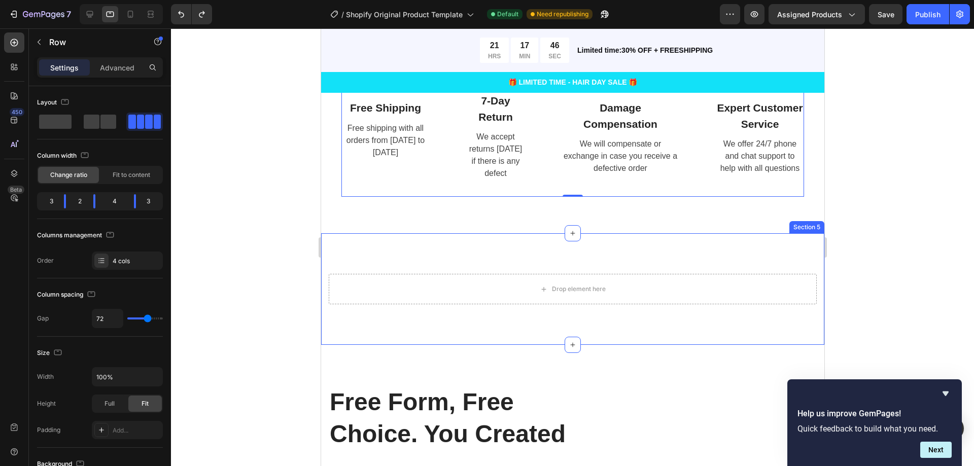
click at [787, 256] on div "Drop element here Row Section 5" at bounding box center [572, 289] width 503 height 112
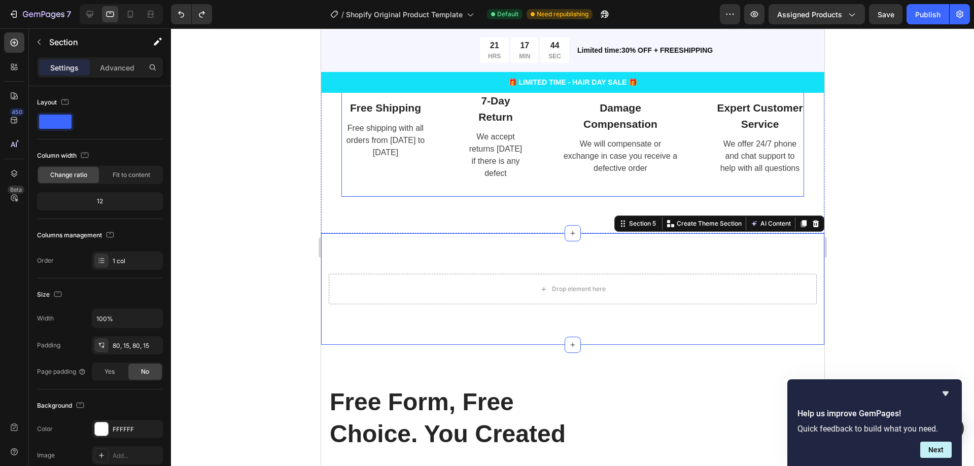
click at [677, 192] on div "Image Free Shipping Text Block Free shipping with all orders from [DATE] to [DA…" at bounding box center [572, 111] width 463 height 172
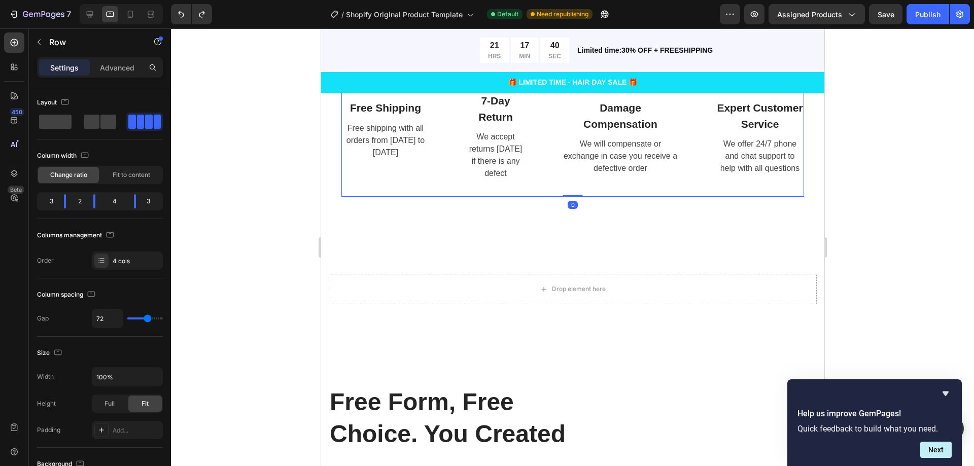
drag, startPoint x: 575, startPoint y: 207, endPoint x: 558, endPoint y: 149, distance: 60.5
click at [558, 149] on div "Image Free Shipping Text Block Free shipping with all orders from [DATE] to [DA…" at bounding box center [572, 111] width 463 height 172
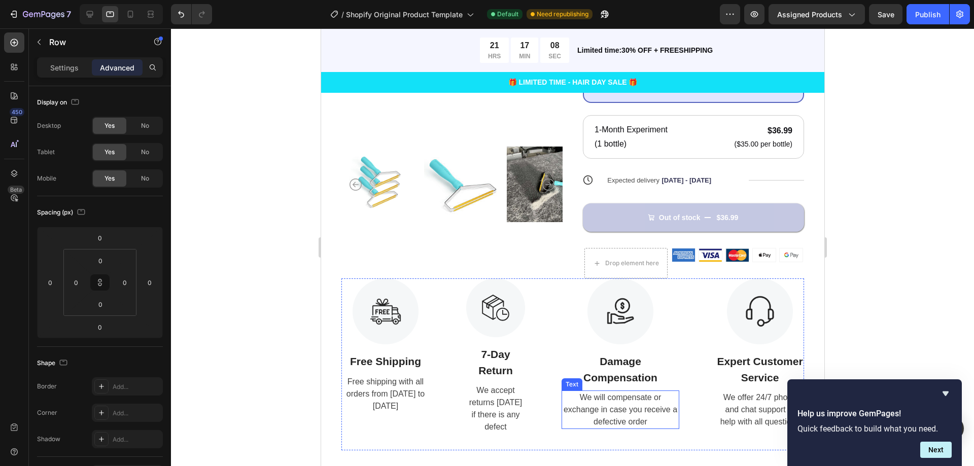
scroll to position [406, 0]
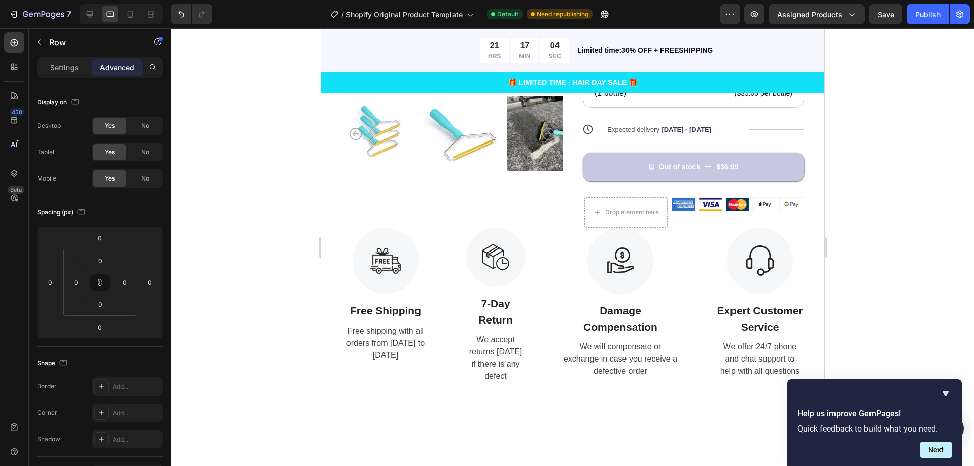
click at [438, 290] on div "Image Free Shipping Text Block Free shipping with all orders from [DATE] to [DA…" at bounding box center [572, 314] width 463 height 172
click at [393, 312] on p "Free Shipping" at bounding box center [385, 311] width 86 height 16
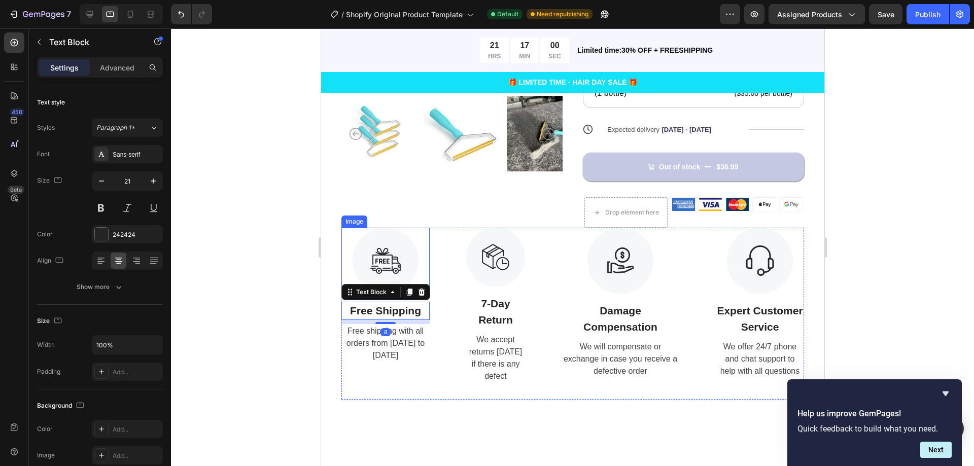
click at [381, 274] on img at bounding box center [385, 261] width 66 height 66
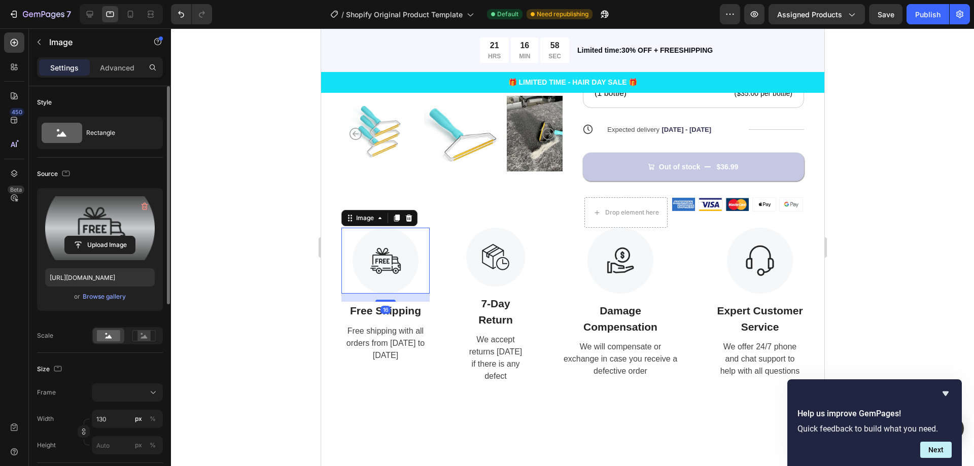
click at [98, 226] on label at bounding box center [100, 228] width 110 height 64
click at [98, 236] on input "file" at bounding box center [100, 244] width 70 height 17
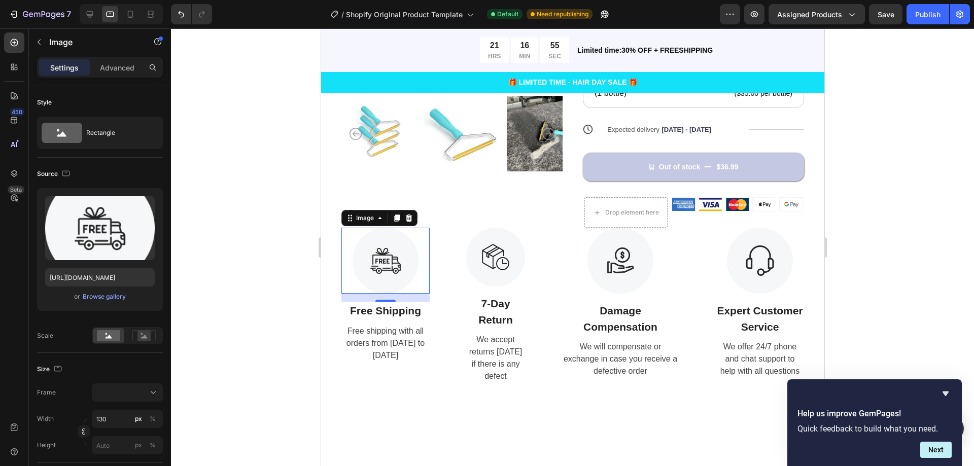
click at [264, 222] on div at bounding box center [572, 247] width 803 height 438
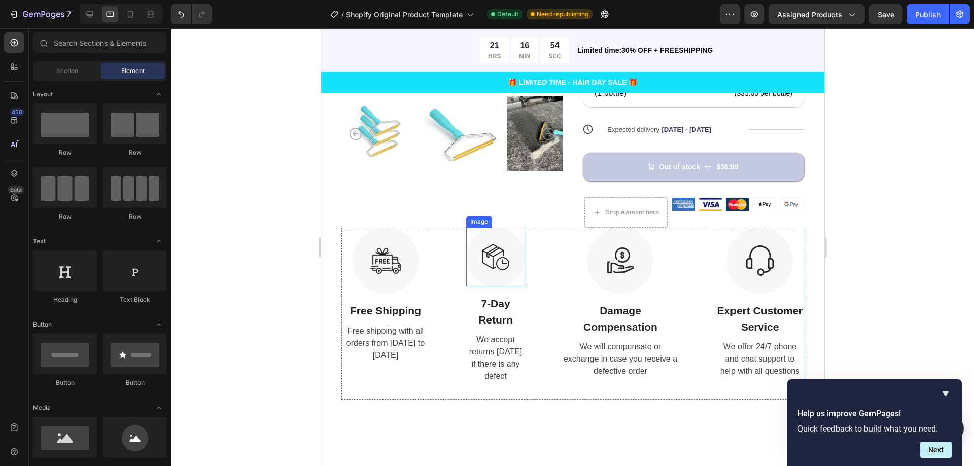
click at [508, 267] on img at bounding box center [495, 257] width 59 height 59
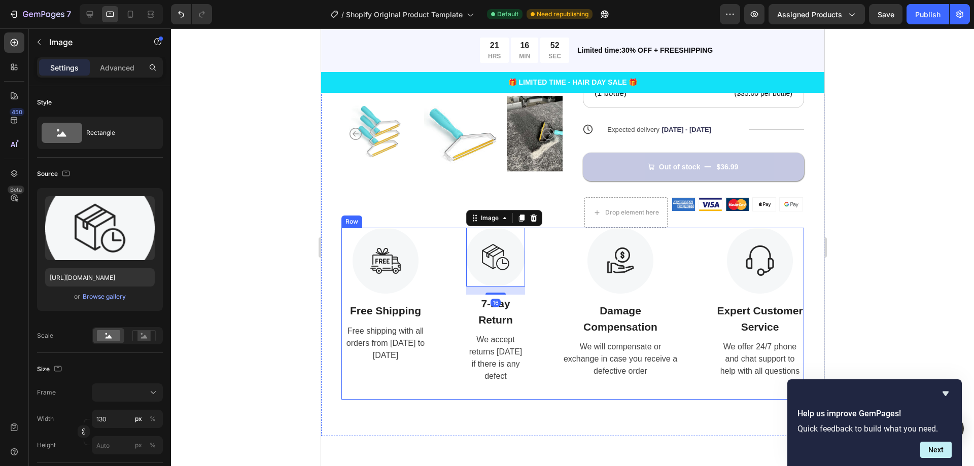
click at [487, 330] on div "Image 16 7-Day Return Text Block We accept returns [DATE] if there is any defec…" at bounding box center [495, 314] width 59 height 172
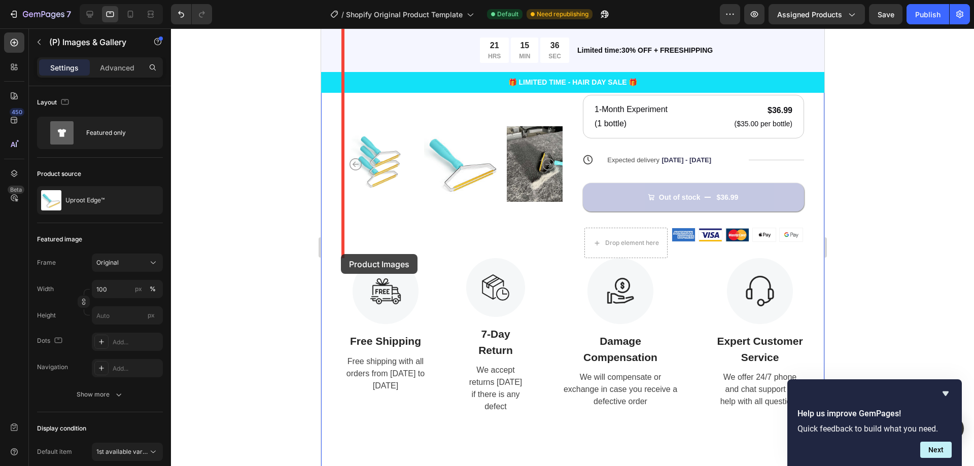
scroll to position [321, 0]
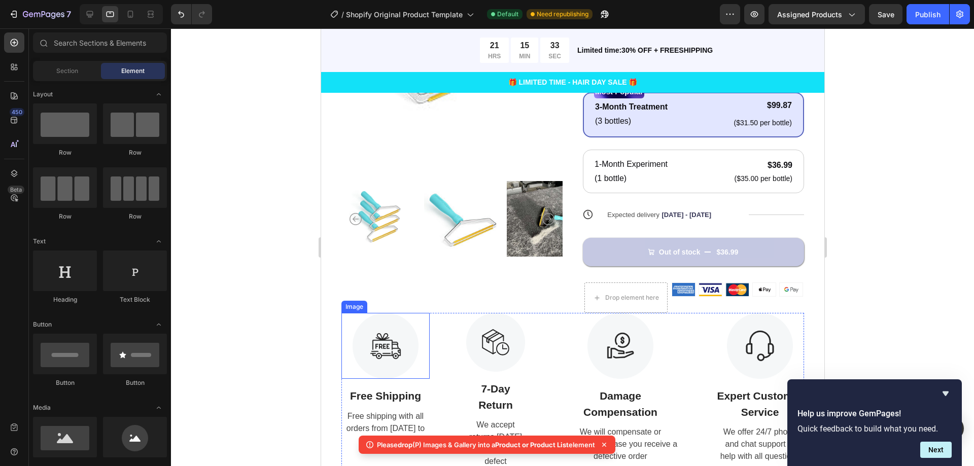
click at [400, 351] on img at bounding box center [385, 346] width 66 height 66
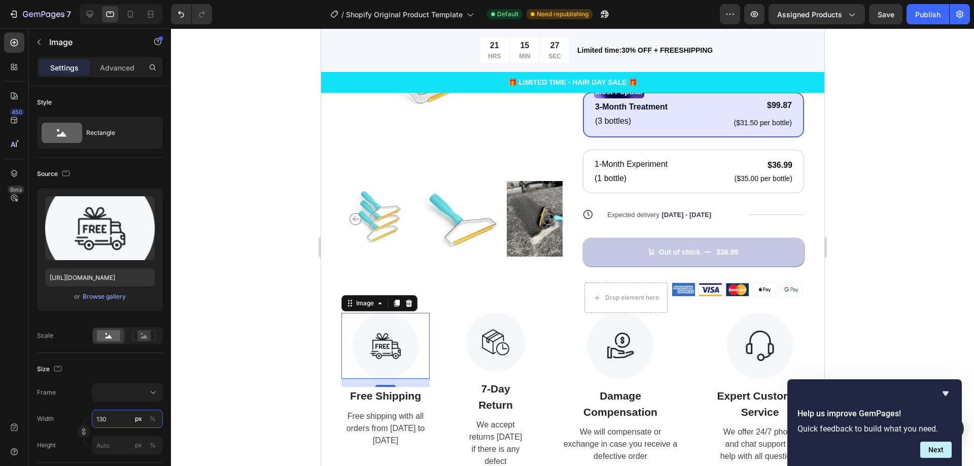
type input "1"
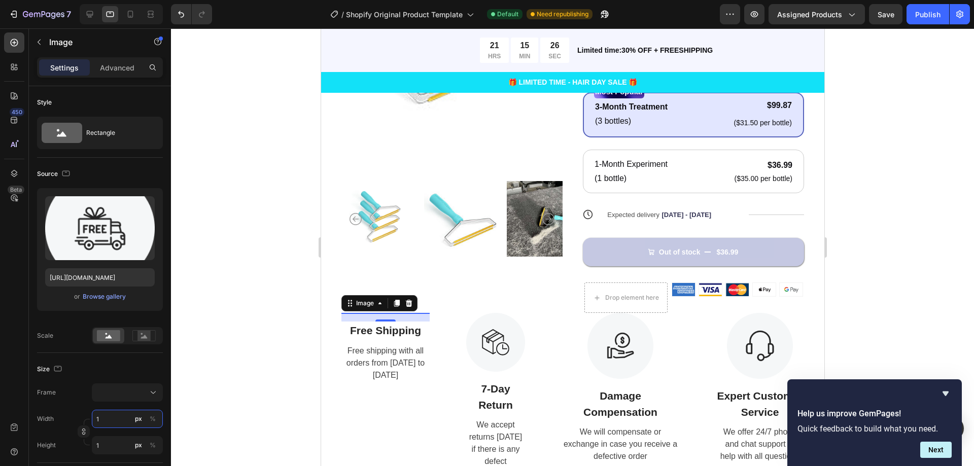
type input "10"
type input "100"
type input "1000"
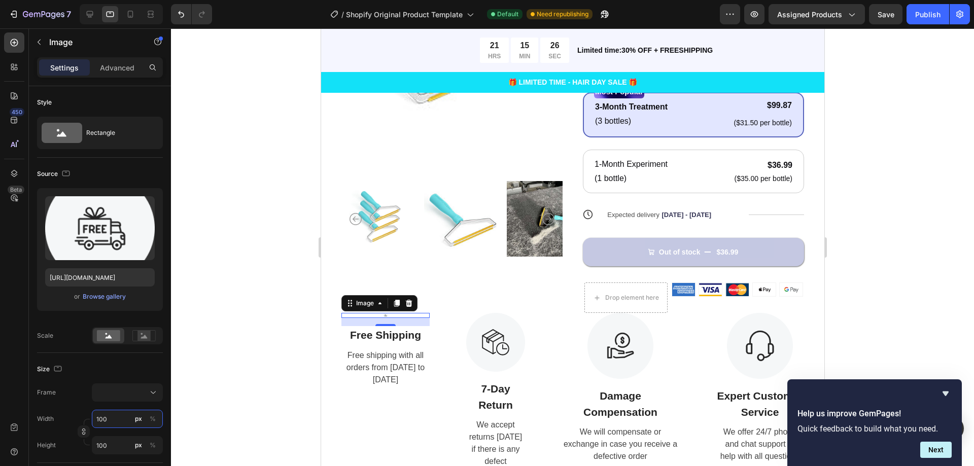
type input "1000"
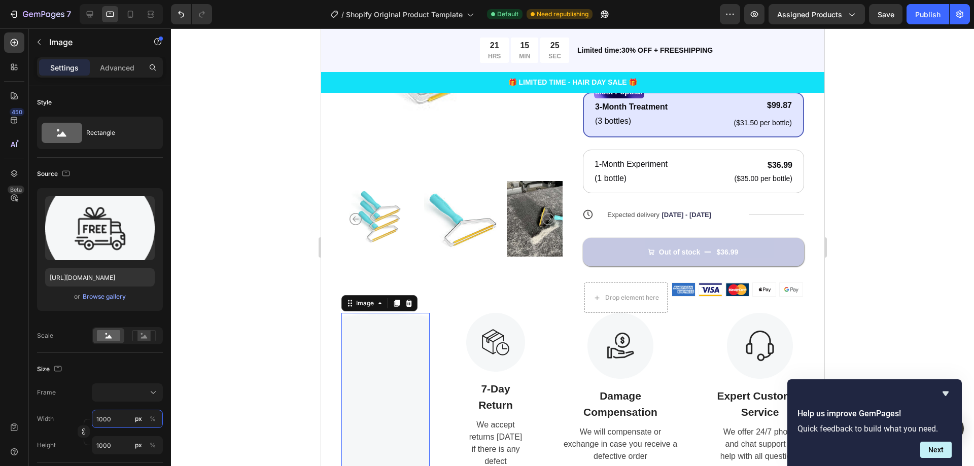
type input "100"
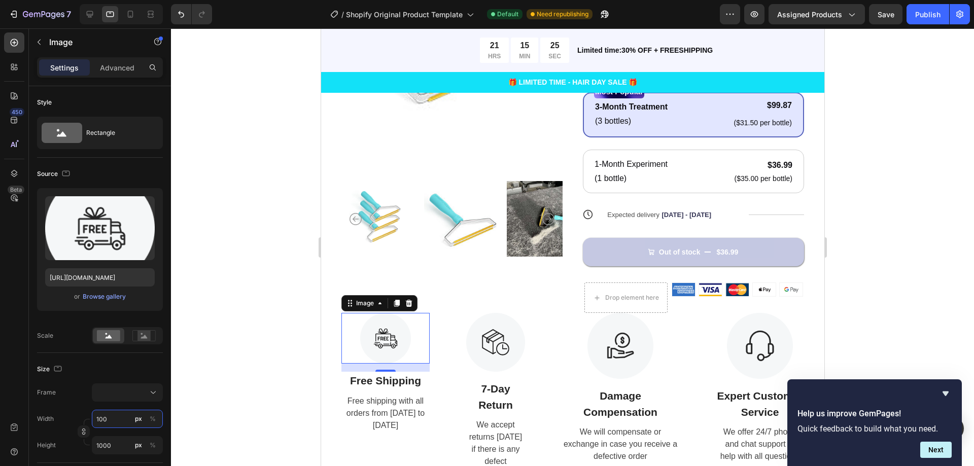
type input "100"
type input "2"
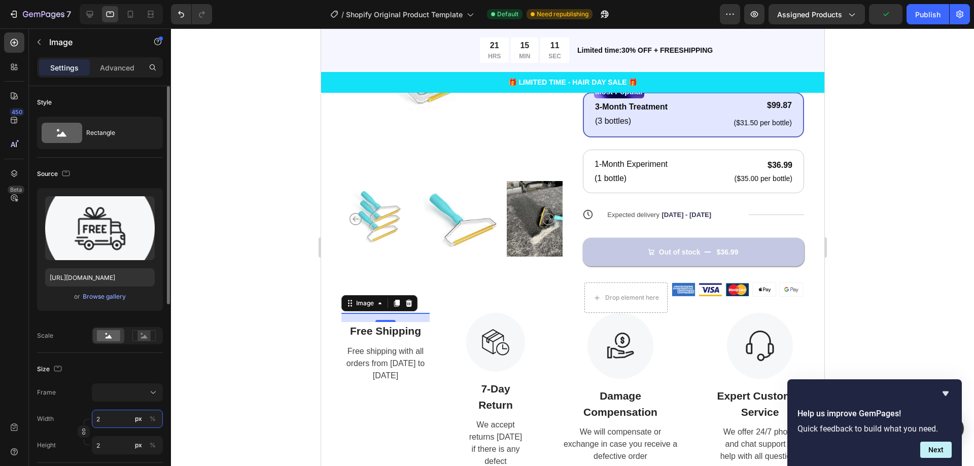
type input "25"
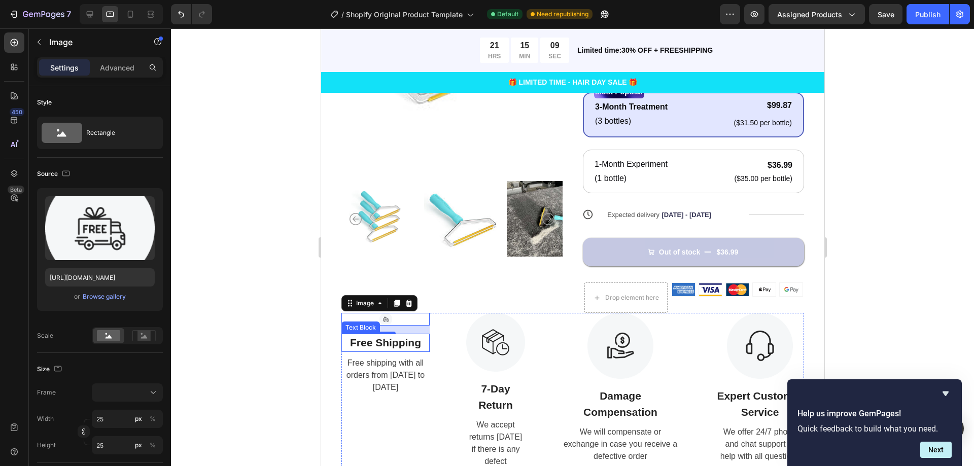
click at [391, 347] on p "Free Shipping" at bounding box center [385, 343] width 86 height 16
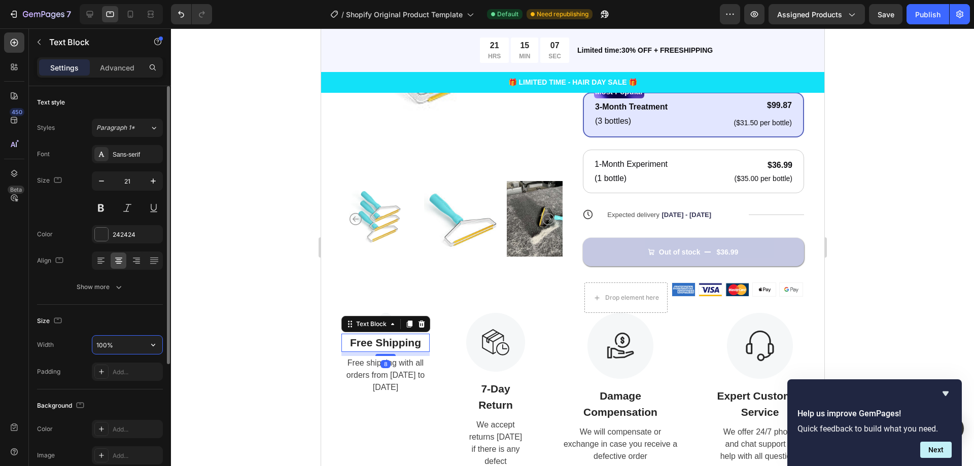
click at [112, 346] on input "100%" at bounding box center [127, 345] width 70 height 18
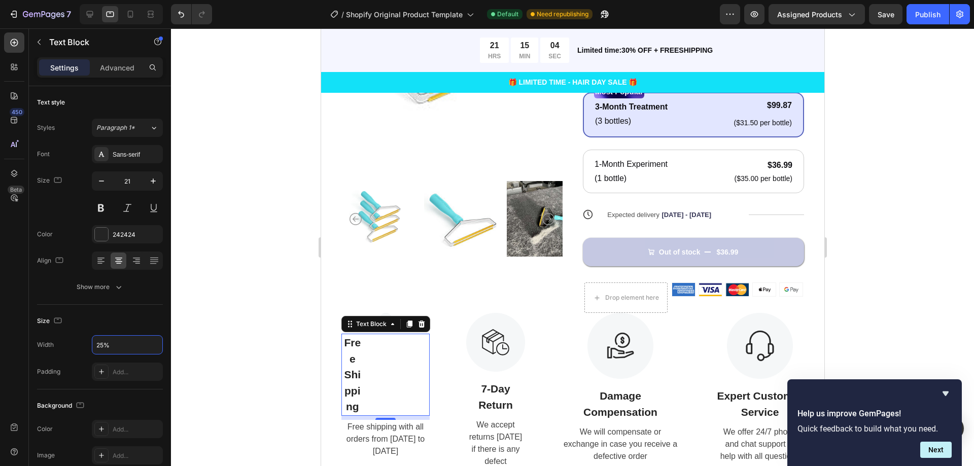
click at [355, 380] on p "Free Shipping" at bounding box center [352, 375] width 20 height 80
click at [390, 360] on div "Free Shipping" at bounding box center [385, 375] width 88 height 82
type input "100%"
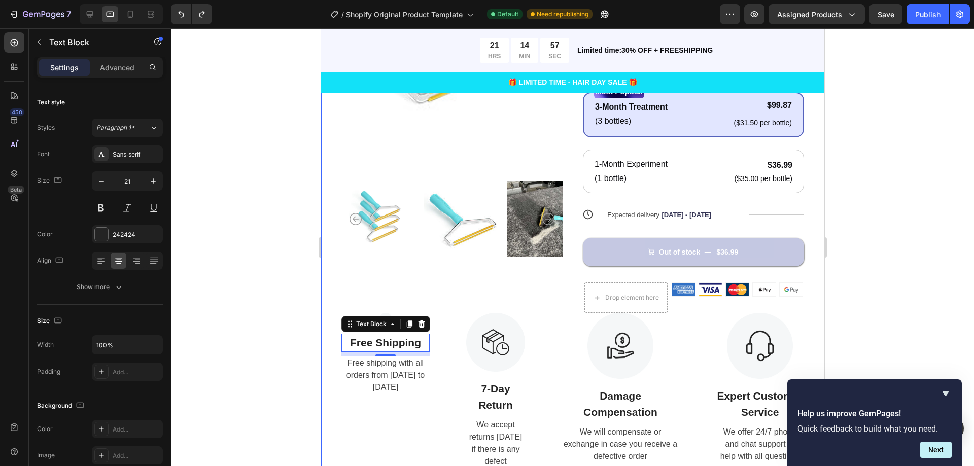
click at [328, 349] on div "Product Images Icon Icon Icon Icon Icon Icon List 122,000+ Happy Customers Text…" at bounding box center [572, 184] width 503 height 675
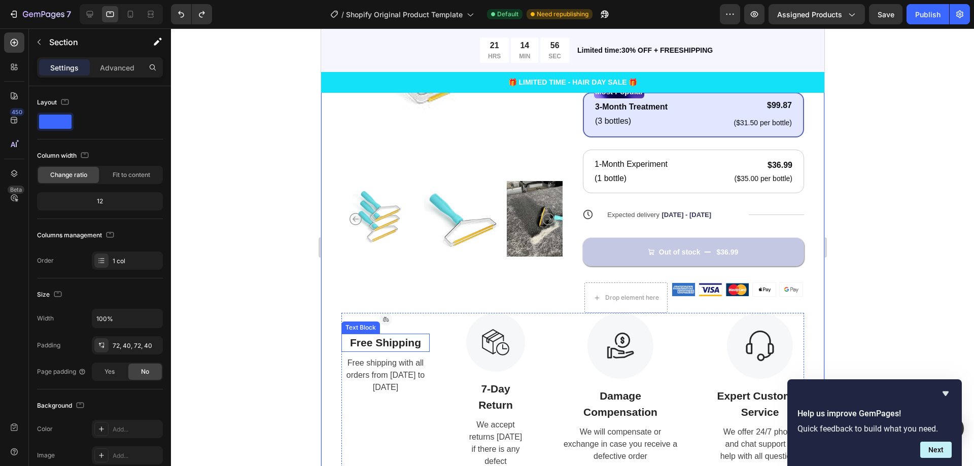
click at [371, 341] on p "Free Shipping" at bounding box center [385, 343] width 86 height 16
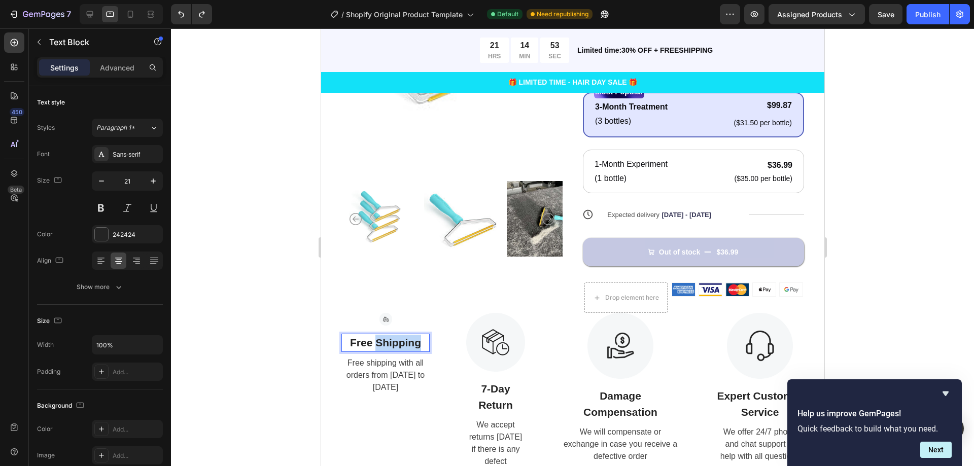
click at [387, 340] on p "Free Shipping" at bounding box center [385, 343] width 86 height 16
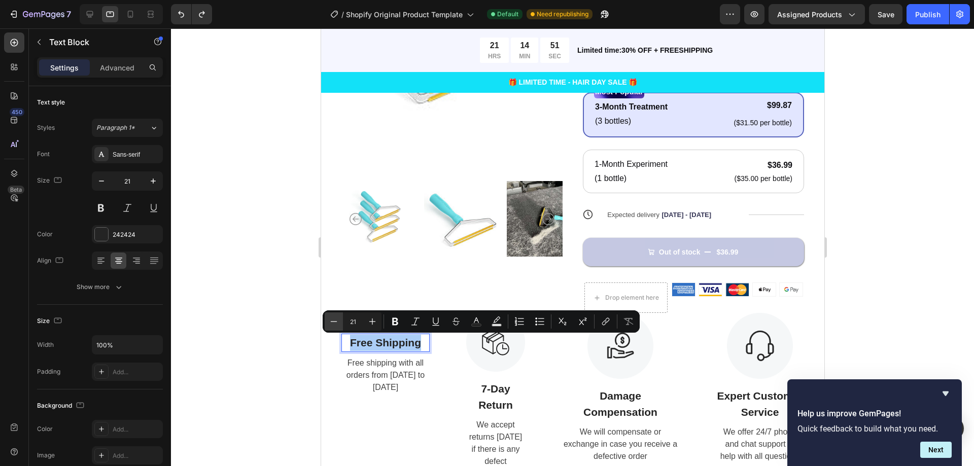
click at [341, 323] on button "Minus" at bounding box center [334, 321] width 18 height 18
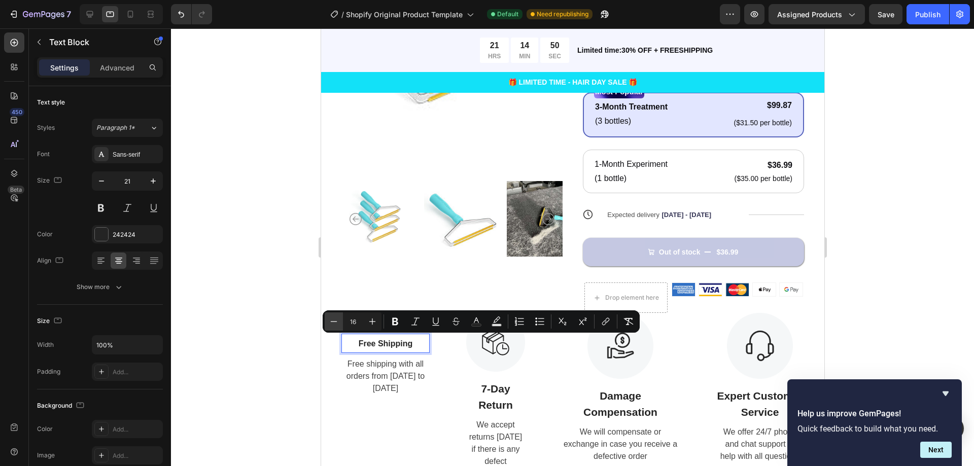
click at [341, 323] on button "Minus" at bounding box center [334, 321] width 18 height 18
type input "12"
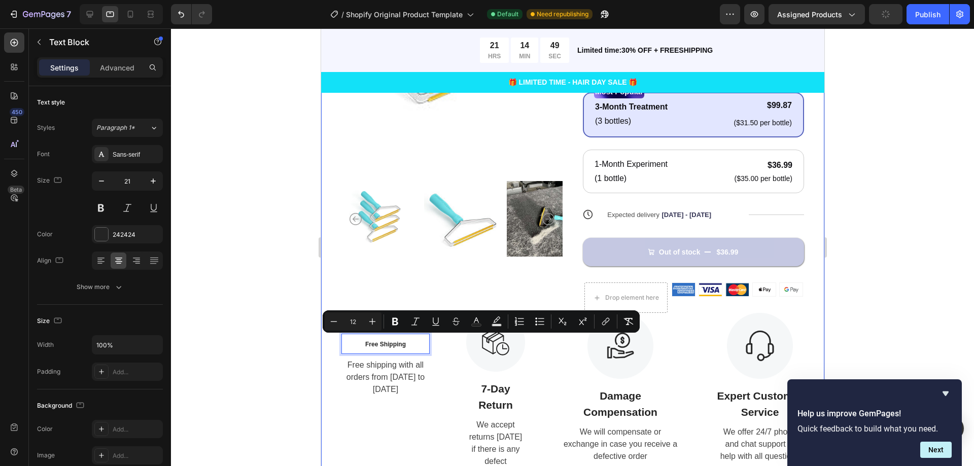
click at [293, 335] on div at bounding box center [572, 247] width 803 height 438
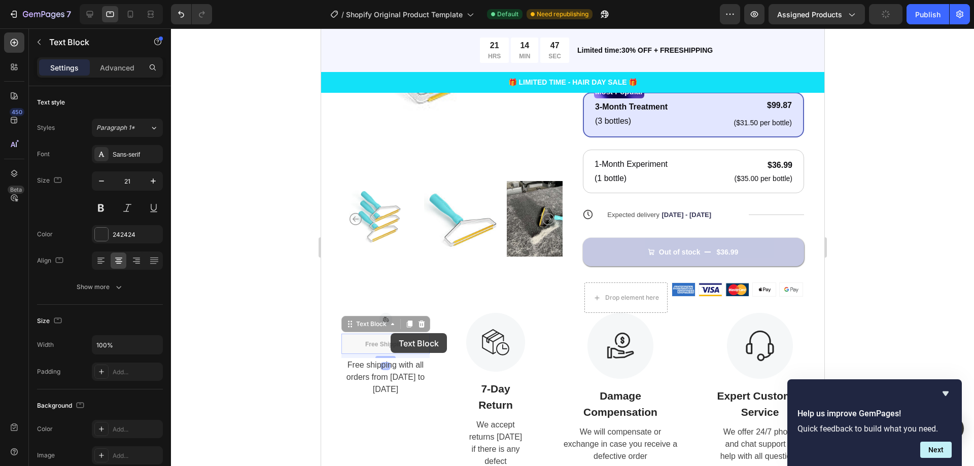
drag, startPoint x: 390, startPoint y: 339, endPoint x: 633, endPoint y: 358, distance: 244.2
drag, startPoint x: 404, startPoint y: 350, endPoint x: 405, endPoint y: 338, distance: 12.8
click at [405, 338] on p "Free Shipping" at bounding box center [385, 344] width 86 height 18
drag, startPoint x: 416, startPoint y: 340, endPoint x: 422, endPoint y: 332, distance: 10.3
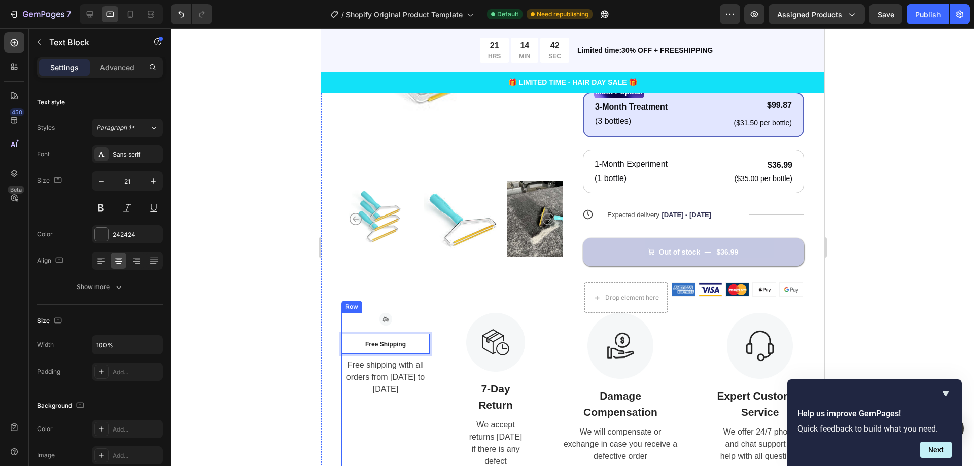
click at [422, 332] on div "Image Free Shipping Text Block 8 Free shipping with all orders from April 1 to …" at bounding box center [385, 399] width 88 height 172
click at [385, 326] on div "Image Free Shipping Text Block 8 Free shipping with all orders from April 1 to …" at bounding box center [385, 399] width 88 height 172
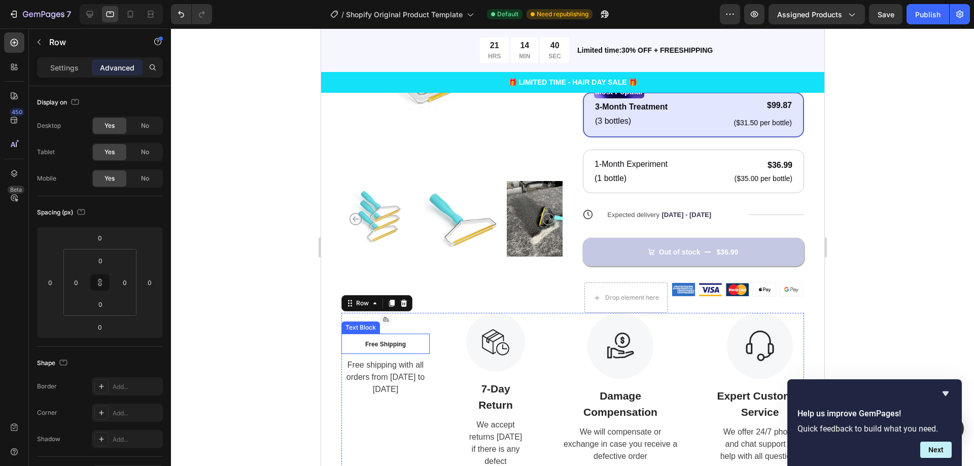
click at [393, 343] on span "Free Shipping" at bounding box center [385, 344] width 41 height 7
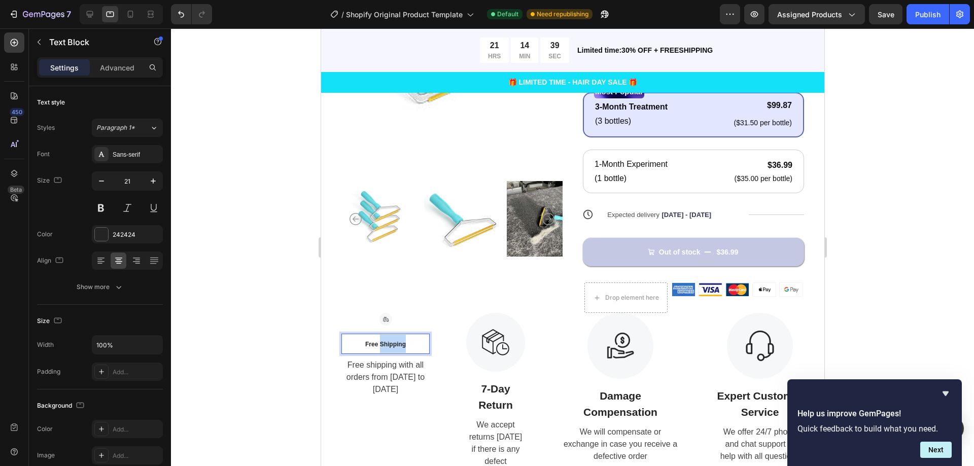
click at [383, 340] on p "Free Shipping" at bounding box center [385, 344] width 86 height 18
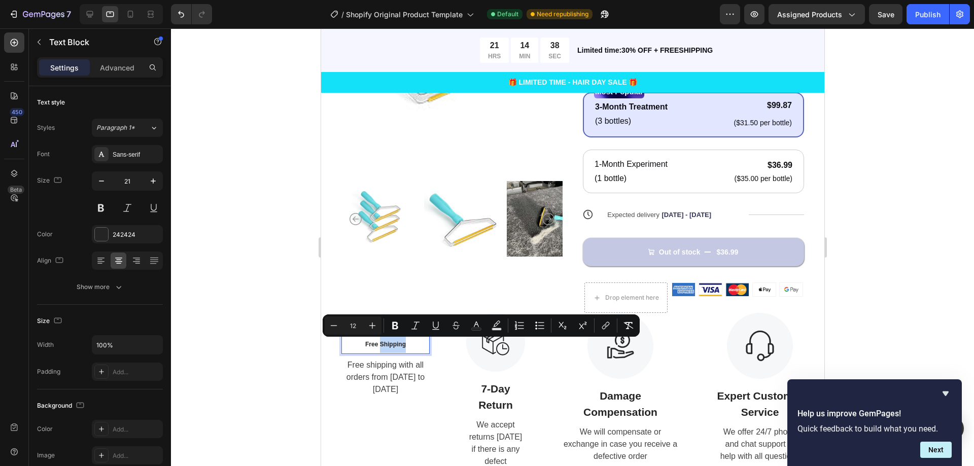
click at [381, 340] on p "Free Shipping" at bounding box center [385, 344] width 86 height 18
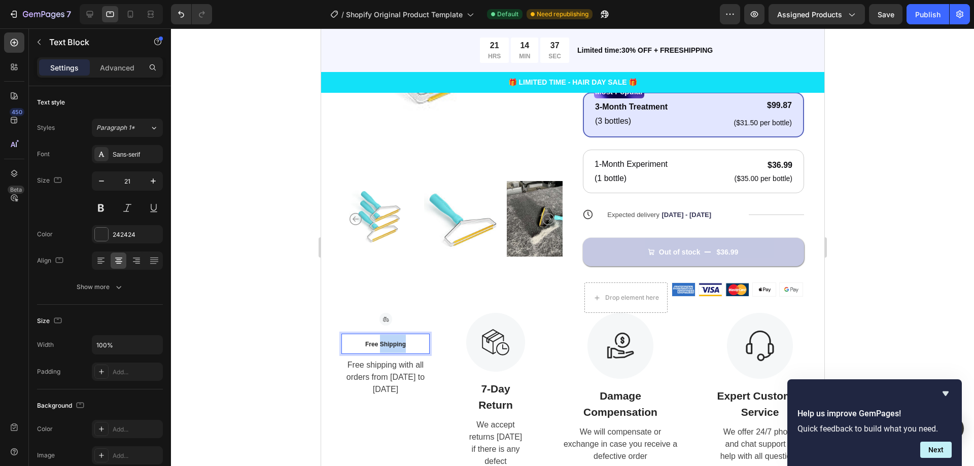
click at [381, 340] on p "Free Shipping" at bounding box center [385, 344] width 86 height 18
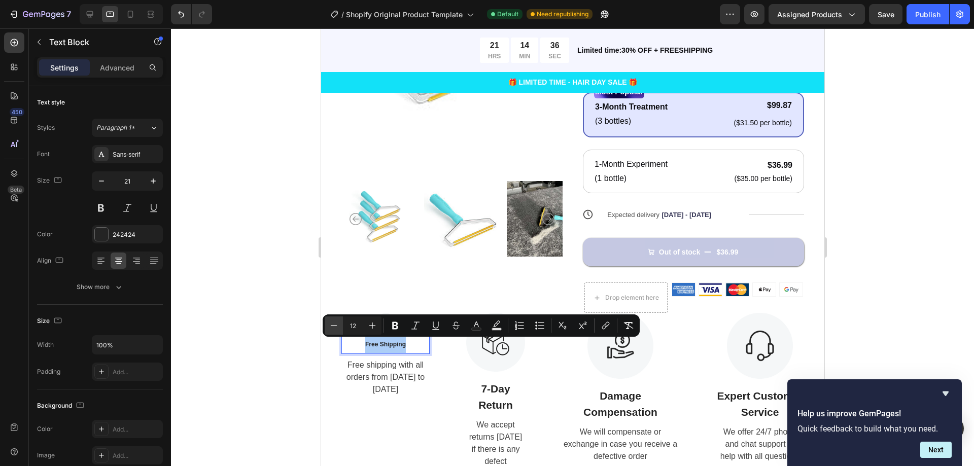
click at [332, 326] on icon "Editor contextual toolbar" at bounding box center [334, 326] width 10 height 10
type input "8"
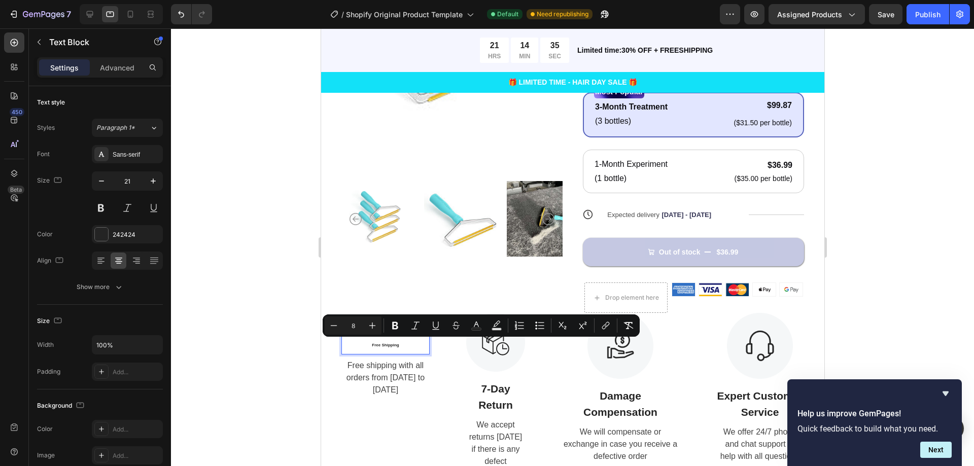
click at [299, 338] on div at bounding box center [572, 247] width 803 height 438
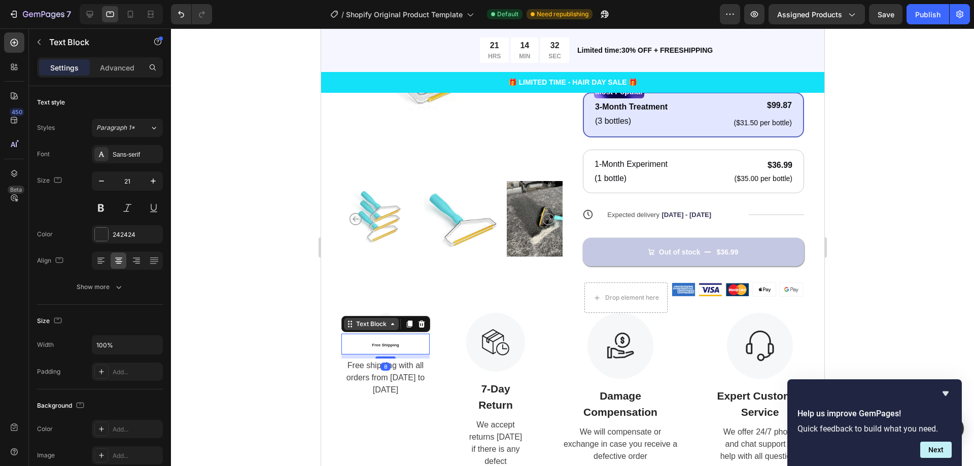
click at [394, 328] on icon at bounding box center [392, 324] width 8 height 8
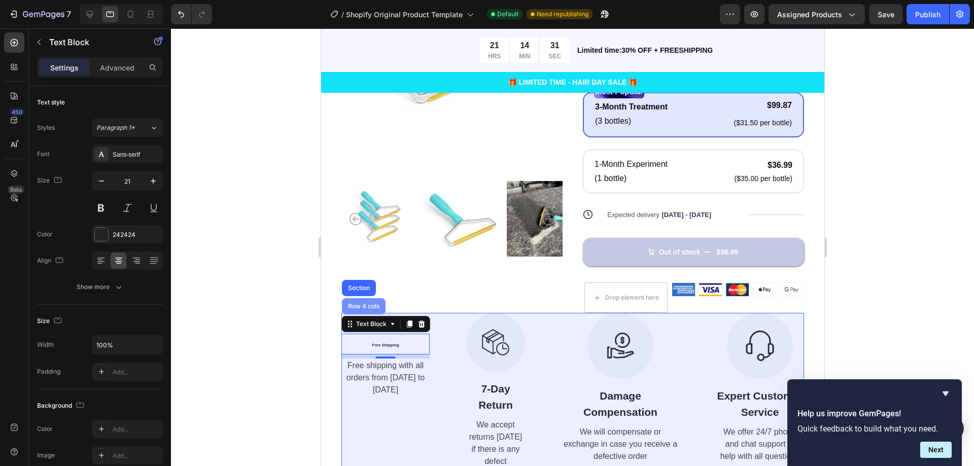
click at [371, 310] on div "Row 4 cols" at bounding box center [363, 306] width 44 height 16
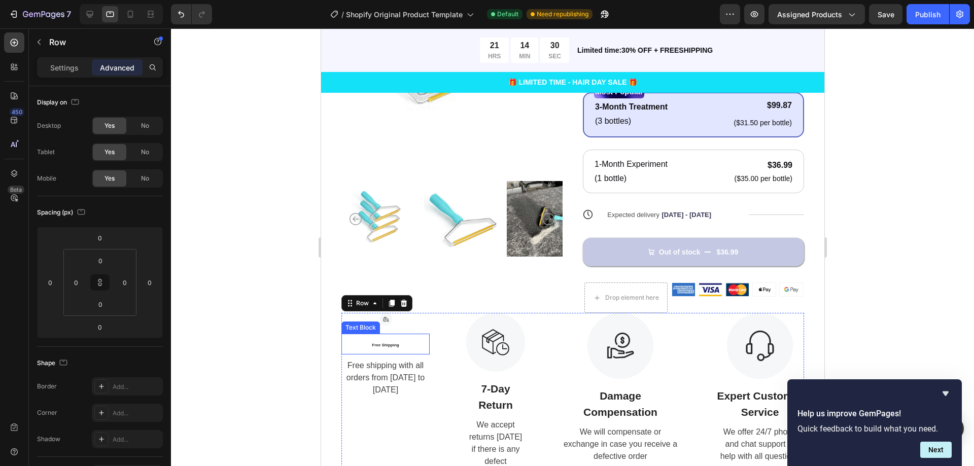
click at [393, 344] on span "Free Shipping" at bounding box center [384, 345] width 27 height 5
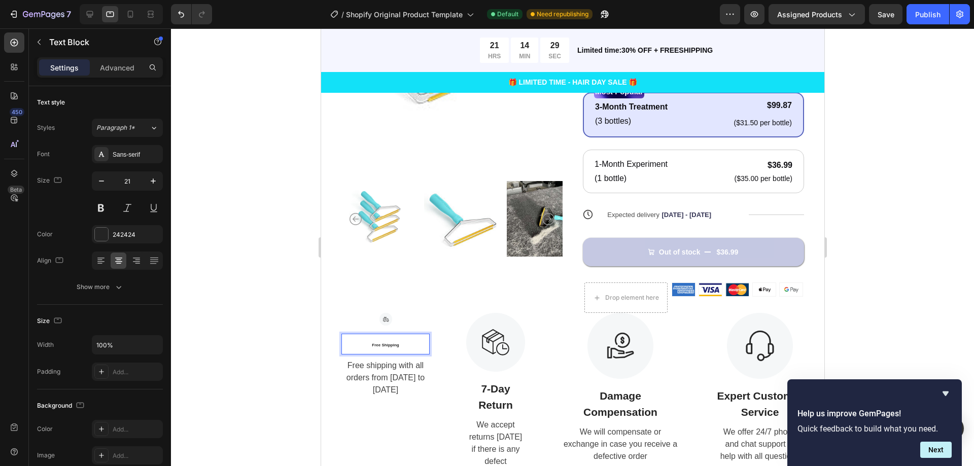
drag, startPoint x: 391, startPoint y: 344, endPoint x: 390, endPoint y: 338, distance: 6.2
click at [383, 322] on img at bounding box center [385, 319] width 13 height 13
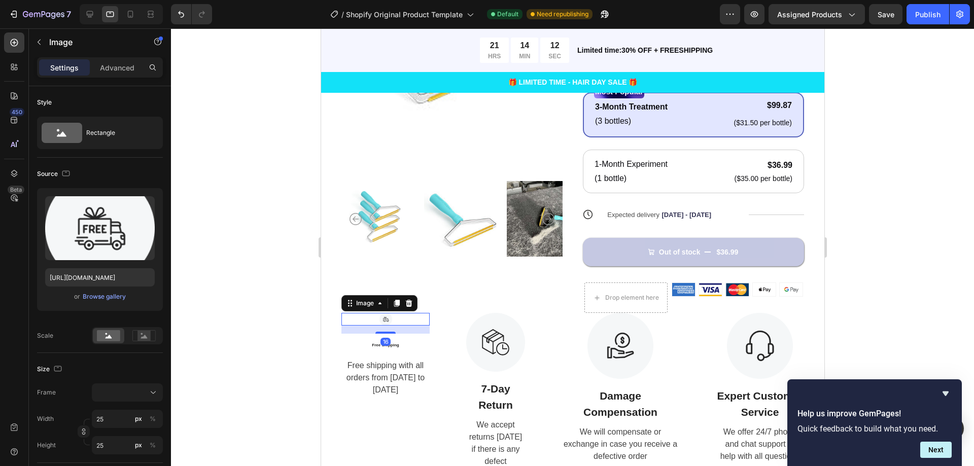
click at [386, 330] on div "16" at bounding box center [385, 330] width 88 height 8
click at [391, 339] on p "Free Shipping" at bounding box center [385, 344] width 86 height 19
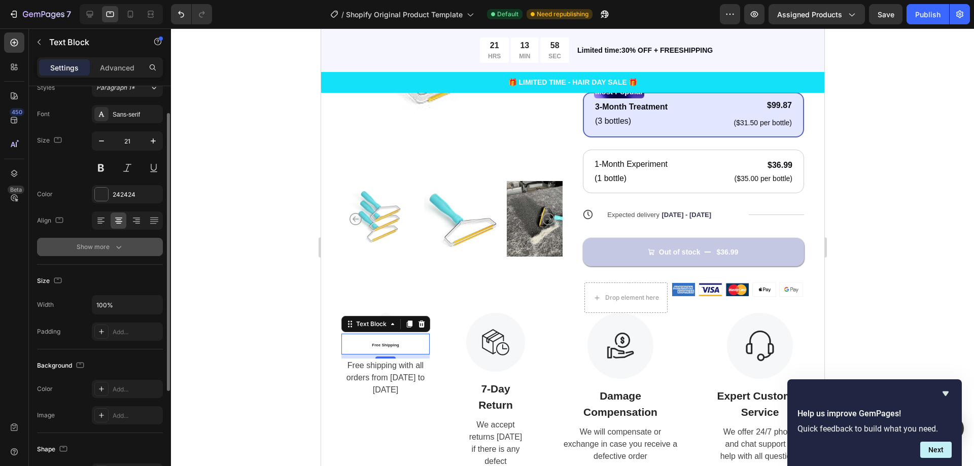
scroll to position [0, 0]
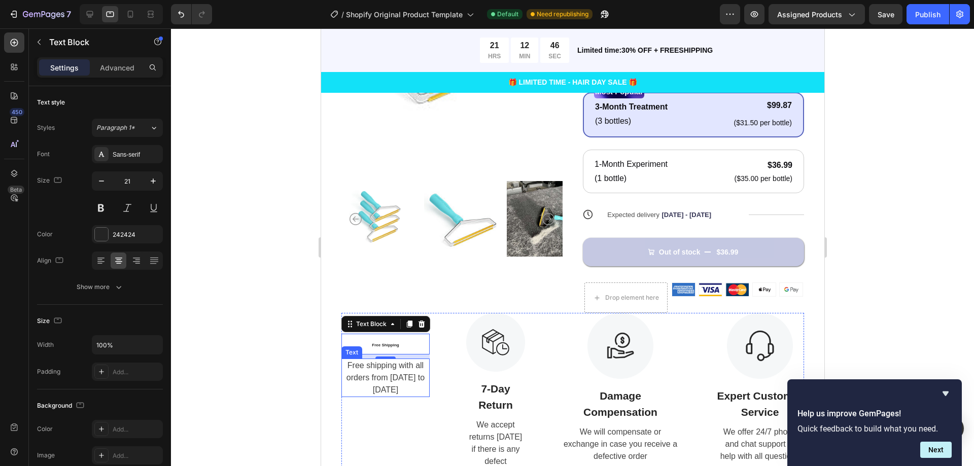
click at [363, 382] on div "Free shipping with all orders from [DATE] to [DATE]" at bounding box center [385, 378] width 88 height 39
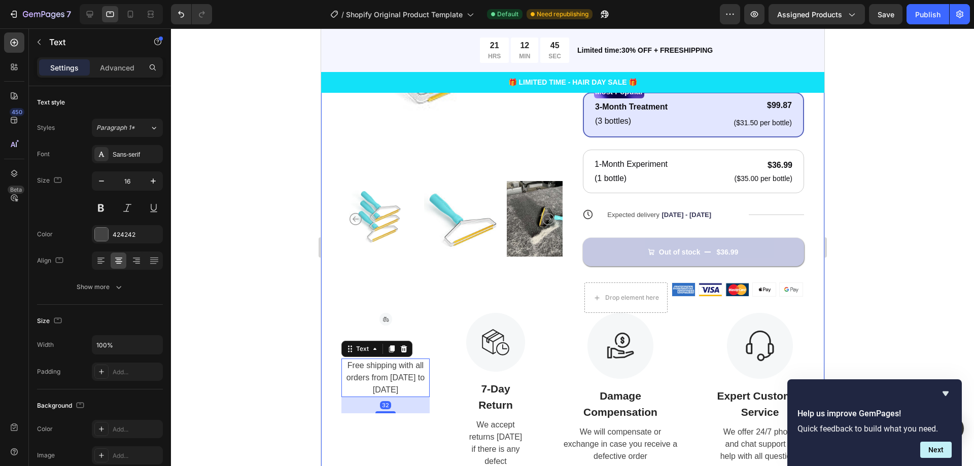
click at [309, 315] on div at bounding box center [572, 247] width 803 height 438
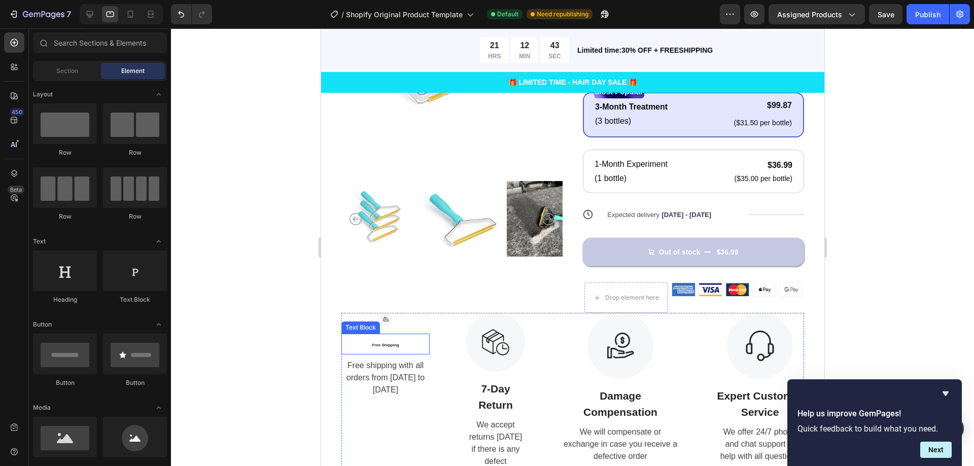
click at [377, 338] on p "Free Shipping" at bounding box center [385, 344] width 86 height 19
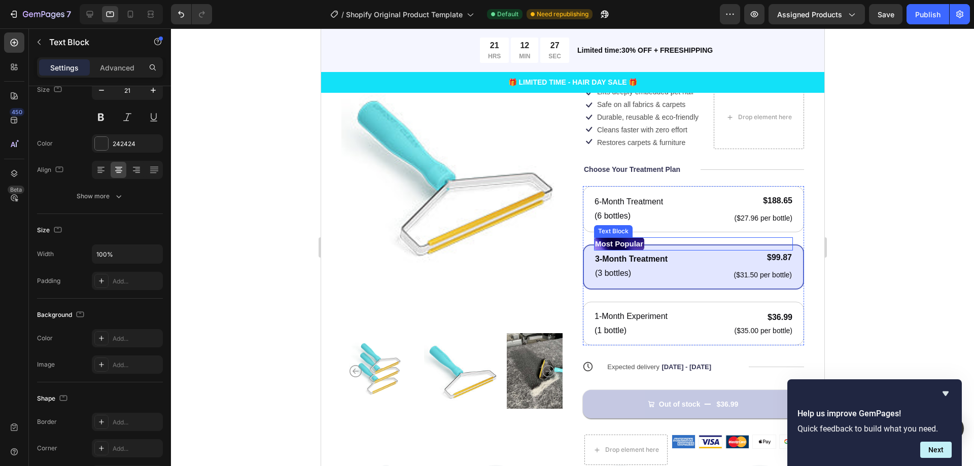
scroll to position [118, 0]
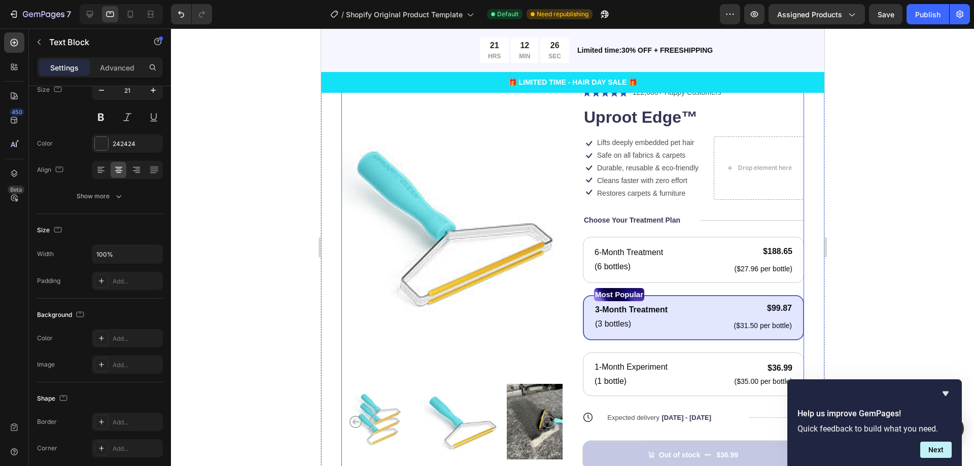
click at [685, 211] on div "Icon Icon Icon Icon Icon Icon List 122,000+ Happy Customers Text Block Row Upro…" at bounding box center [692, 301] width 221 height 430
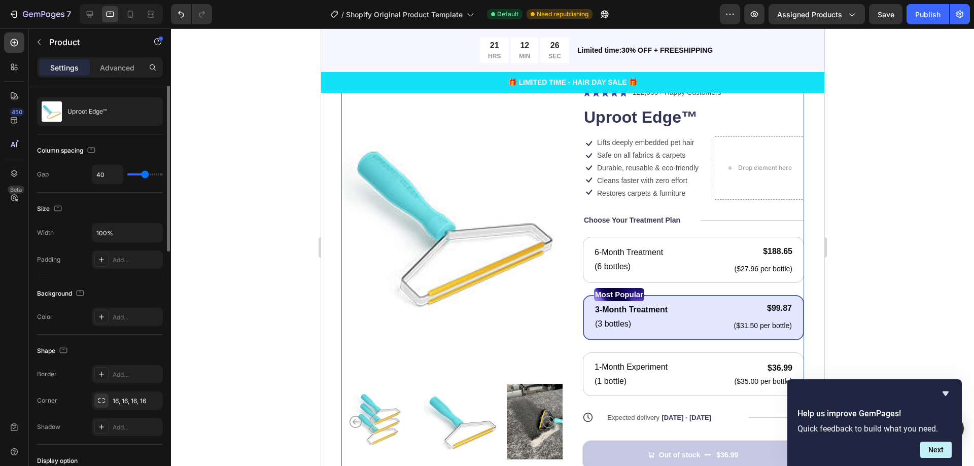
scroll to position [0, 0]
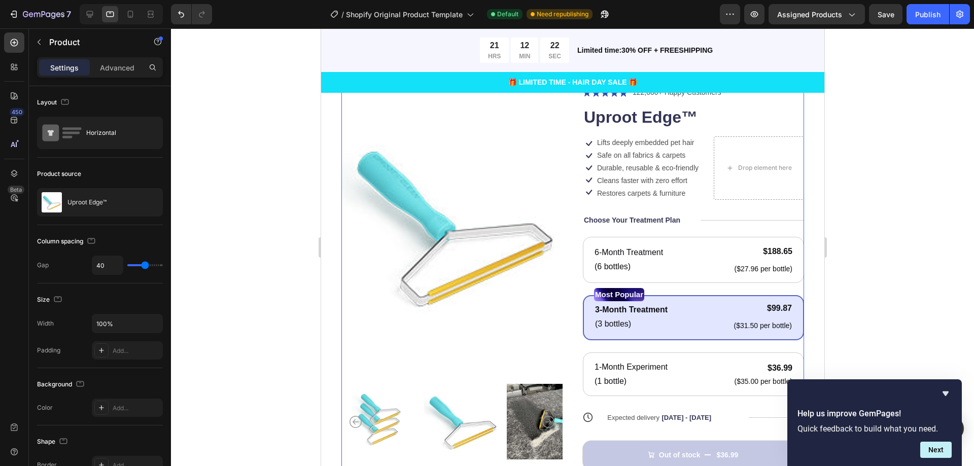
click at [650, 205] on div "Icon Icon Icon Icon Icon Icon List 122,000+ Happy Customers Text Block Row Upro…" at bounding box center [692, 301] width 221 height 430
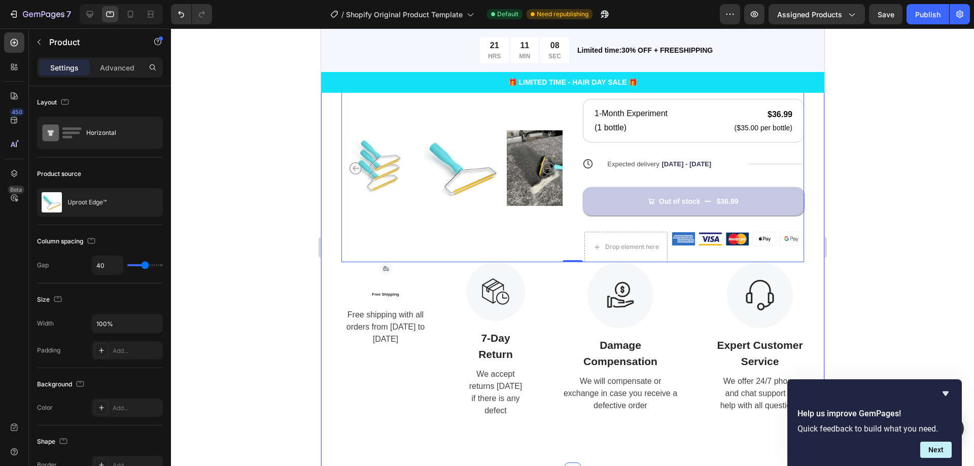
scroll to position [422, 0]
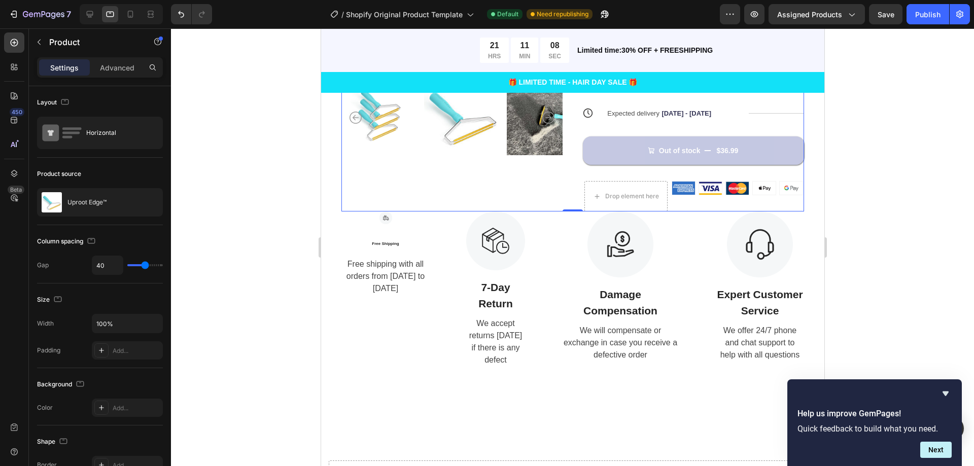
click at [278, 268] on div at bounding box center [572, 247] width 803 height 438
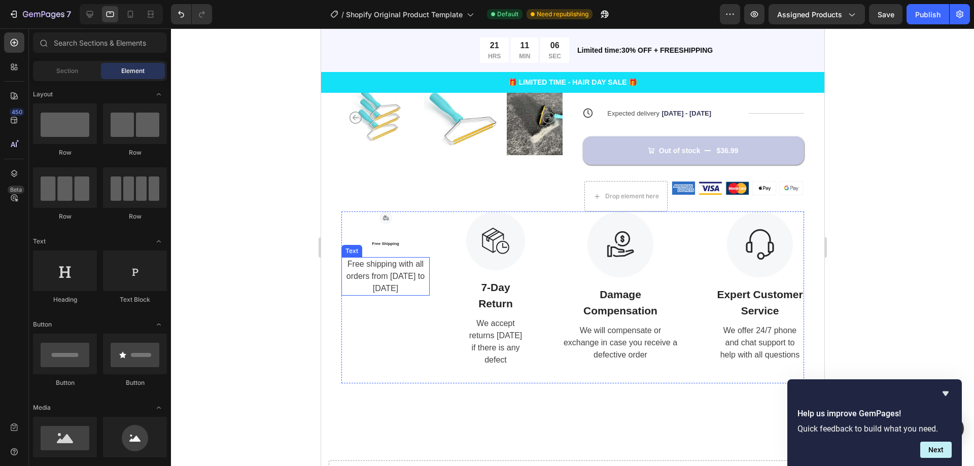
click at [375, 267] on div "Free shipping with all orders from [DATE] to [DATE]" at bounding box center [385, 276] width 88 height 39
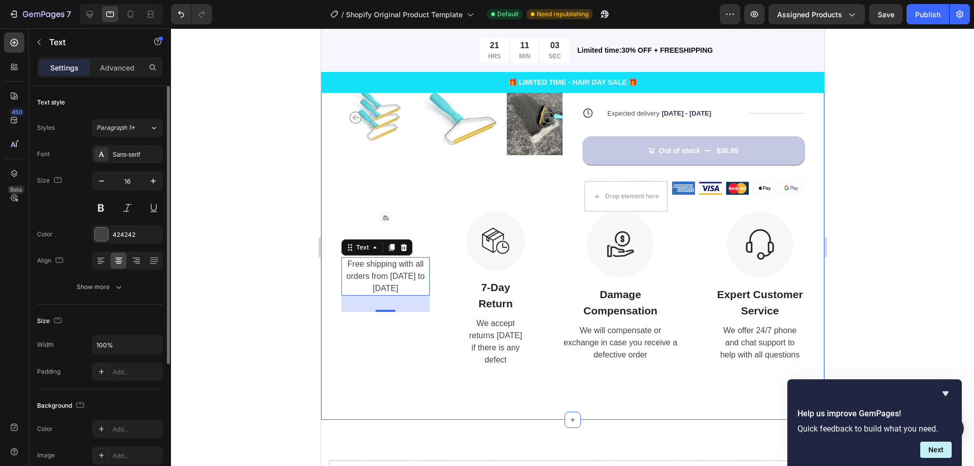
scroll to position [101, 0]
